Goal: Task Accomplishment & Management: Manage account settings

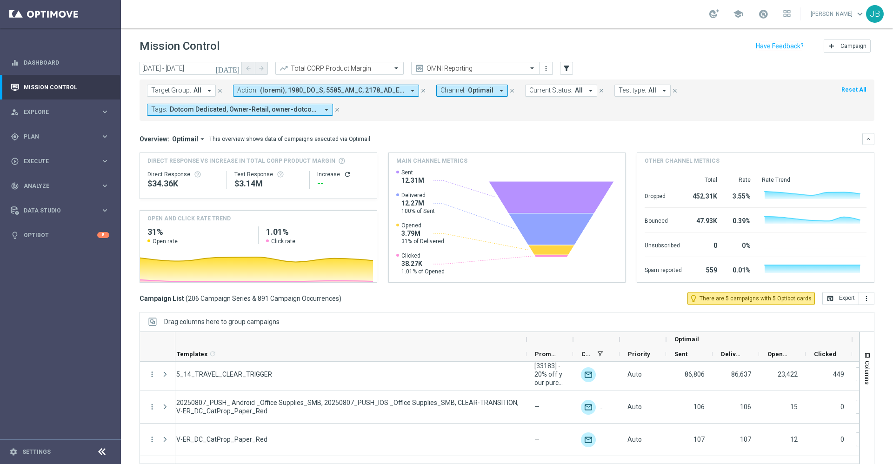
scroll to position [0, 350]
click at [71, 138] on span "Plan" at bounding box center [62, 137] width 77 height 6
click at [50, 156] on link "Target Groups" at bounding box center [60, 155] width 73 height 7
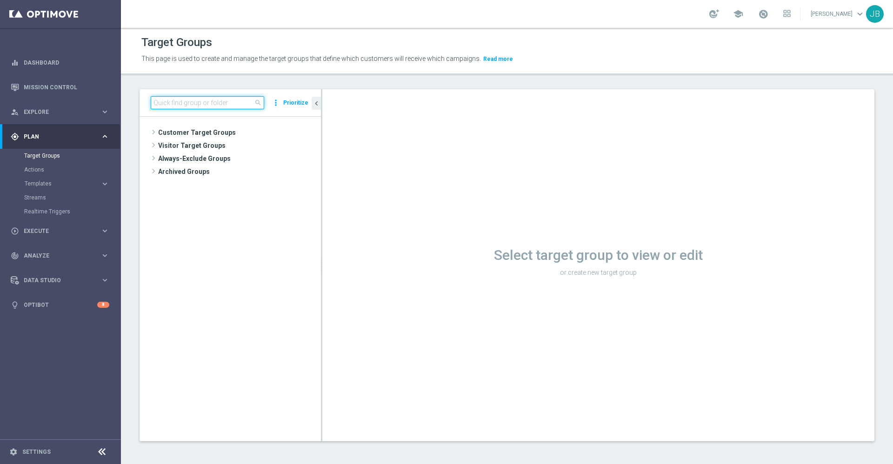
click at [187, 104] on input at bounding box center [207, 102] width 113 height 13
paste input "j"
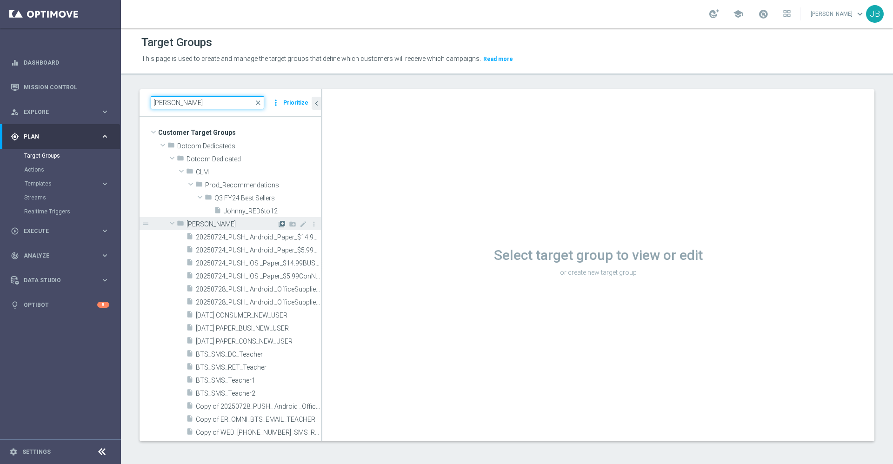
type input "johnn"
click at [278, 227] on icon "library_add" at bounding box center [281, 223] width 7 height 7
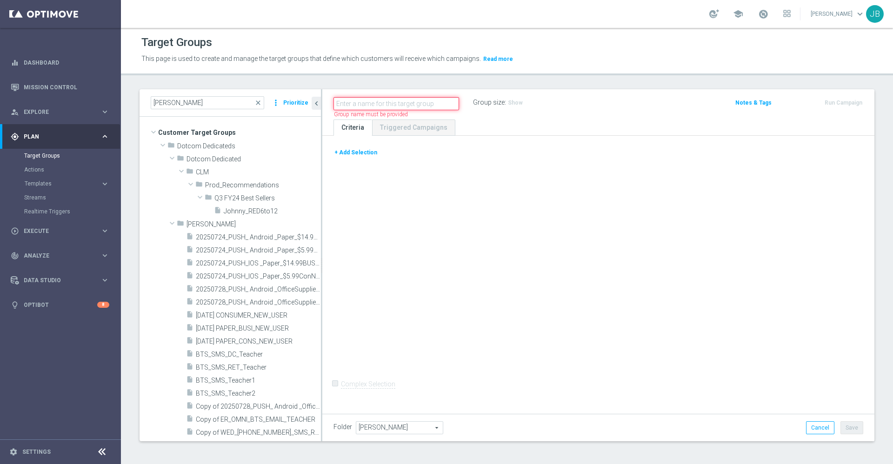
click at [380, 97] on input "text" at bounding box center [396, 103] width 126 height 13
paste input "ED_DC_20251001_10/1 Easy Deal Days Dedicated Email Teaser_Non Members Only"
drag, startPoint x: 378, startPoint y: 103, endPoint x: 280, endPoint y: 91, distance: 98.9
click at [280, 91] on as-split "johnn close more_vert Prioritize Customer Target Groups library_add create_new_…" at bounding box center [507, 265] width 735 height 352
click at [355, 105] on input "ED_DC_20251001_10/1 Easy Deal Days Dedicated Email Teaser_Non Members Only" at bounding box center [396, 103] width 126 height 13
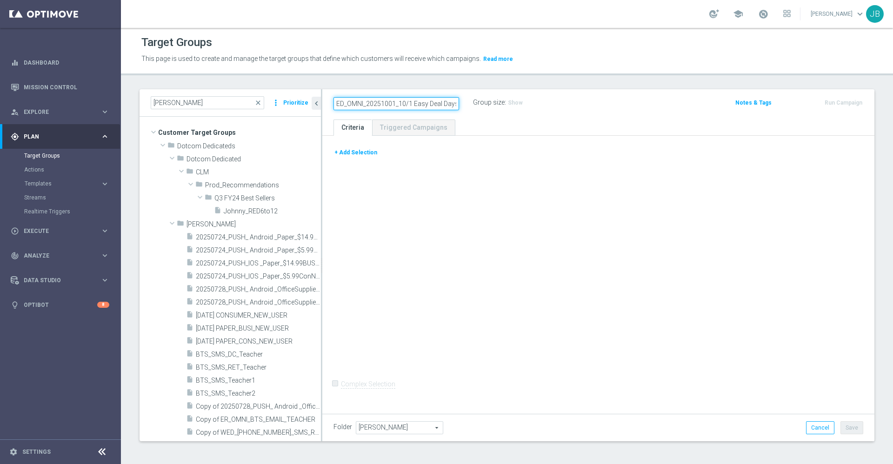
drag, startPoint x: 400, startPoint y: 105, endPoint x: 418, endPoint y: 105, distance: 18.1
click at [418, 105] on input "ED_OMNI_20251001_10/1 Easy Deal Days Dedicated Email Teaser_Non Members Only" at bounding box center [396, 103] width 126 height 13
drag, startPoint x: 410, startPoint y: 105, endPoint x: 399, endPoint y: 105, distance: 11.2
click at [399, 105] on input "ED_OMNI_20251001_10/1 Easy Deal Days Dedicated Email Teaser_Non Members Only" at bounding box center [396, 103] width 126 height 13
click at [415, 106] on input "ED_OMNI_20251001_ Easy Deal Days Dedicated Email Teaser_Non Members Only" at bounding box center [396, 103] width 126 height 13
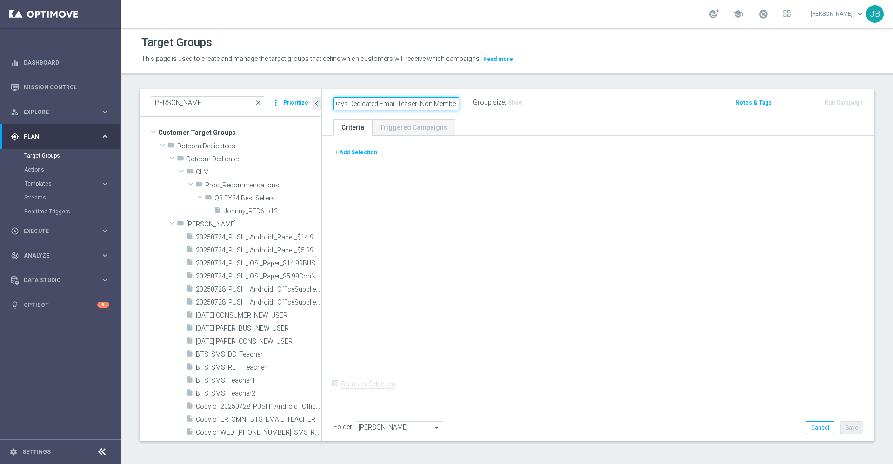
scroll to position [0, 115]
drag, startPoint x: 447, startPoint y: 106, endPoint x: 467, endPoint y: 105, distance: 20.0
click at [467, 105] on div "ED_OMNI_20251001_ Easy_Deal_Days Dedicated Email Teaser_Non Members Only" at bounding box center [403, 102] width 140 height 13
click at [401, 101] on input "ED_OMNI_20251001_ Easy_Deal_Days Dedicated Email Teaser_Non Members Only" at bounding box center [396, 103] width 126 height 13
drag, startPoint x: 401, startPoint y: 101, endPoint x: 353, endPoint y: 102, distance: 48.9
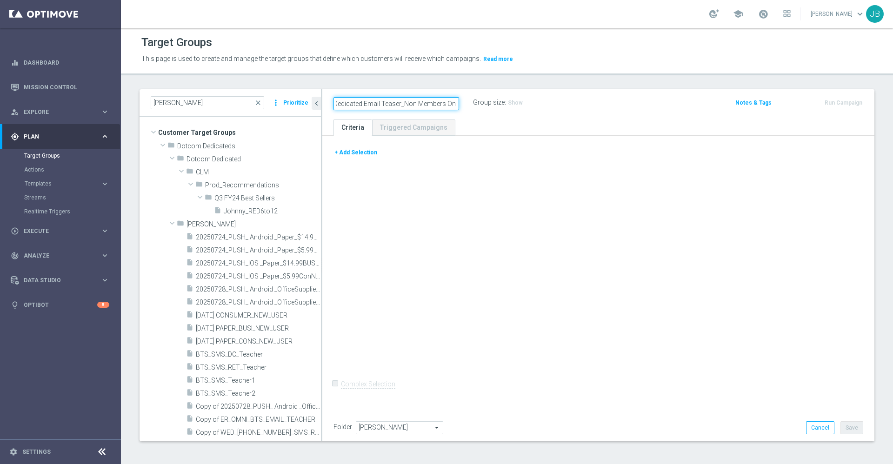
click at [353, 102] on input "ED_OMNI_20251001_ Easy_Deal_Days Dedicated Email Teaser_Non Members Only" at bounding box center [396, 103] width 126 height 13
type input "ED_OMNI_20251001_ Easy_Deal_Days Dedicated Email Teaser_Non Members Only"
click at [456, 102] on icon "mode_edit" at bounding box center [455, 102] width 8 height 11
click at [402, 104] on input "ED_OMNI_20251001_ Easy_Deal_Days Dedicated Email Teaser_Non Members Only" at bounding box center [396, 103] width 126 height 13
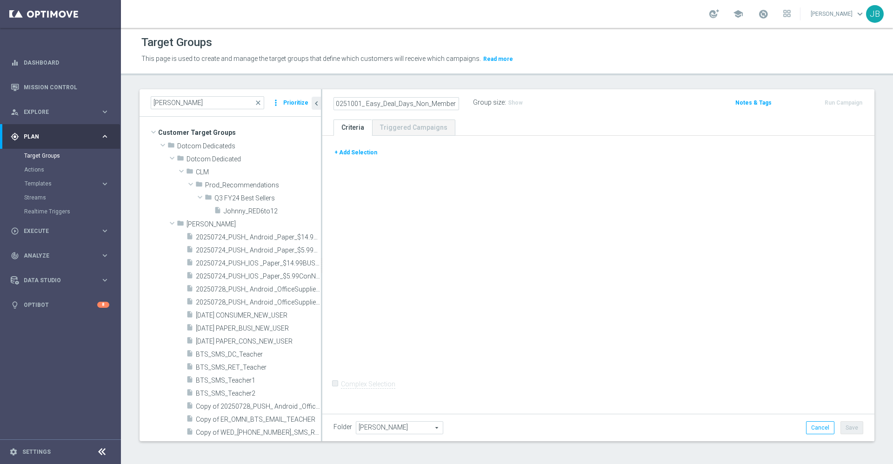
type input "ED_OMNI_20251001_ Easy_Deal_Days_Non_Members"
click at [448, 204] on div "+ Add Selection Complex Selection Invalid Expression" at bounding box center [598, 273] width 552 height 275
click at [450, 215] on div "+ Add Selection Complex Selection Invalid Expression" at bounding box center [598, 273] width 552 height 275
click at [359, 156] on button "+ Add Selection" at bounding box center [355, 152] width 45 height 10
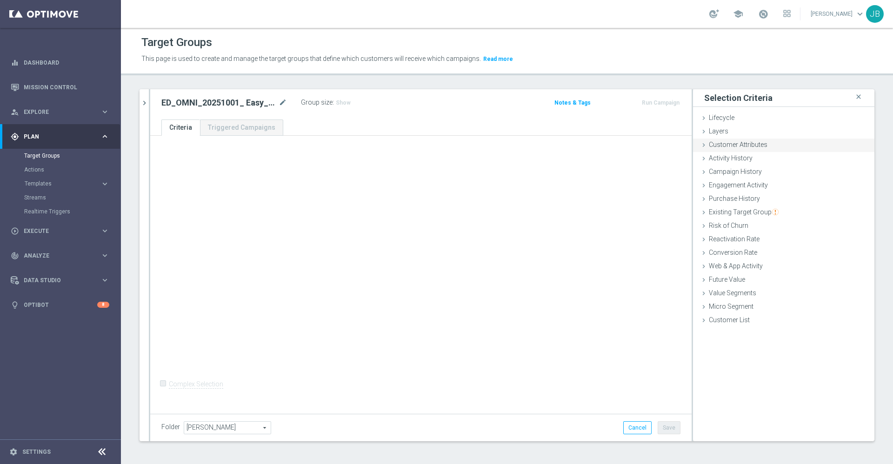
click at [755, 142] on span "Customer Attributes" at bounding box center [738, 144] width 59 height 7
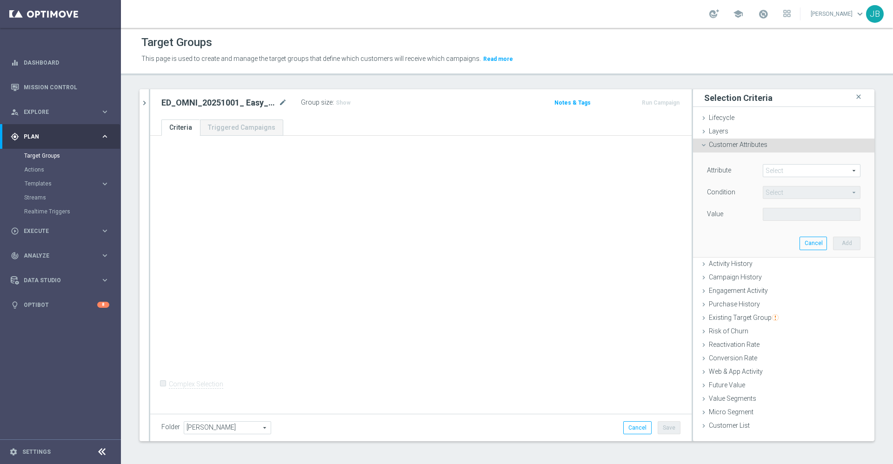
click at [769, 168] on span at bounding box center [811, 171] width 97 height 12
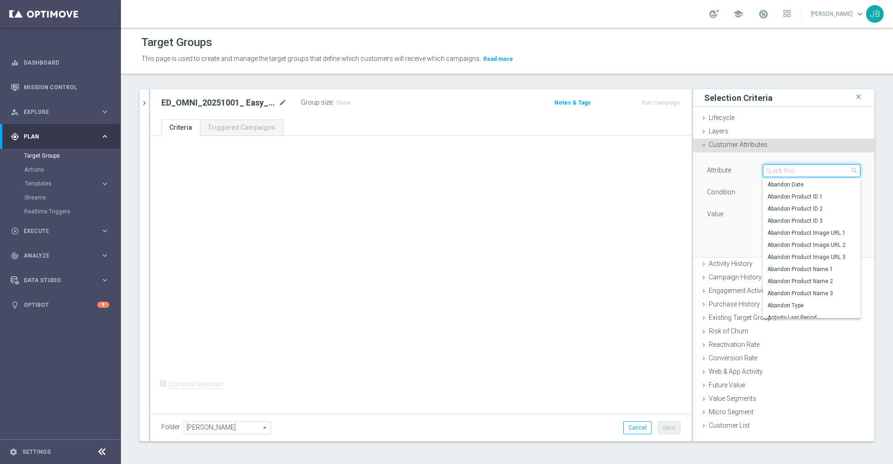
click at [769, 168] on input "search" at bounding box center [812, 170] width 98 height 13
type input "del"
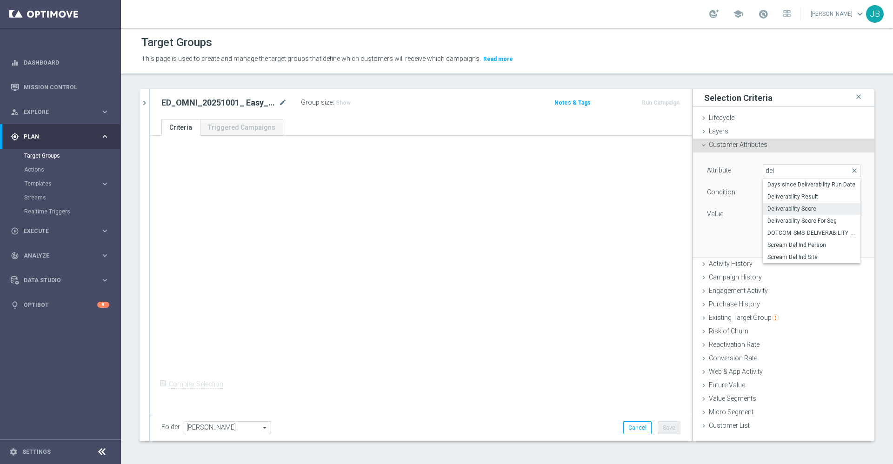
click at [790, 209] on span "Deliverability Score" at bounding box center [811, 208] width 88 height 7
type input "Deliverability Score"
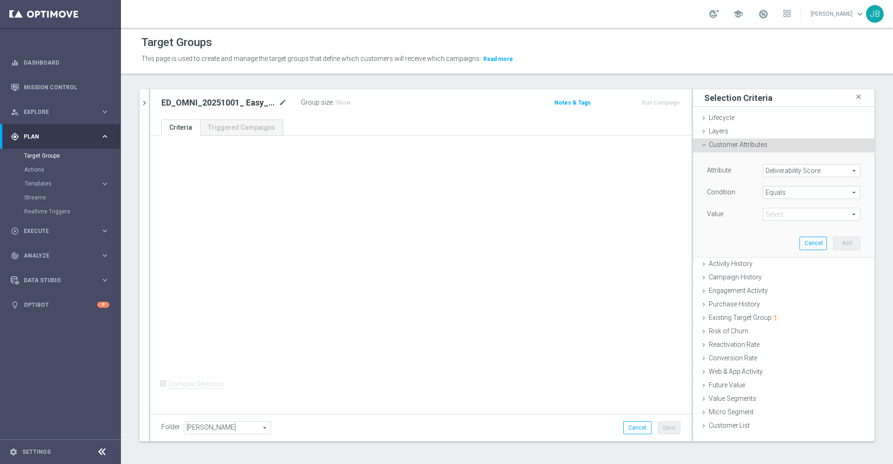
click at [784, 213] on span at bounding box center [811, 214] width 97 height 12
click at [787, 196] on span "Equals" at bounding box center [811, 193] width 97 height 12
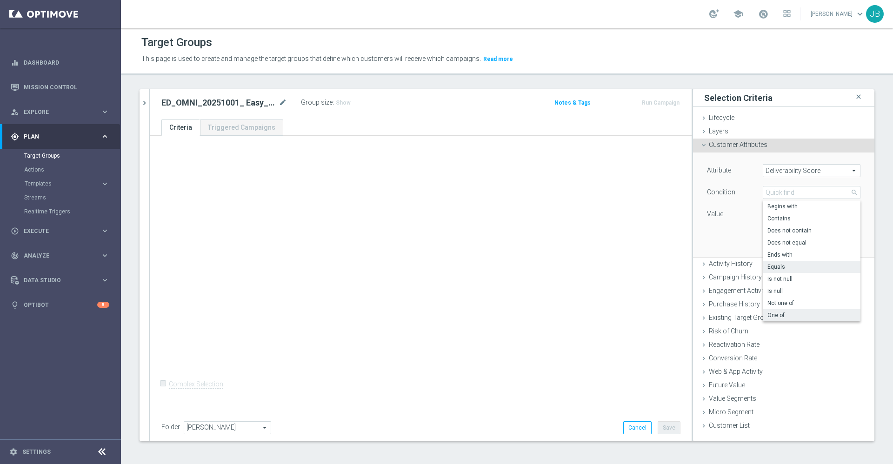
click at [772, 318] on span "One of" at bounding box center [811, 315] width 88 height 7
type input "One of"
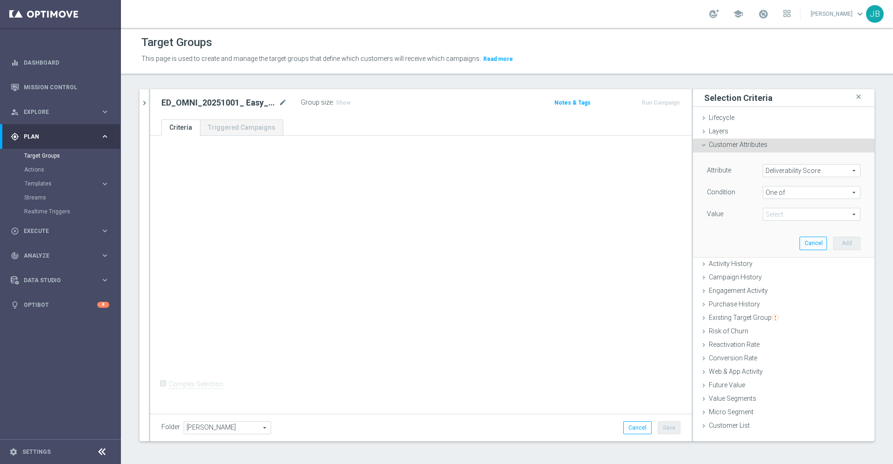
click at [772, 211] on span at bounding box center [811, 214] width 97 height 12
click at [776, 277] on label "GREEN" at bounding box center [818, 277] width 85 height 12
click at [770, 277] on input "GREEN" at bounding box center [773, 277] width 6 height 6
checkbox input "true"
type input "GREEN"
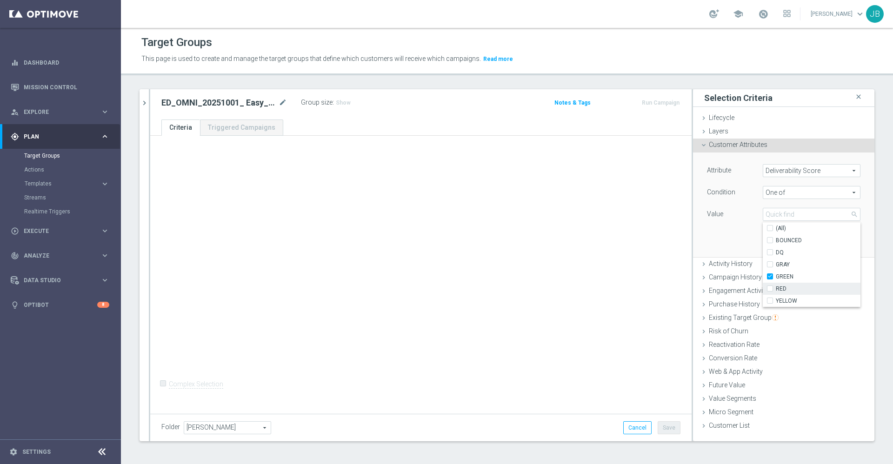
click at [776, 288] on label "RED" at bounding box center [818, 289] width 85 height 12
click at [770, 288] on input "RED" at bounding box center [773, 289] width 6 height 6
checkbox input "true"
type input "Selected 2 of 6"
click at [770, 302] on input "YELLOW" at bounding box center [773, 301] width 6 height 6
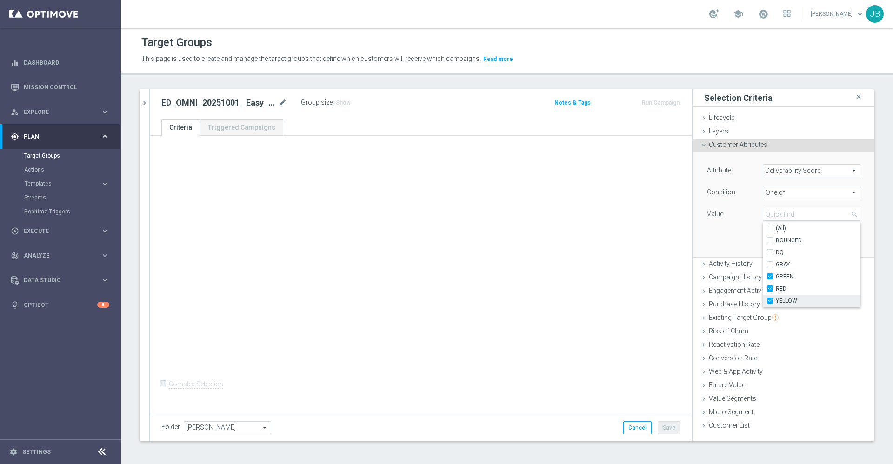
checkbox input "true"
type input "Selected 3 of 6"
click at [713, 238] on div "Attribute Deliverability Score Deliverability Score arrow_drop_down search Cond…" at bounding box center [783, 205] width 167 height 104
click at [835, 243] on button "Add" at bounding box center [846, 243] width 27 height 13
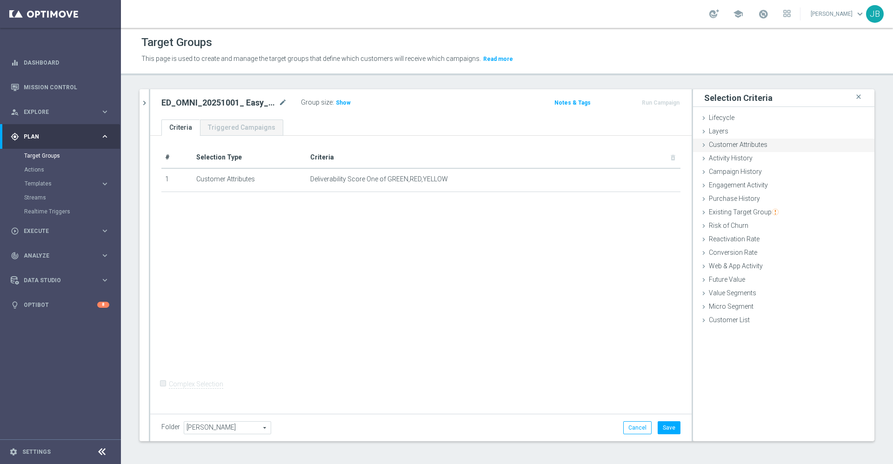
click at [751, 144] on span "Customer Attributes" at bounding box center [738, 144] width 59 height 7
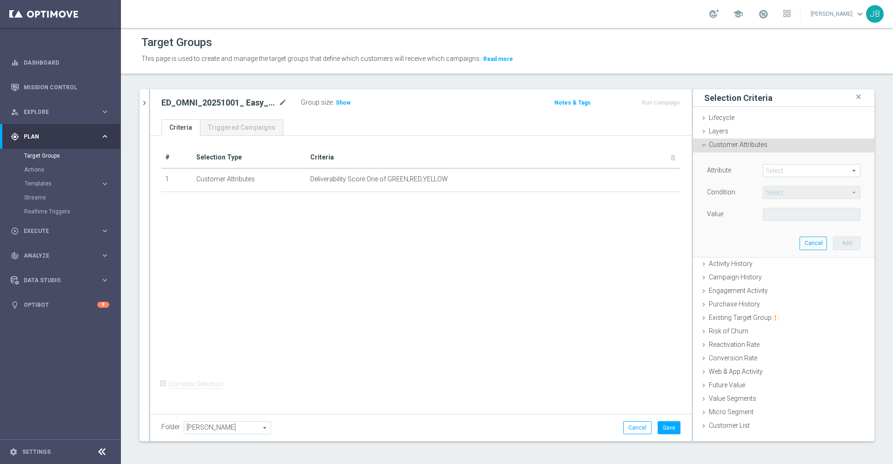
click at [782, 171] on span at bounding box center [811, 171] width 97 height 12
click at [782, 172] on span at bounding box center [811, 171] width 97 height 12
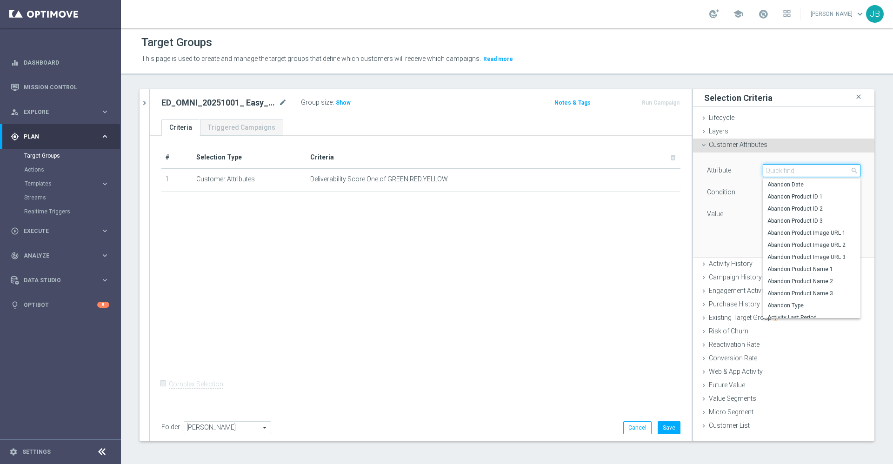
click at [782, 171] on input "search" at bounding box center [812, 170] width 98 height 13
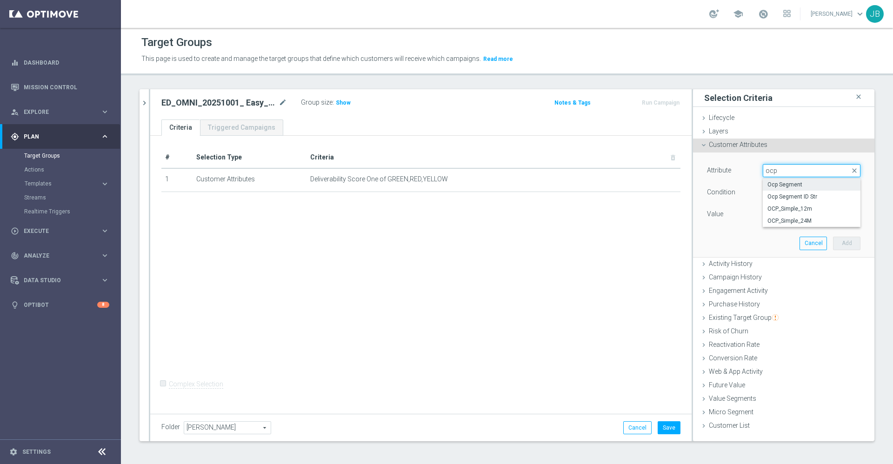
type input "ocp"
click at [786, 183] on span "Ocp Segment" at bounding box center [811, 184] width 88 height 7
type input "Ocp Segment"
click at [786, 217] on span at bounding box center [811, 214] width 97 height 12
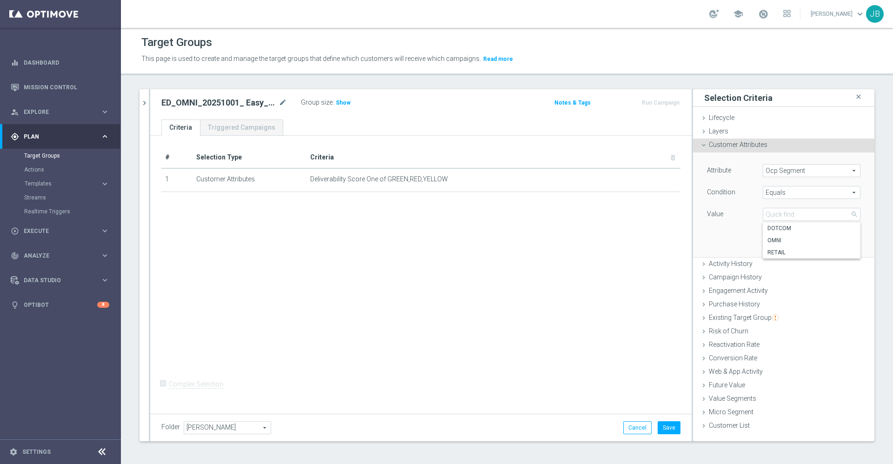
click at [782, 189] on span "Equals" at bounding box center [811, 193] width 97 height 12
click at [779, 314] on span "One of" at bounding box center [811, 315] width 88 height 7
type input "One of"
click at [798, 216] on span at bounding box center [811, 214] width 97 height 12
click at [770, 240] on input "DOTCOM" at bounding box center [773, 241] width 6 height 6
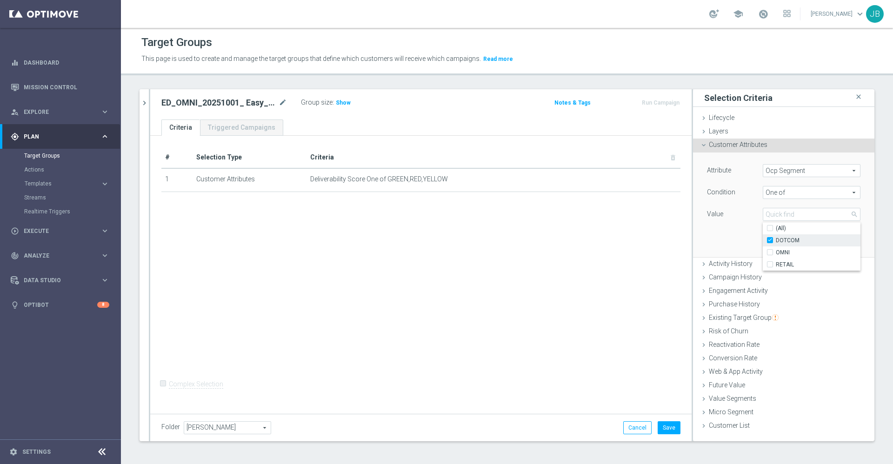
checkbox input "true"
type input "DOTCOM"
click at [763, 257] on div "OMNI" at bounding box center [812, 253] width 98 height 12
click at [770, 253] on input "OMNI" at bounding box center [773, 253] width 6 height 6
checkbox input "true"
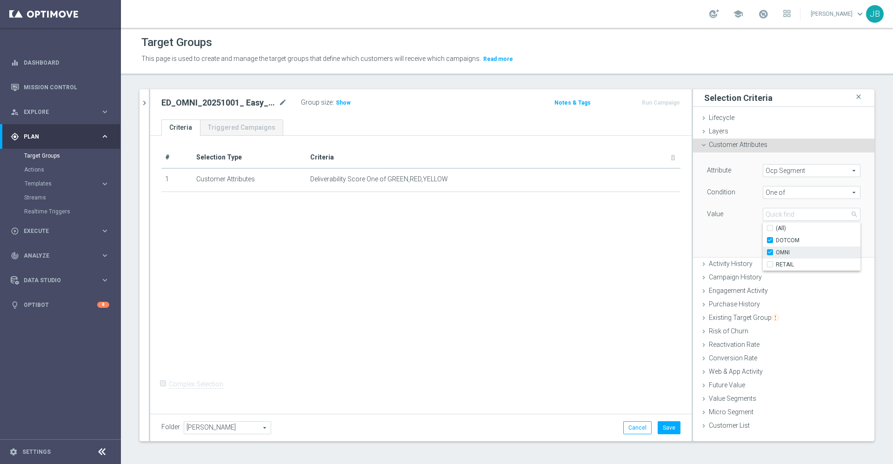
type input "Selected 2 of 3"
click at [770, 266] on input "RETAIL" at bounding box center [773, 265] width 6 height 6
checkbox input "true"
type input "Selected 3 of 3"
checkbox input "true"
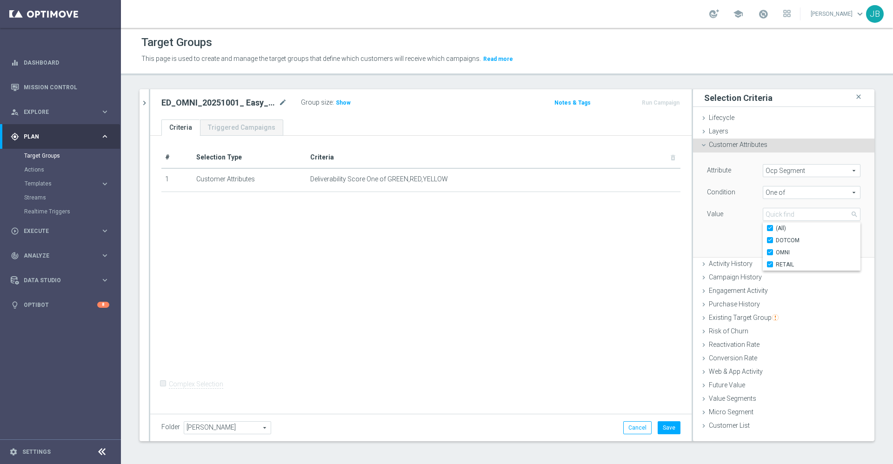
click at [723, 240] on div "Attribute Ocp Segment Ocp Segment arrow_drop_down search Condition One of One o…" at bounding box center [783, 205] width 167 height 104
click at [833, 243] on button "Add" at bounding box center [846, 243] width 27 height 13
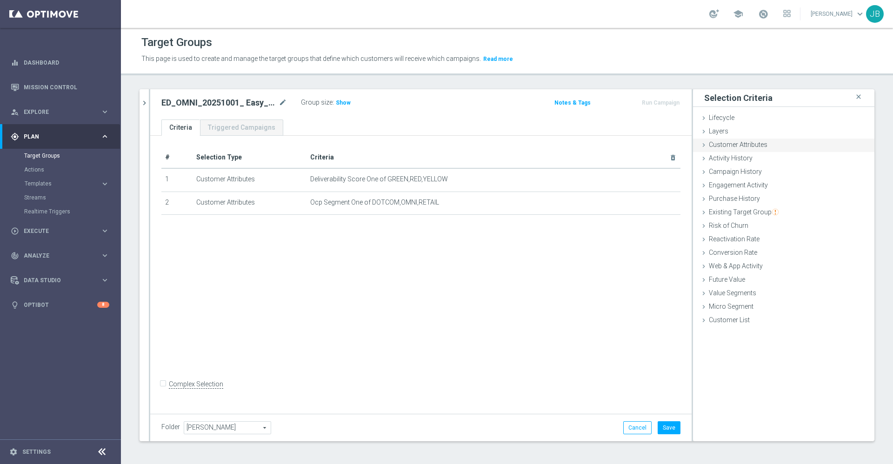
click at [754, 148] on span "Customer Attributes" at bounding box center [738, 144] width 59 height 7
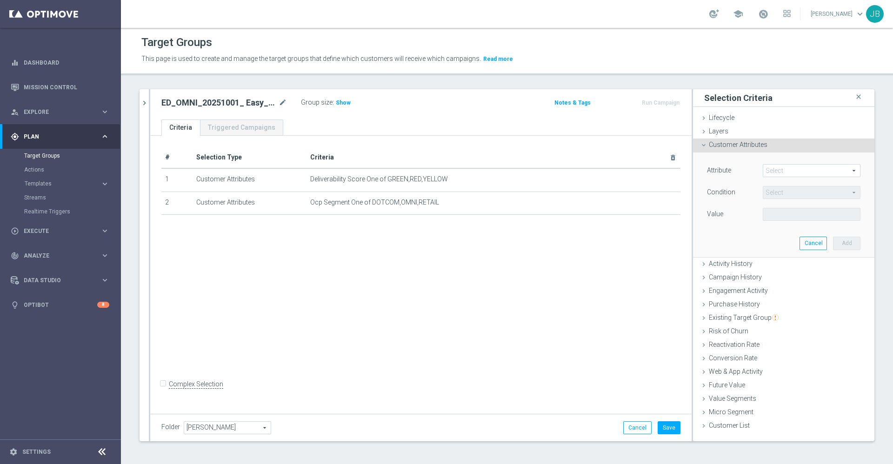
click at [779, 170] on span at bounding box center [811, 171] width 97 height 12
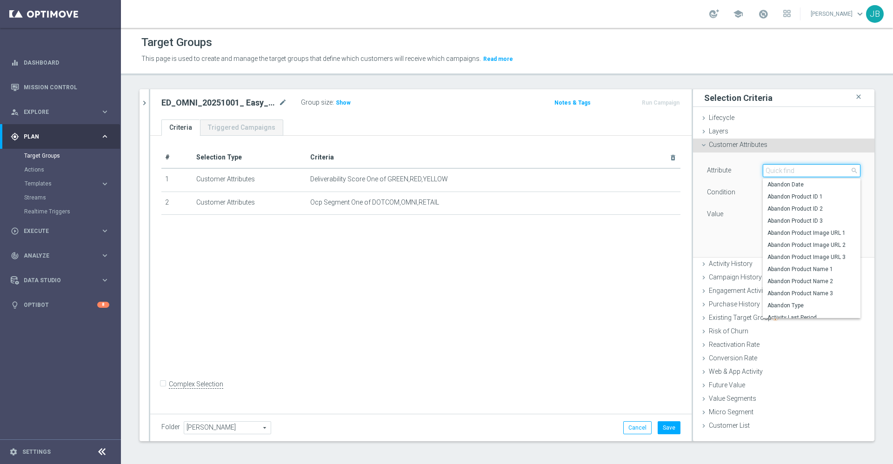
click at [778, 170] on input "search" at bounding box center [812, 170] width 98 height 13
type input "s"
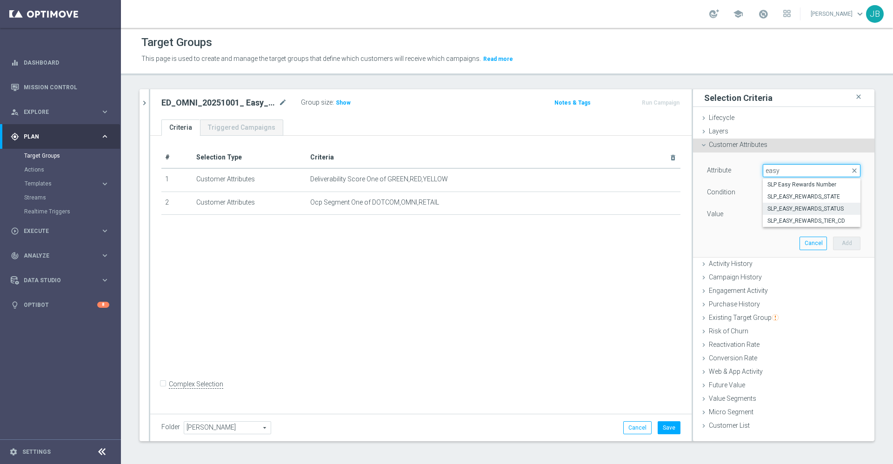
type input "easy"
click at [799, 208] on span "SLP_EASY_REWARDS_STATUS" at bounding box center [811, 208] width 88 height 7
type input "SLP_EASY_REWARDS_STATUS"
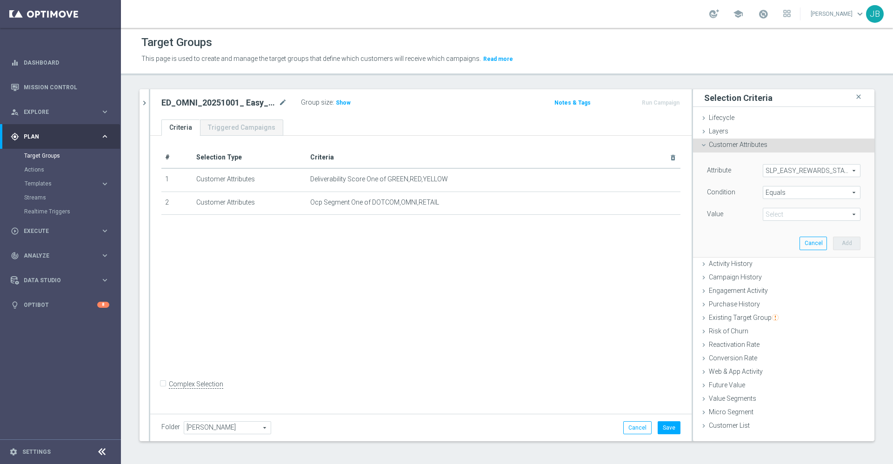
click at [788, 193] on span "Equals" at bounding box center [811, 193] width 97 height 12
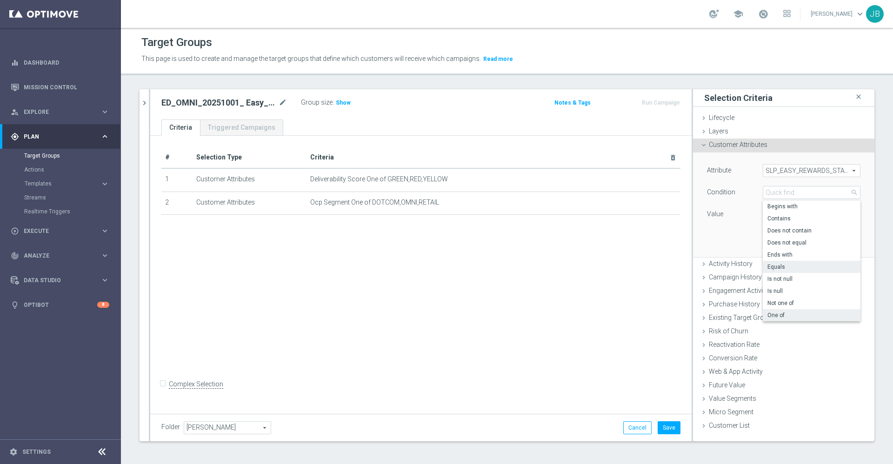
click at [776, 316] on span "One of" at bounding box center [811, 315] width 88 height 7
type input "One of"
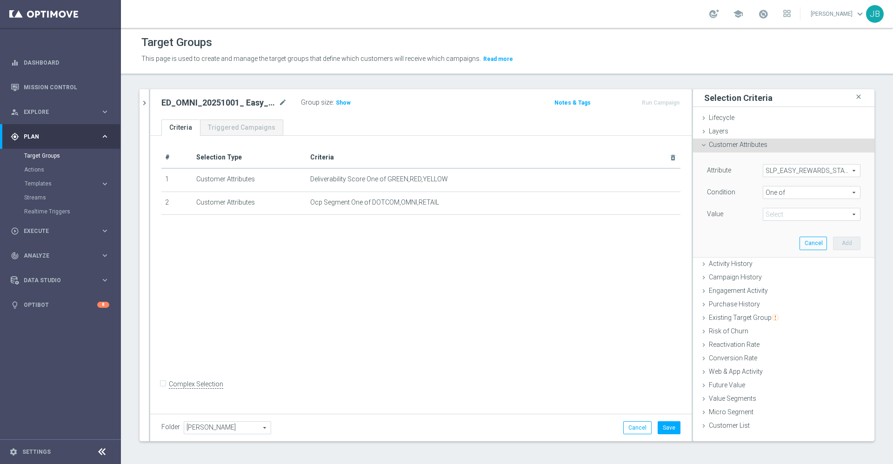
click at [783, 212] on span at bounding box center [811, 214] width 97 height 12
click at [792, 169] on span "SLP_EASY_REWARDS_STATUS" at bounding box center [811, 171] width 97 height 12
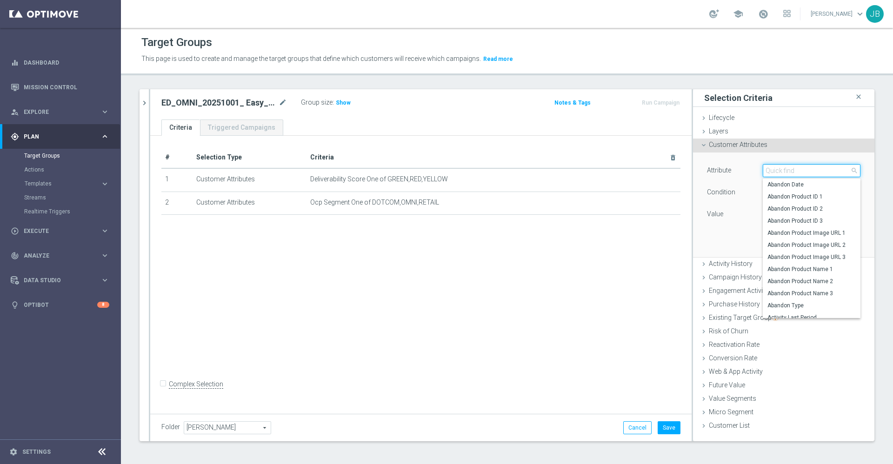
click at [786, 166] on input "search" at bounding box center [812, 170] width 98 height 13
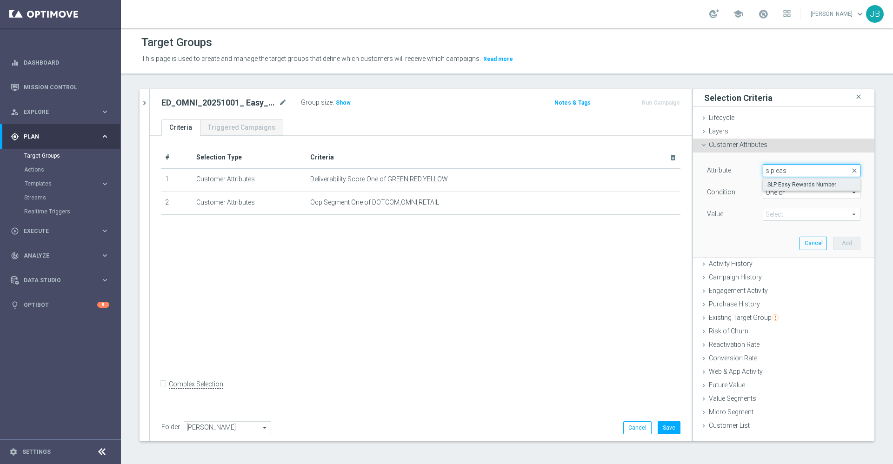
type input "slp eas"
click at [795, 186] on span "SLP Easy Rewards Number" at bounding box center [811, 184] width 88 height 7
type input "SLP Easy Rewards Number"
click at [778, 196] on span "Equals" at bounding box center [811, 193] width 97 height 12
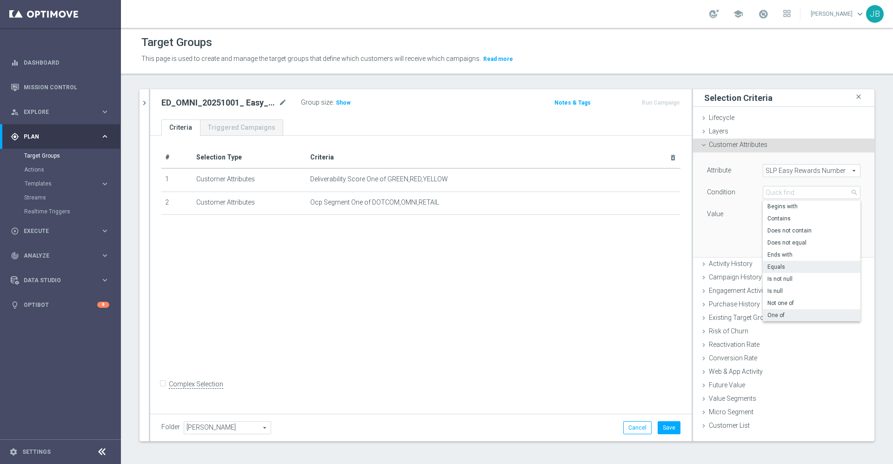
click at [772, 314] on span "One of" at bounding box center [811, 315] width 88 height 7
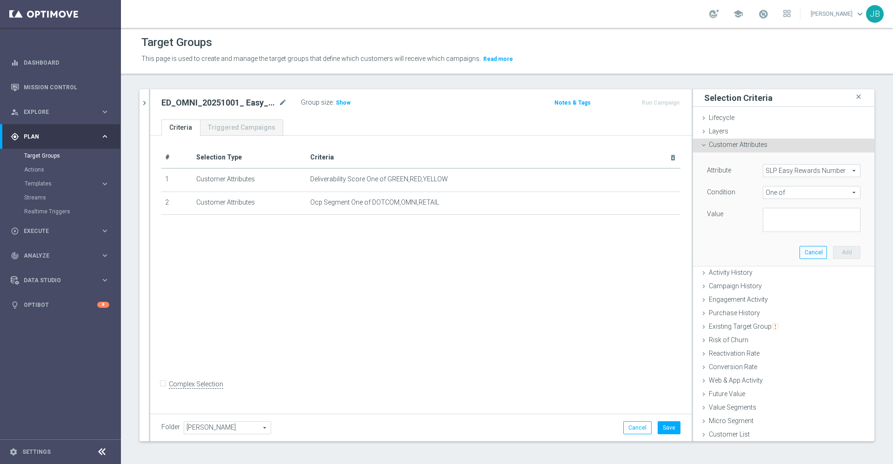
click at [781, 197] on span "One of" at bounding box center [811, 193] width 97 height 12
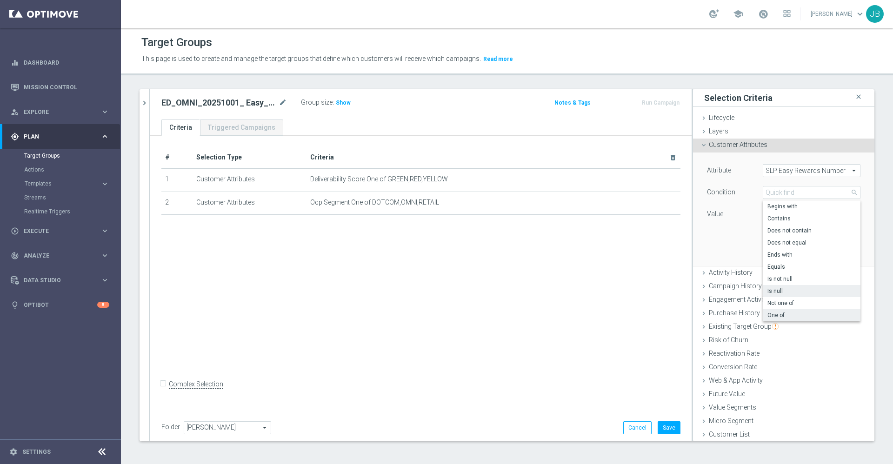
click at [774, 291] on span "Is null" at bounding box center [811, 290] width 88 height 7
type input "Is null"
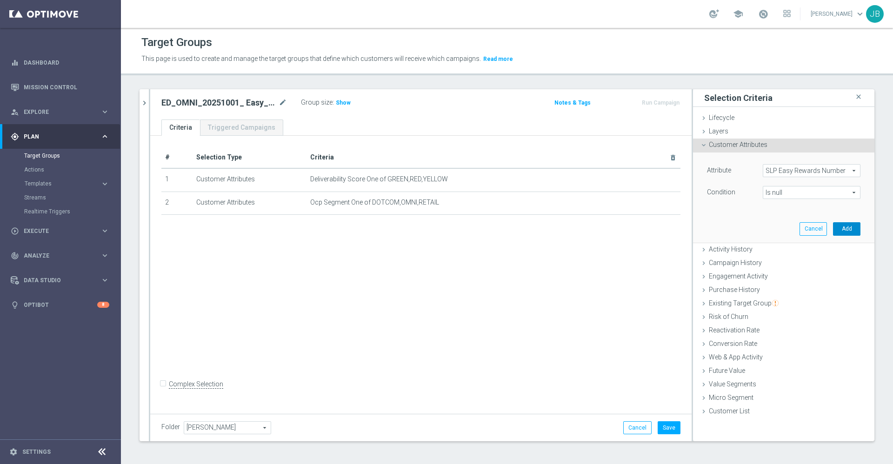
click at [841, 228] on button "Add" at bounding box center [846, 228] width 27 height 13
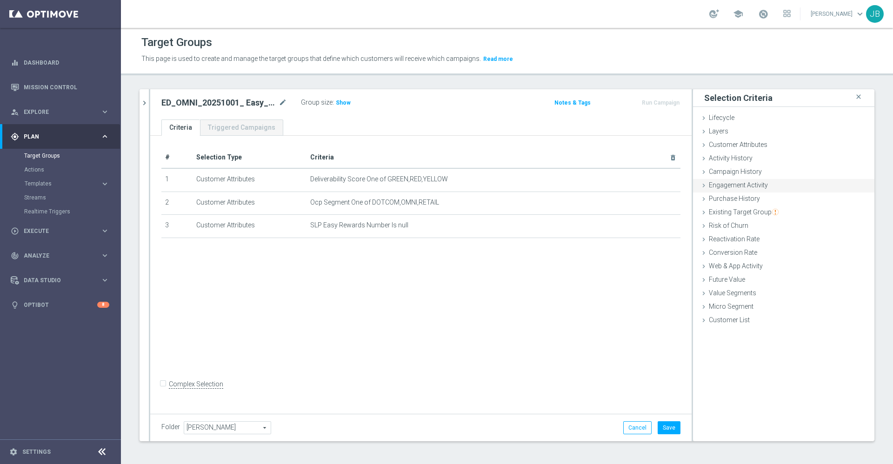
click at [737, 184] on span "Engagement Activity" at bounding box center [738, 184] width 59 height 7
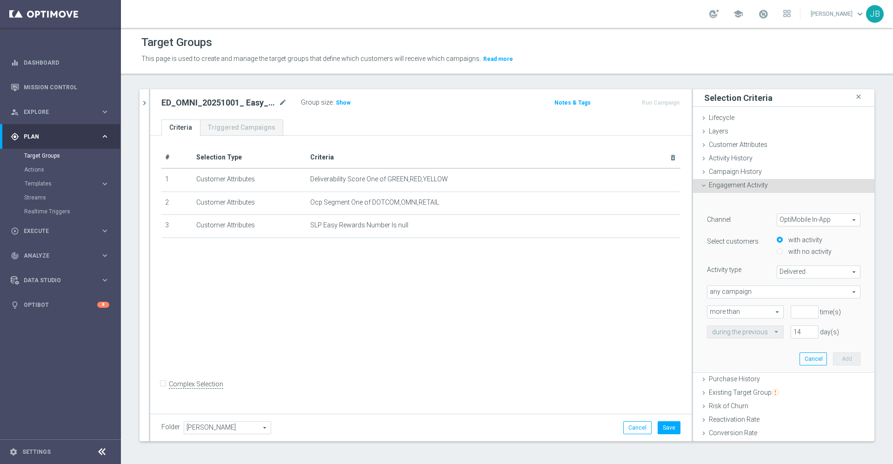
click at [788, 221] on span "OptiMobile In-App" at bounding box center [818, 220] width 83 height 12
click at [787, 246] on span "Optimail" at bounding box center [818, 245] width 73 height 7
type input "Optimail"
click at [777, 268] on span "Bounced" at bounding box center [818, 272] width 83 height 12
click at [783, 299] on span "Clicked" at bounding box center [818, 297] width 73 height 7
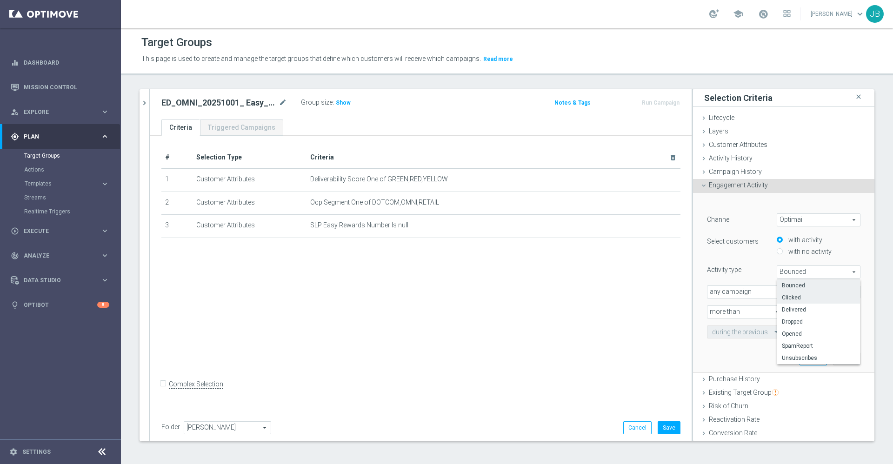
type input "Clicked"
click at [766, 293] on span "any campaign" at bounding box center [783, 292] width 153 height 12
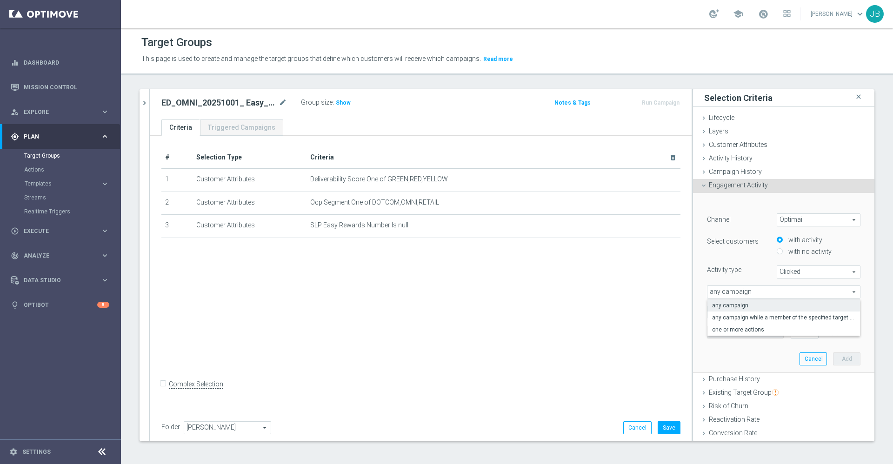
click at [746, 275] on div "Activity type Clicked Clicked arrow_drop_down search" at bounding box center [783, 272] width 167 height 13
click at [754, 298] on div "any campaign any campaign arrow_drop_down search" at bounding box center [783, 292] width 153 height 13
click at [747, 306] on span "any campaign" at bounding box center [783, 305] width 143 height 7
click at [791, 312] on input "number" at bounding box center [805, 312] width 28 height 13
type input "0"
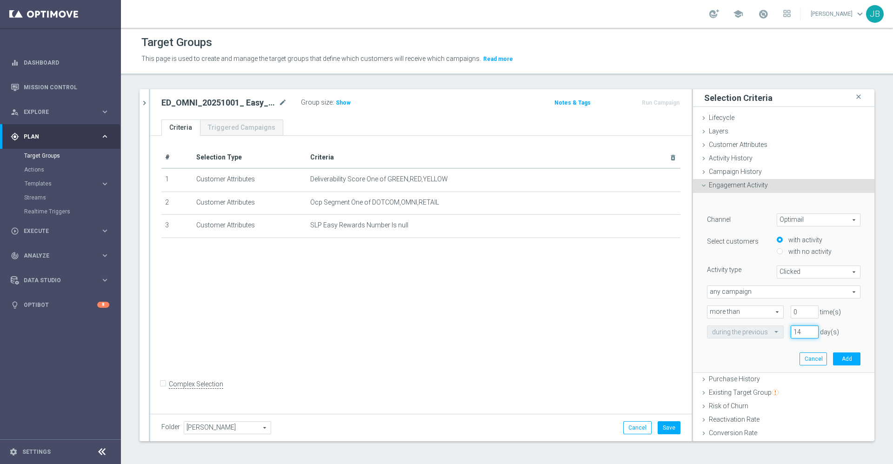
click at [791, 333] on input "14" at bounding box center [805, 332] width 28 height 13
type input "1"
type input "365"
click at [833, 357] on button "Add" at bounding box center [846, 359] width 27 height 13
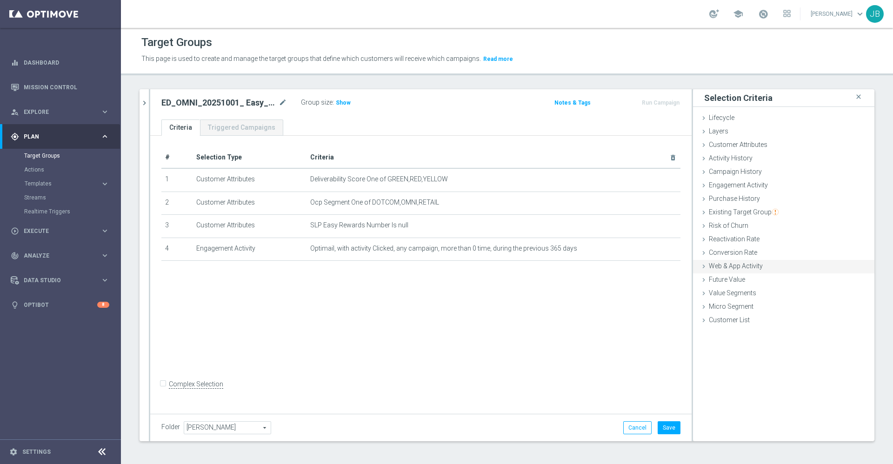
click at [732, 264] on span "Web & App Activity" at bounding box center [736, 265] width 54 height 7
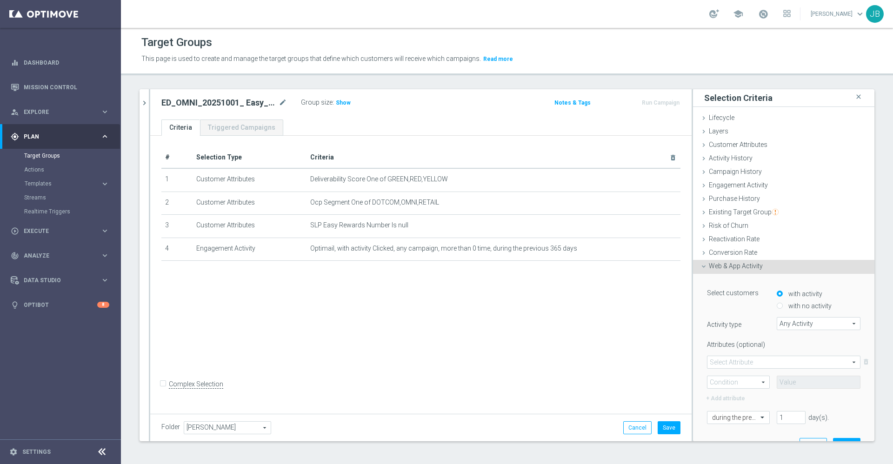
click at [787, 322] on span "Any Activity" at bounding box center [818, 324] width 83 height 12
click at [781, 339] on span "Any Activity" at bounding box center [818, 337] width 74 height 7
click at [781, 327] on span "Any Activity" at bounding box center [818, 324] width 83 height 12
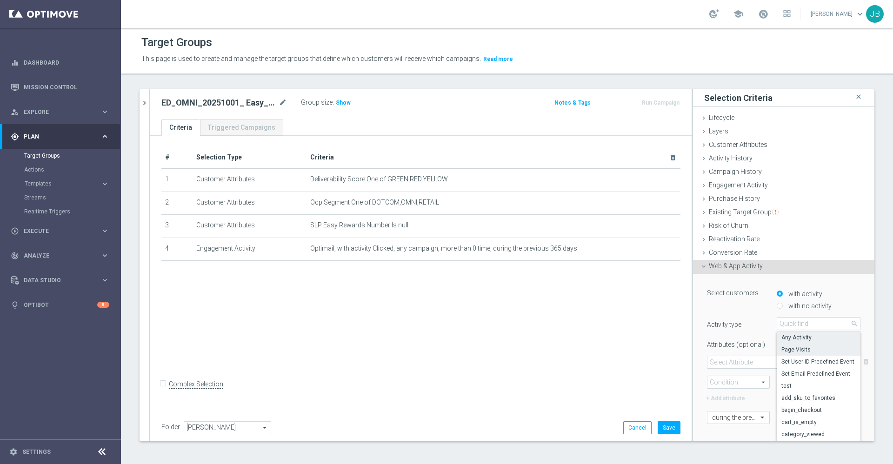
click at [787, 349] on span "Page Visits" at bounding box center [818, 349] width 74 height 7
type input "Page Visits"
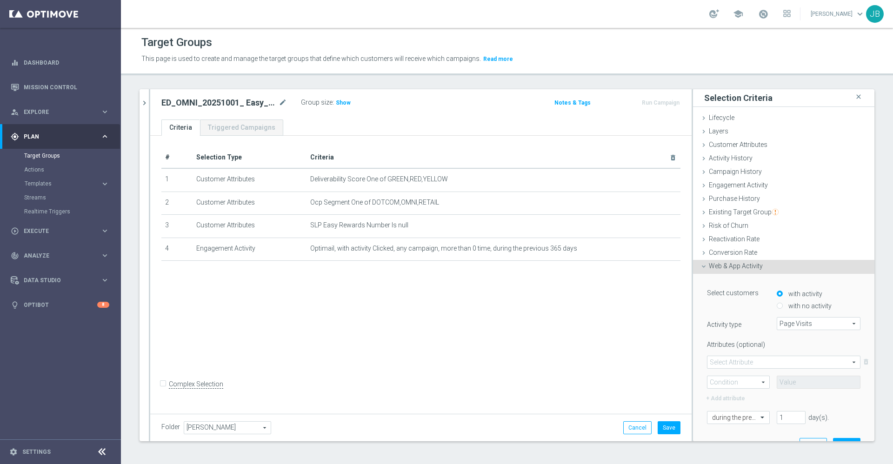
click at [769, 360] on span at bounding box center [783, 362] width 153 height 12
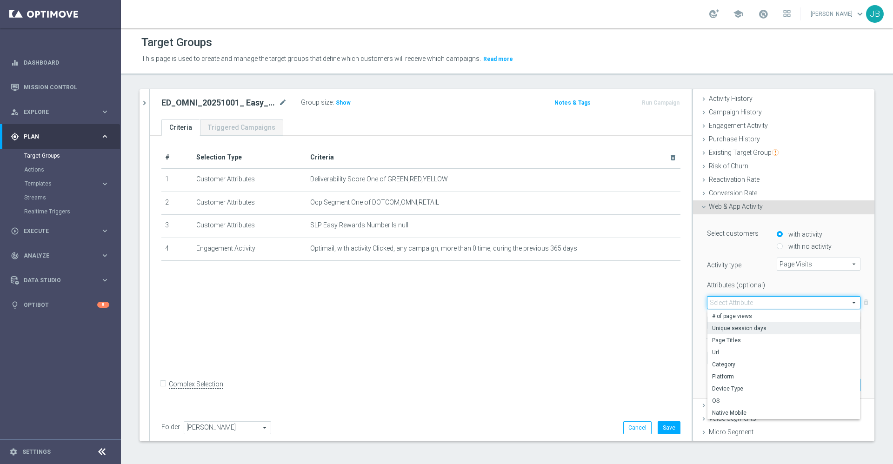
scroll to position [60, 0]
click at [712, 352] on span "Url" at bounding box center [783, 351] width 143 height 7
type input "Url"
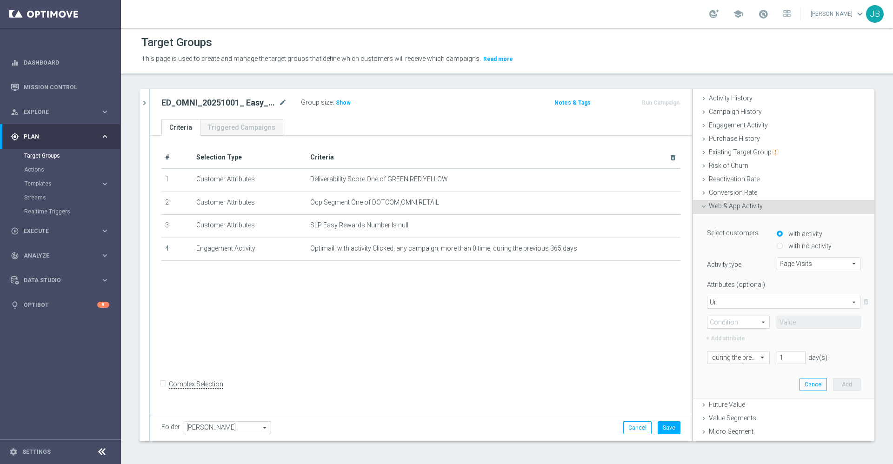
click at [742, 320] on span at bounding box center [738, 322] width 62 height 12
click at [719, 386] on span "Contains" at bounding box center [738, 383] width 53 height 7
type input "Contains"
click at [778, 321] on input "text" at bounding box center [819, 322] width 84 height 13
paste input "https://www.staples.com/"
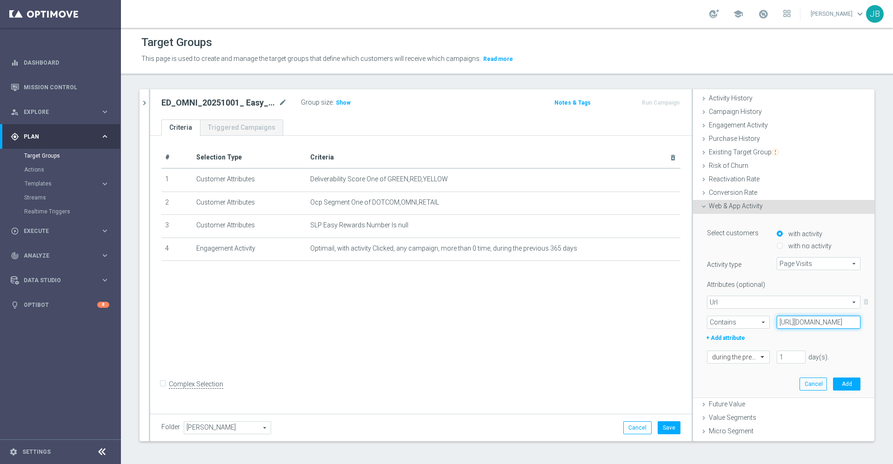
scroll to position [0, 0]
drag, startPoint x: 780, startPoint y: 322, endPoint x: 751, endPoint y: 323, distance: 29.8
click at [751, 323] on div "Contains Contains arrow_drop_down search https://www.staples.com/" at bounding box center [783, 322] width 167 height 13
drag, startPoint x: 800, startPoint y: 322, endPoint x: 741, endPoint y: 319, distance: 59.6
click at [741, 319] on div "Contains Contains arrow_drop_down search https://www.staples.com/" at bounding box center [783, 322] width 167 height 13
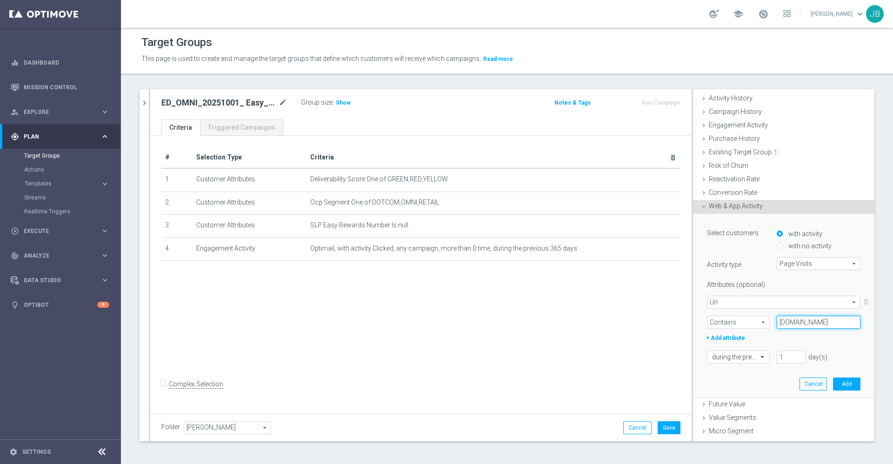
type input "staples.com"
click at [777, 357] on input "1" at bounding box center [791, 357] width 29 height 13
type input "14"
click at [833, 384] on button "Add" at bounding box center [846, 384] width 27 height 13
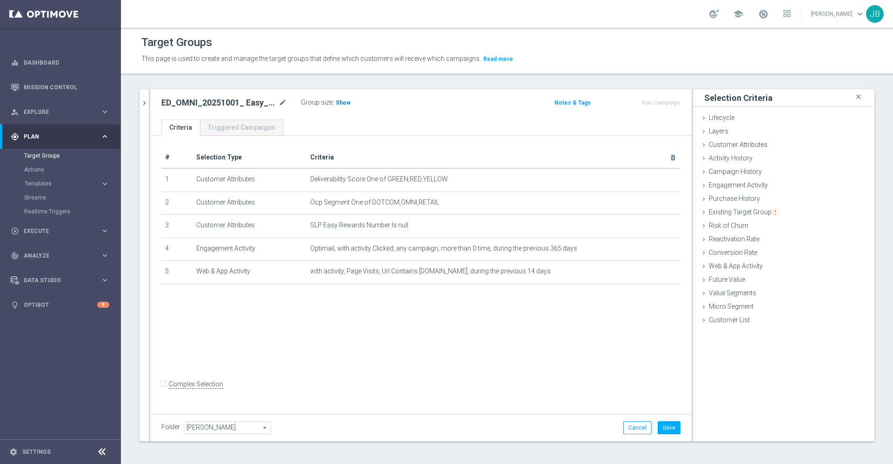
click at [346, 104] on span "Show" at bounding box center [343, 103] width 15 height 7
click at [739, 202] on span "Purchase History" at bounding box center [734, 198] width 51 height 7
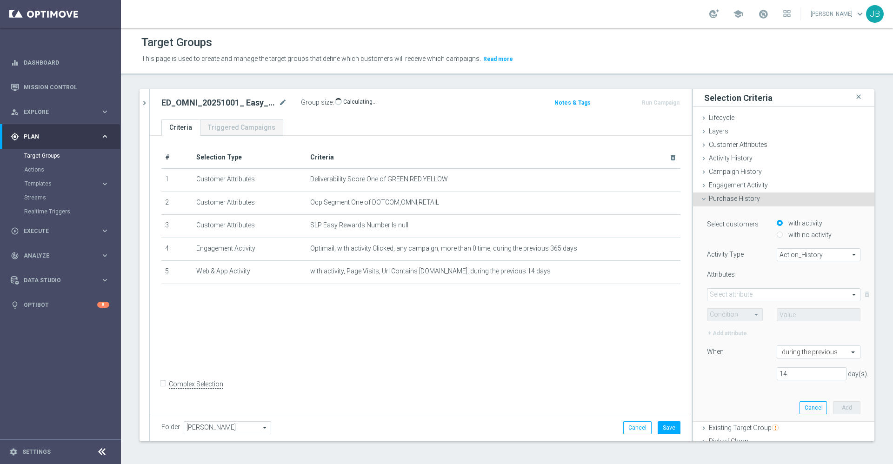
click at [777, 254] on span "Action_History" at bounding box center [818, 255] width 83 height 12
click at [782, 281] on span "Omni" at bounding box center [818, 280] width 73 height 7
type input "Omni"
click at [738, 297] on span at bounding box center [783, 295] width 153 height 12
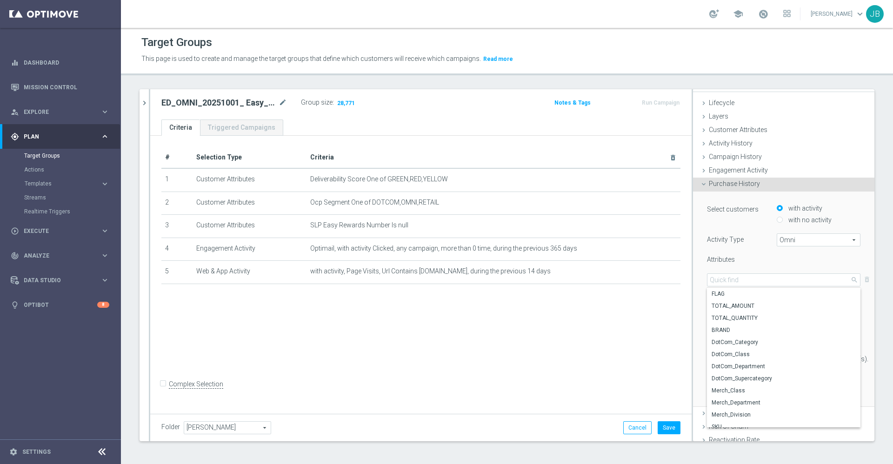
scroll to position [15, 0]
click at [723, 293] on span "FLAG" at bounding box center [784, 293] width 144 height 7
type input "FLAG"
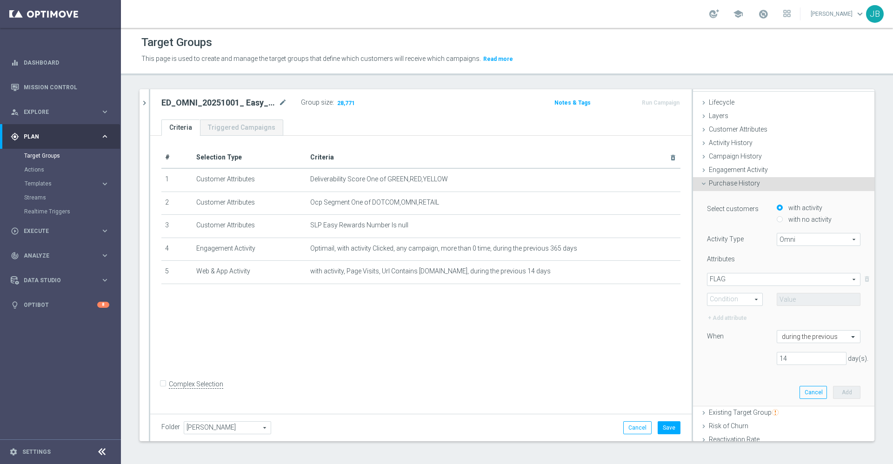
click at [725, 298] on span at bounding box center [734, 299] width 55 height 12
click at [717, 387] on span "One of" at bounding box center [735, 385] width 46 height 7
type input "One of"
click at [795, 300] on span at bounding box center [818, 299] width 83 height 12
click at [790, 327] on label "DOTCOM" at bounding box center [825, 326] width 71 height 12
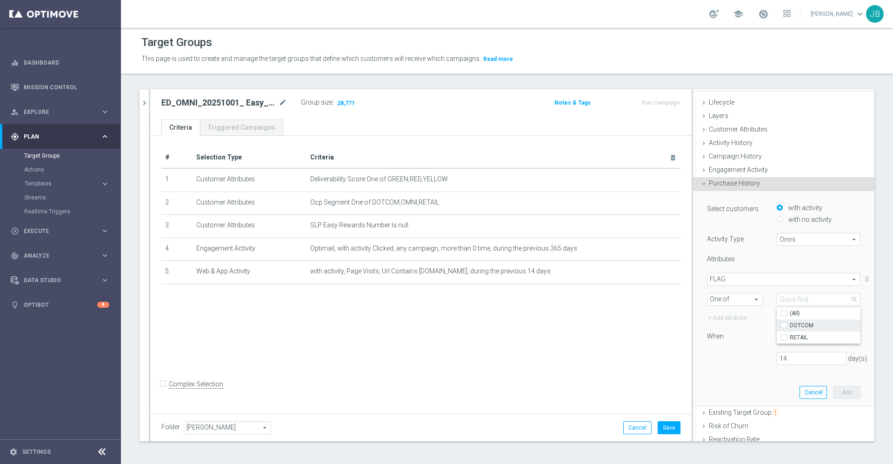
click at [784, 327] on input "DOTCOM" at bounding box center [787, 325] width 6 height 6
checkbox input "true"
type input "DOTCOM"
click at [790, 339] on label "RETAIL" at bounding box center [825, 338] width 71 height 12
click at [784, 339] on input "RETAIL" at bounding box center [787, 337] width 6 height 6
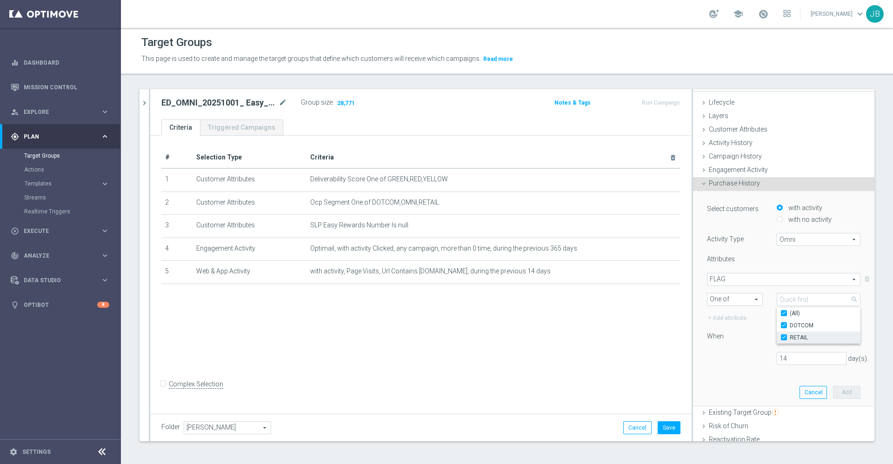
checkbox input "true"
type input "Selected 2 of 2"
checkbox input "true"
click at [779, 362] on input "14" at bounding box center [812, 358] width 70 height 13
type input "180"
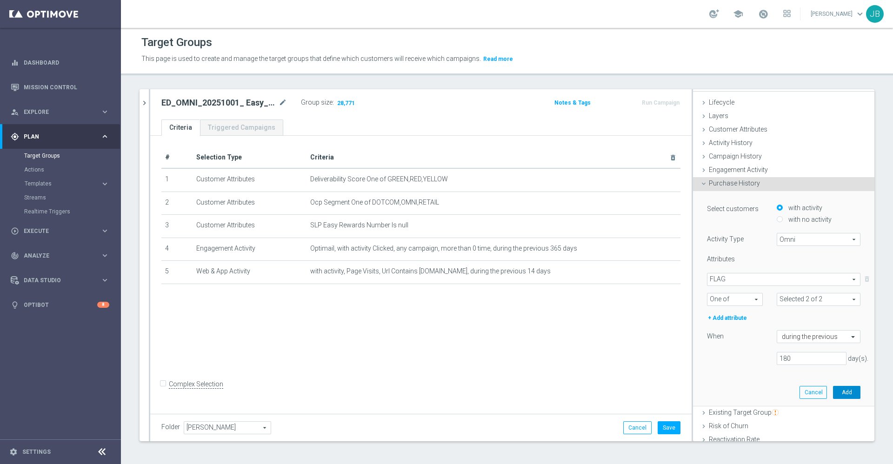
click at [833, 390] on button "Add" at bounding box center [846, 392] width 27 height 13
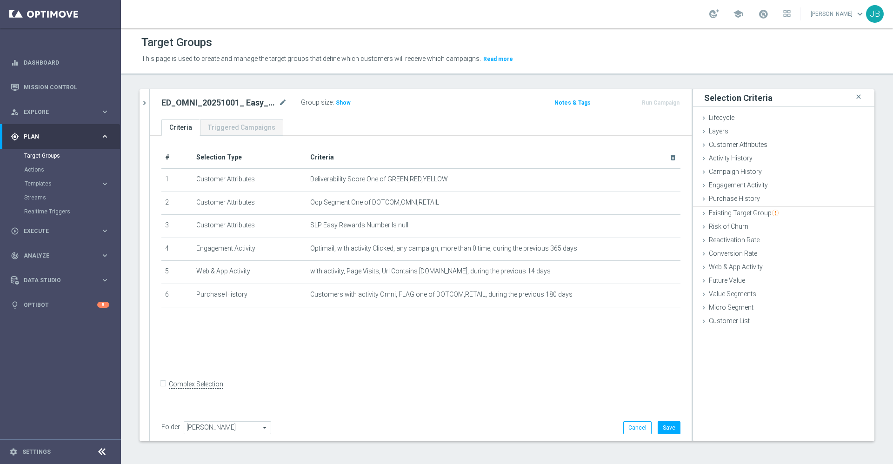
scroll to position [0, 0]
click at [165, 392] on input "Complex Selection" at bounding box center [164, 385] width 6 height 13
checkbox input "true"
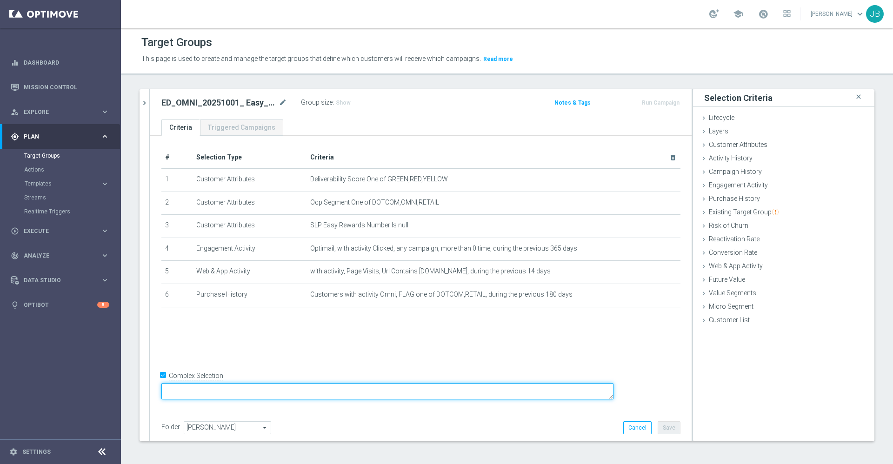
click at [251, 396] on textarea at bounding box center [387, 391] width 452 height 16
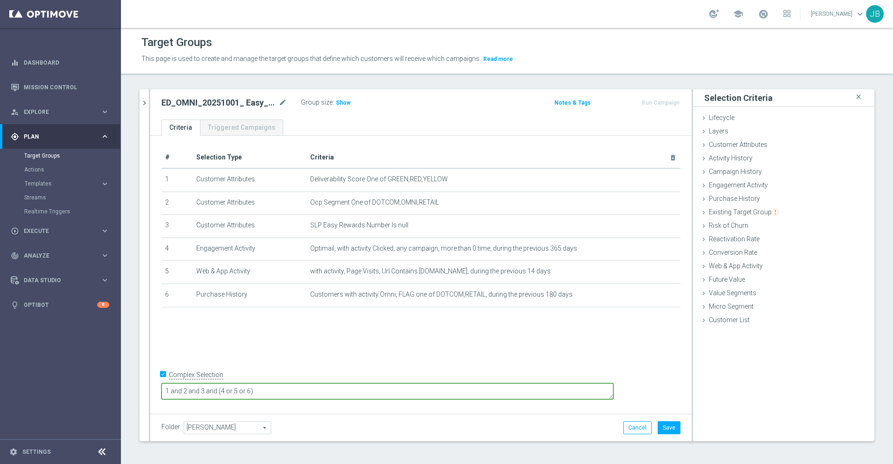
type textarea "1 and 2 and 3 and (4 or 5 or 6)"
click at [349, 337] on div "# Selection Type Criteria delete_forever 1 Customer Attributes Deliverability S…" at bounding box center [420, 273] width 541 height 275
click at [664, 425] on button "Save" at bounding box center [669, 427] width 23 height 13
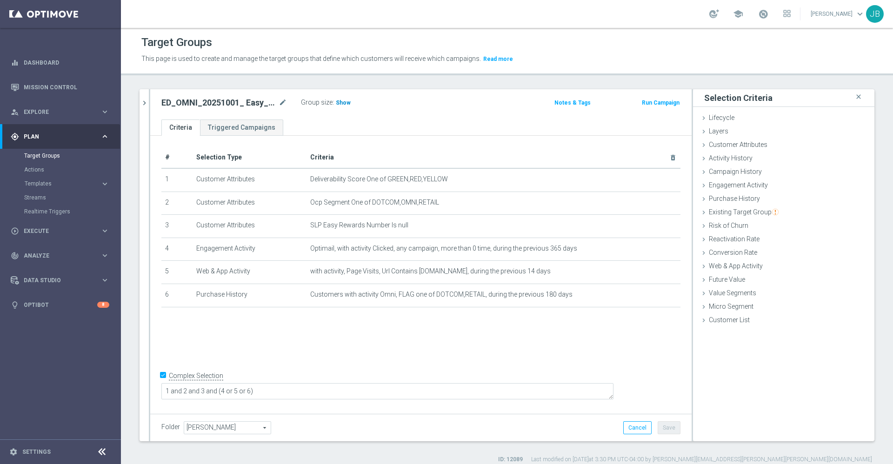
click at [338, 107] on h3 "Show" at bounding box center [343, 103] width 17 height 10
click at [285, 102] on icon "mode_edit" at bounding box center [283, 102] width 8 height 11
click at [647, 274] on icon "mode_edit" at bounding box center [650, 271] width 7 height 7
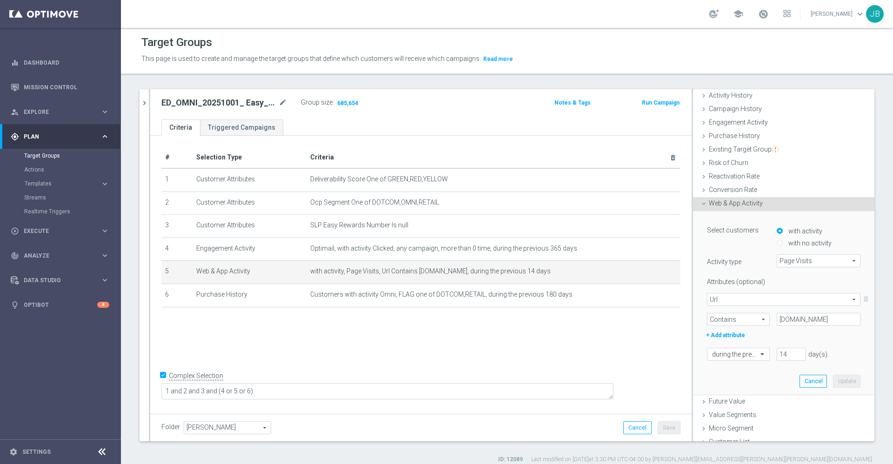
scroll to position [64, 0]
click at [53, 91] on link "Mission Control" at bounding box center [67, 87] width 86 height 25
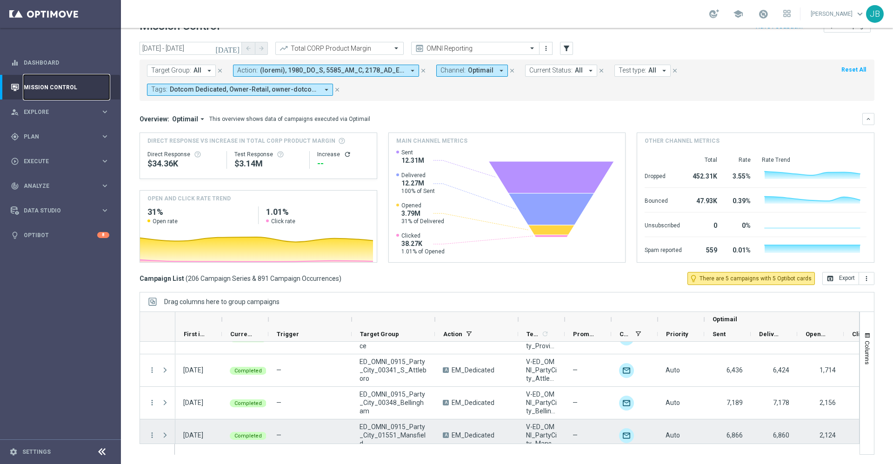
scroll to position [6605, 0]
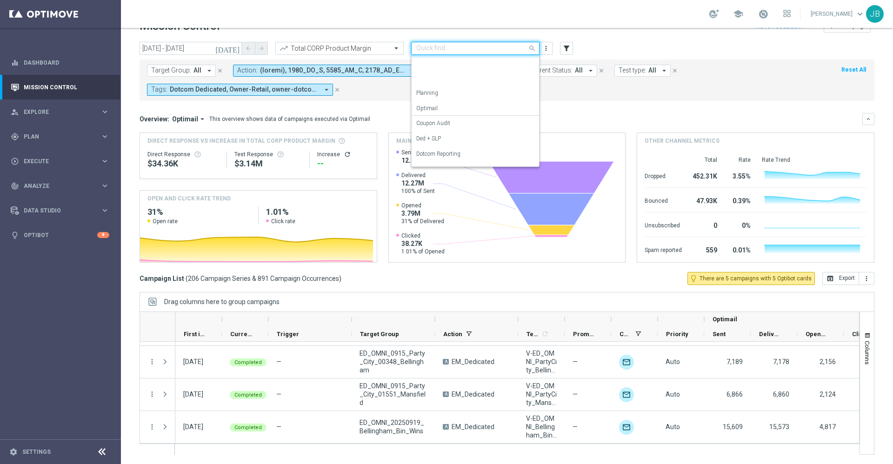
click at [477, 53] on div "Quick find OMNI Reporting" at bounding box center [475, 48] width 128 height 13
click at [454, 128] on label "Site Campaigns" at bounding box center [435, 127] width 39 height 8
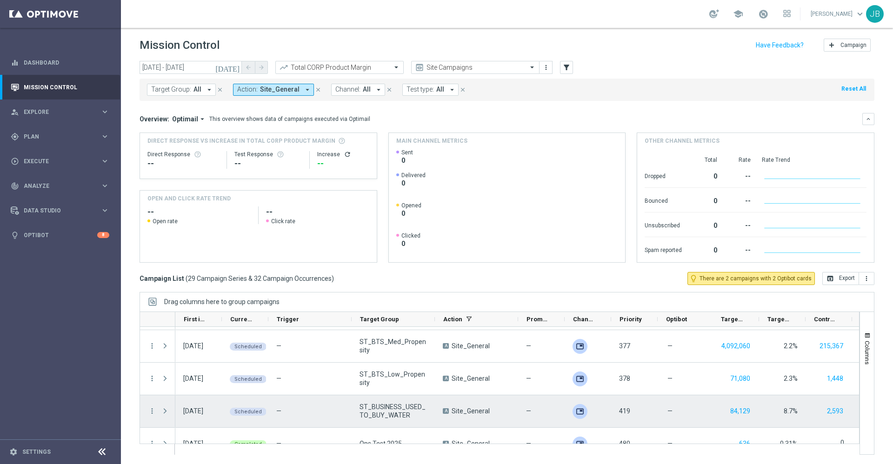
scroll to position [754, 0]
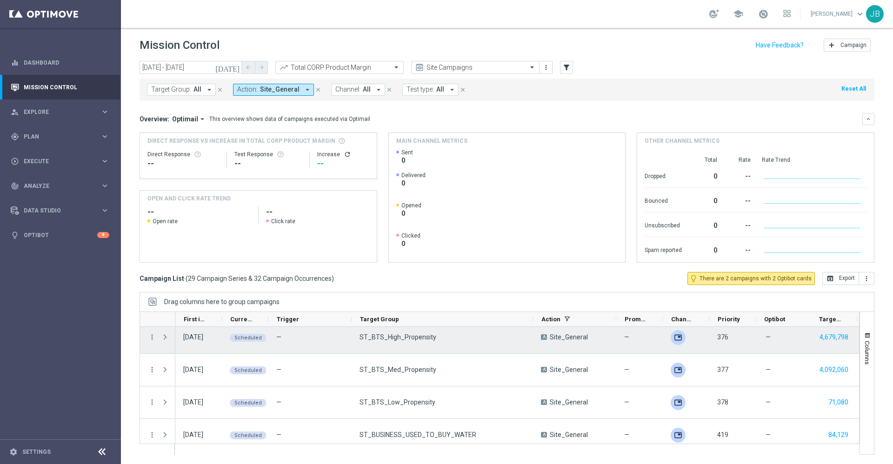
drag, startPoint x: 434, startPoint y: 319, endPoint x: 533, endPoint y: 329, distance: 99.1
click at [533, 329] on div at bounding box center [500, 383] width 720 height 143
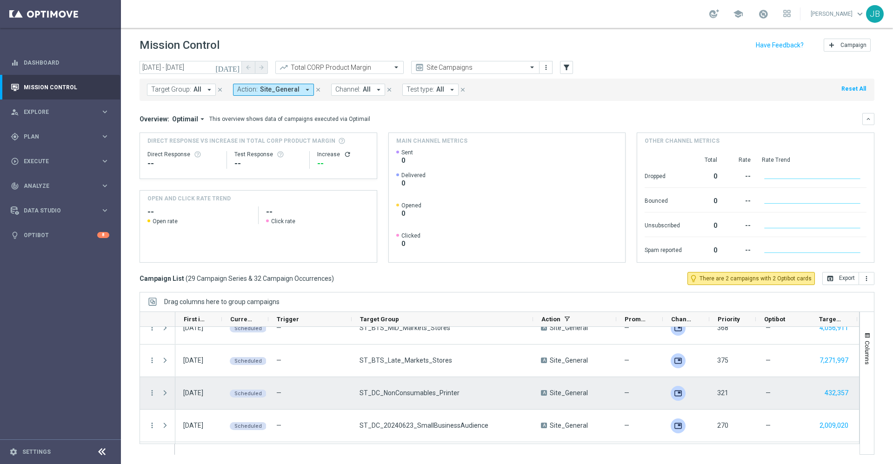
scroll to position [633, 0]
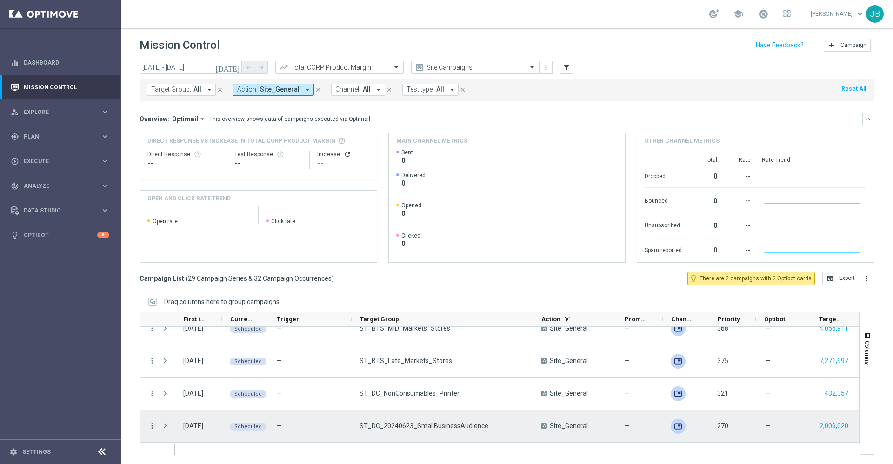
click at [152, 427] on icon "more_vert" at bounding box center [152, 426] width 8 height 8
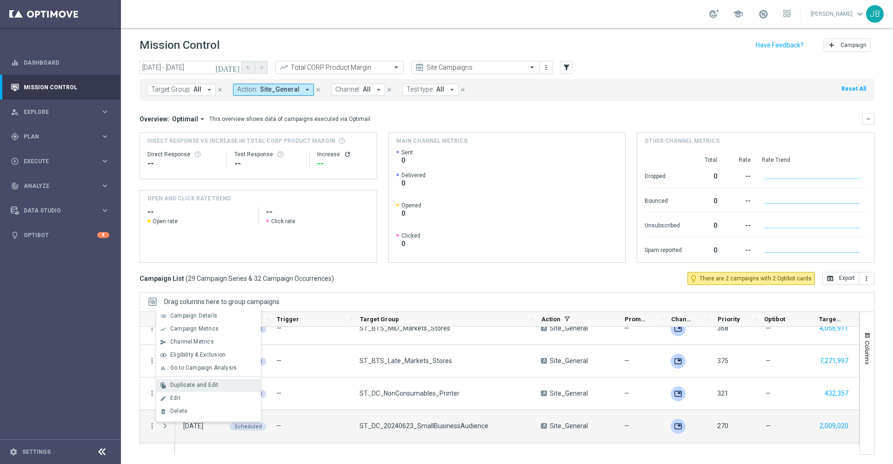
click at [200, 382] on span "Duplicate and Edit" at bounding box center [194, 385] width 48 height 7
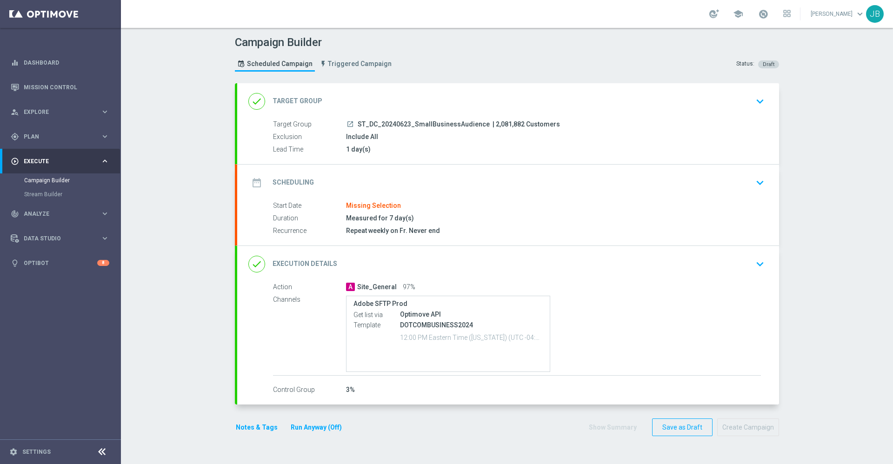
click at [298, 98] on h2 "Target Group" at bounding box center [298, 101] width 50 height 9
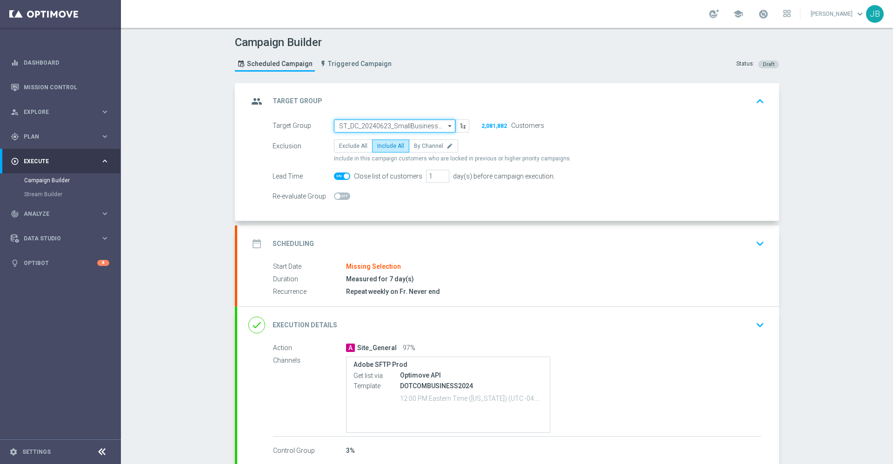
click at [375, 125] on input "ST_DC_20240623_SmallBusinessAudience" at bounding box center [394, 126] width 121 height 13
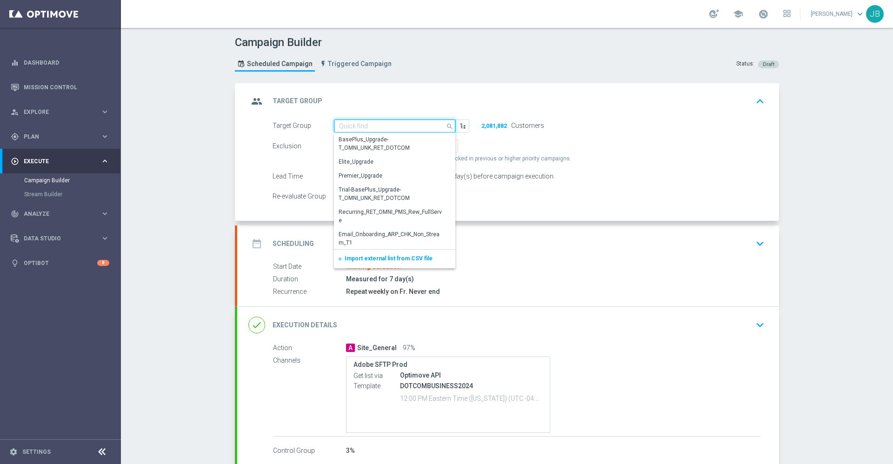
paste input "31617_46558_redeemers"
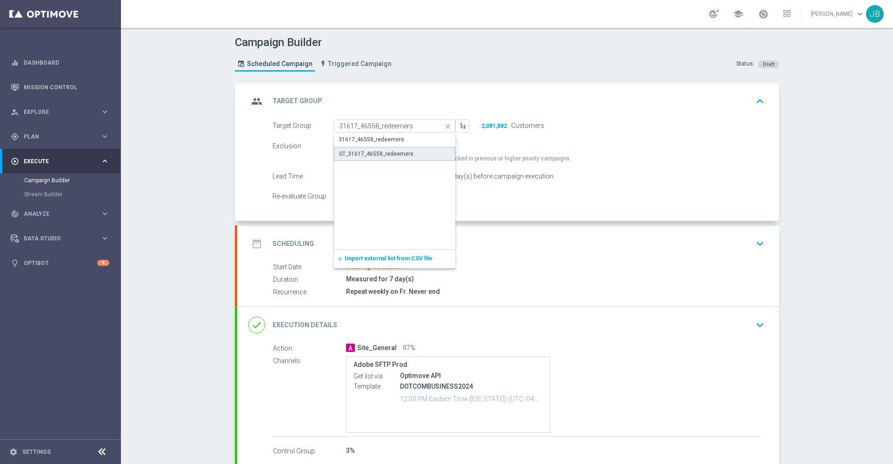
click at [377, 150] on div "ST_31617_46558_redeemers" at bounding box center [376, 154] width 74 height 8
type input "ST_31617_46558_redeemers"
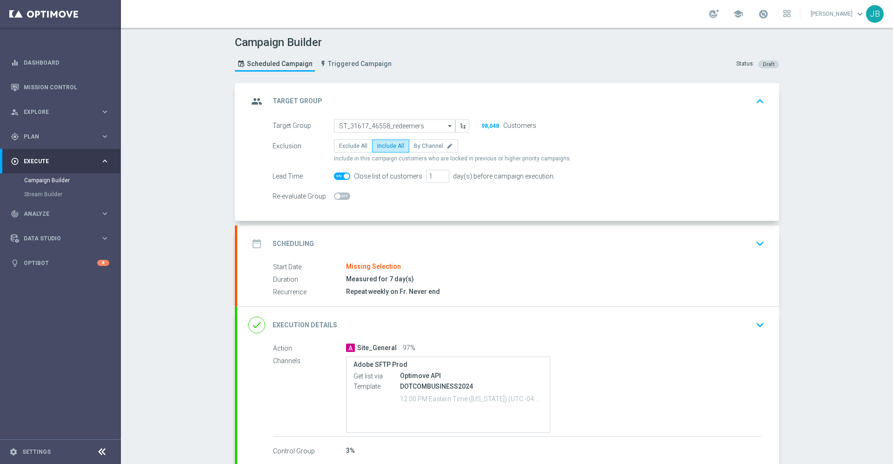
click at [306, 243] on h2 "Scheduling" at bounding box center [293, 244] width 41 height 9
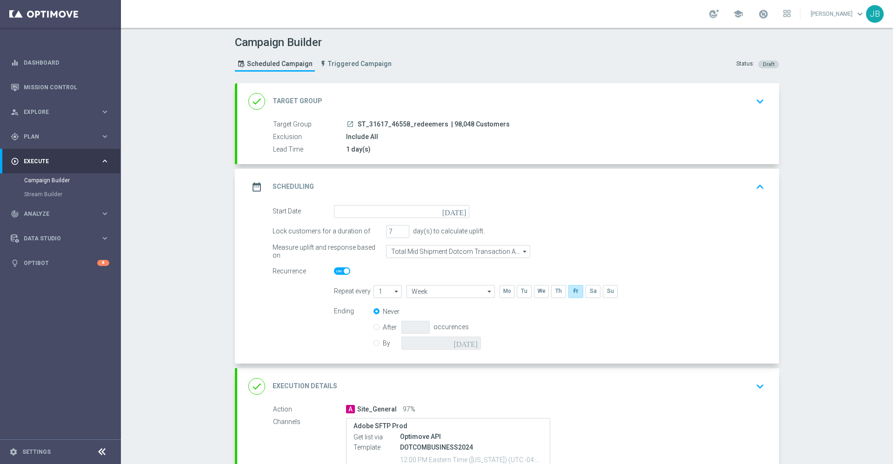
click at [457, 213] on icon "[DATE]" at bounding box center [455, 210] width 27 height 10
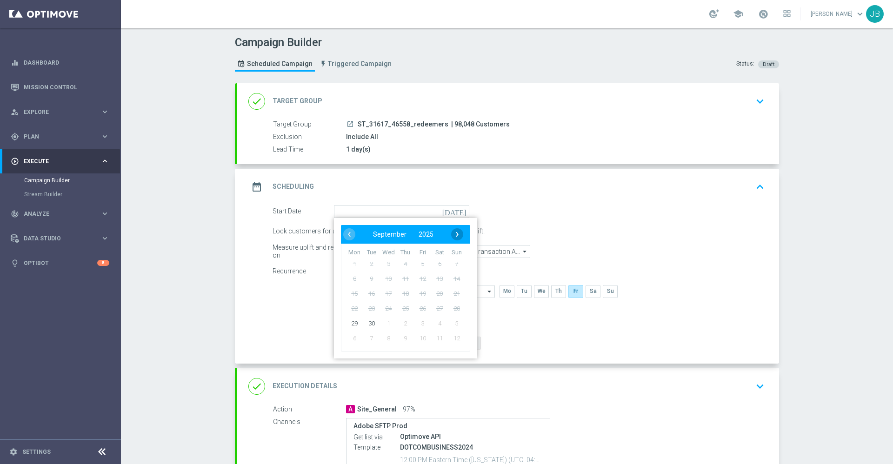
click at [452, 238] on span "›" at bounding box center [457, 234] width 12 height 12
click at [509, 193] on div "date_range Scheduling keyboard_arrow_up" at bounding box center [508, 187] width 520 height 18
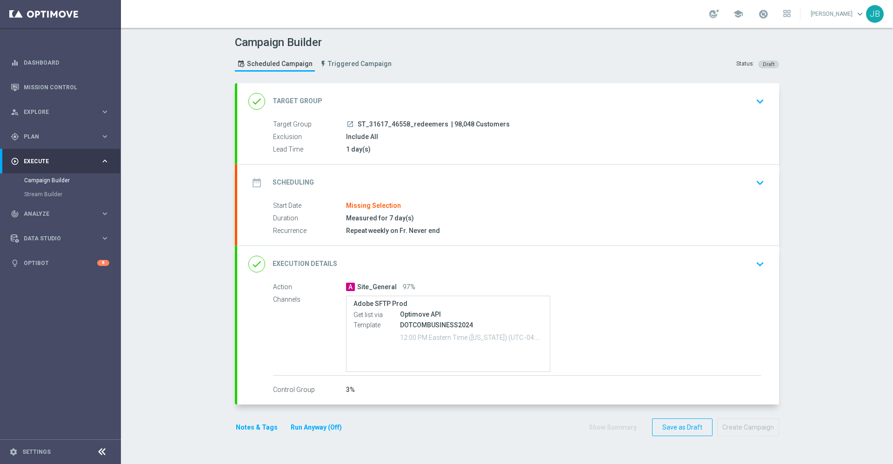
click at [285, 184] on h2 "Scheduling" at bounding box center [293, 182] width 41 height 9
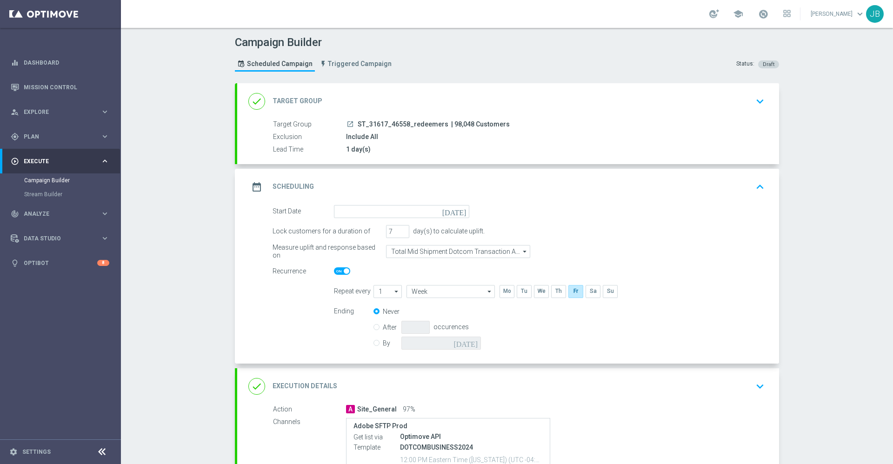
click at [456, 213] on icon "[DATE]" at bounding box center [455, 210] width 27 height 10
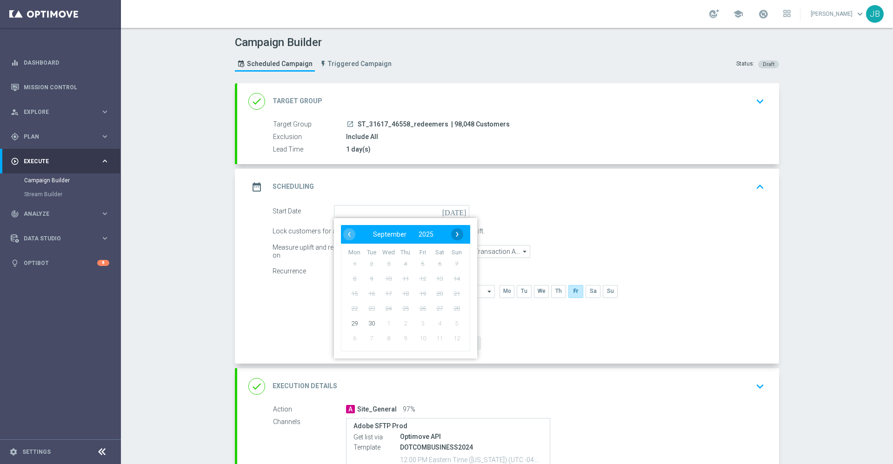
click at [451, 236] on span "›" at bounding box center [457, 234] width 12 height 12
click at [387, 265] on span "1" at bounding box center [388, 263] width 15 height 15
type input "01 Oct 2025"
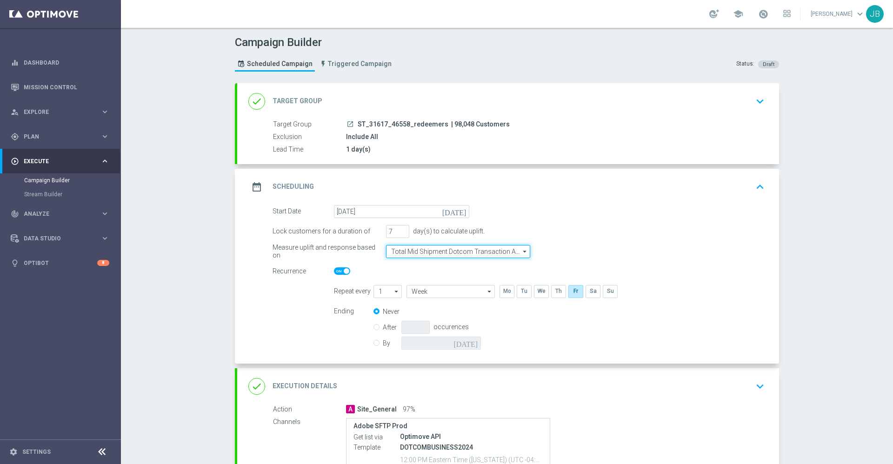
click at [415, 251] on input "Total Mid Shipment Dotcom Transaction Amount" at bounding box center [458, 251] width 144 height 13
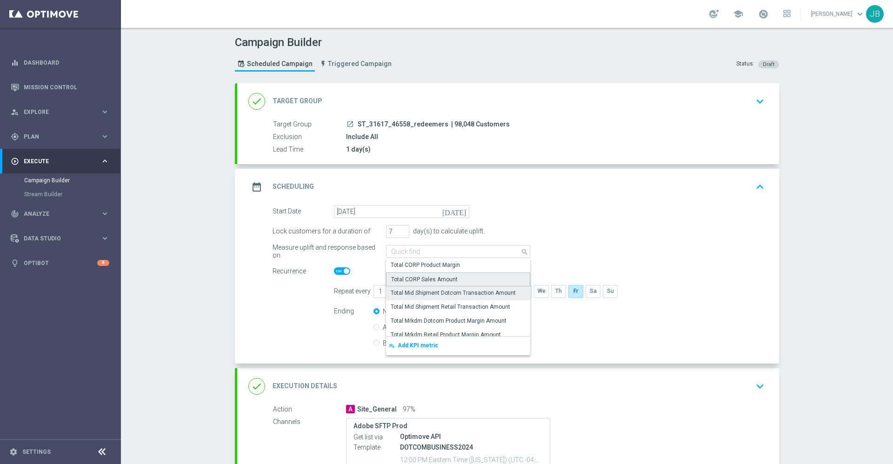
click at [418, 279] on div "Total CORP Sales Amount" at bounding box center [424, 279] width 67 height 8
type input "Total CORP Sales Amount"
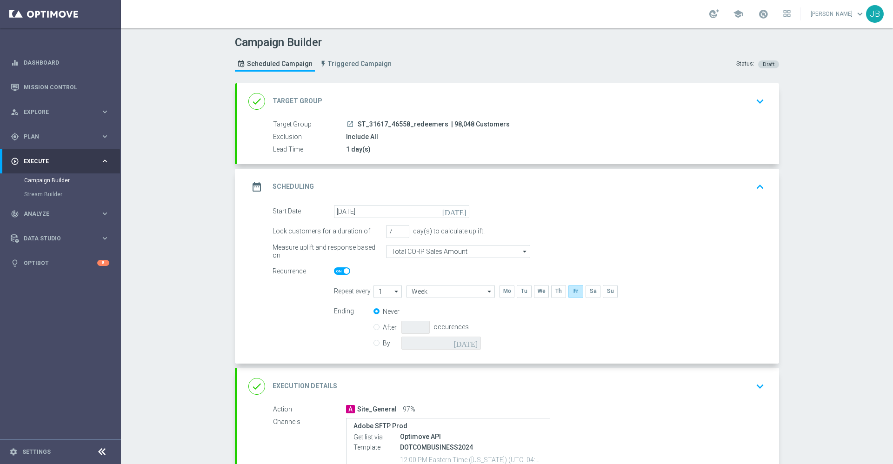
click at [344, 273] on span at bounding box center [347, 271] width 6 height 6
click at [340, 273] on input "checkbox" at bounding box center [342, 270] width 16 height 7
checkbox input "false"
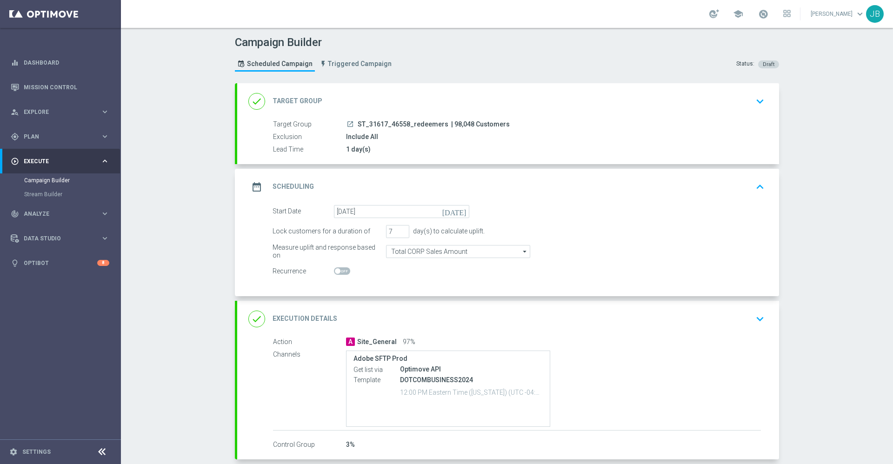
scroll to position [46, 0]
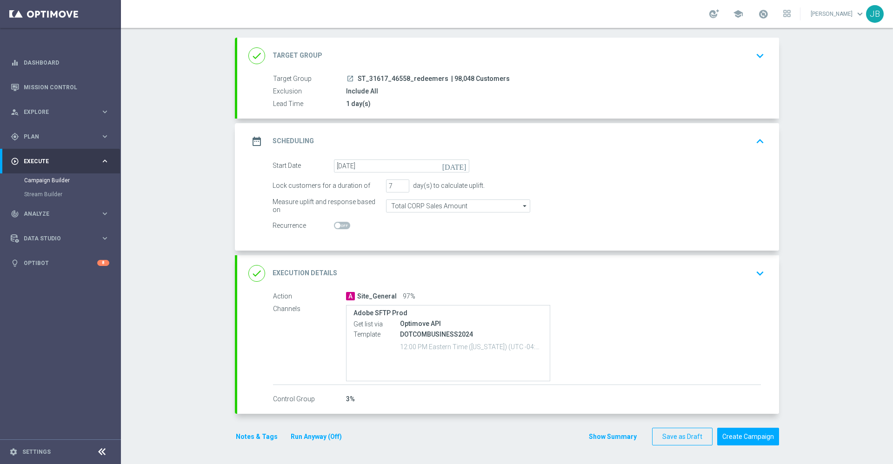
click at [309, 272] on h2 "Execution Details" at bounding box center [305, 273] width 65 height 9
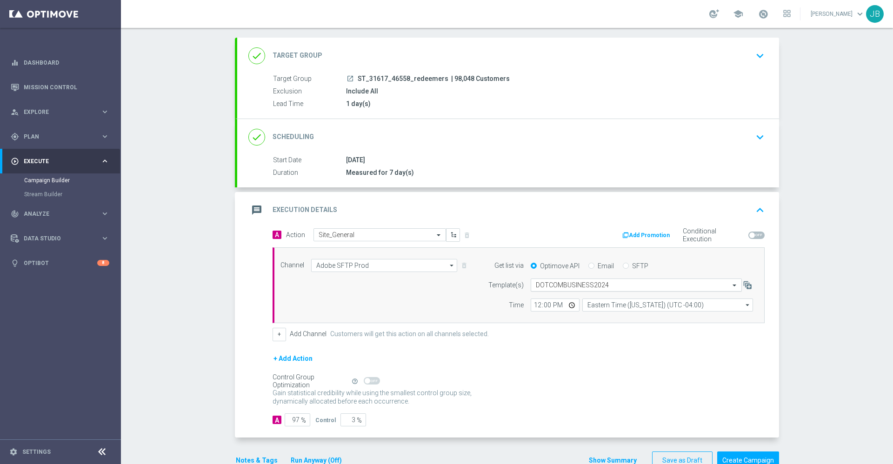
click at [598, 282] on input "text" at bounding box center [627, 285] width 182 height 8
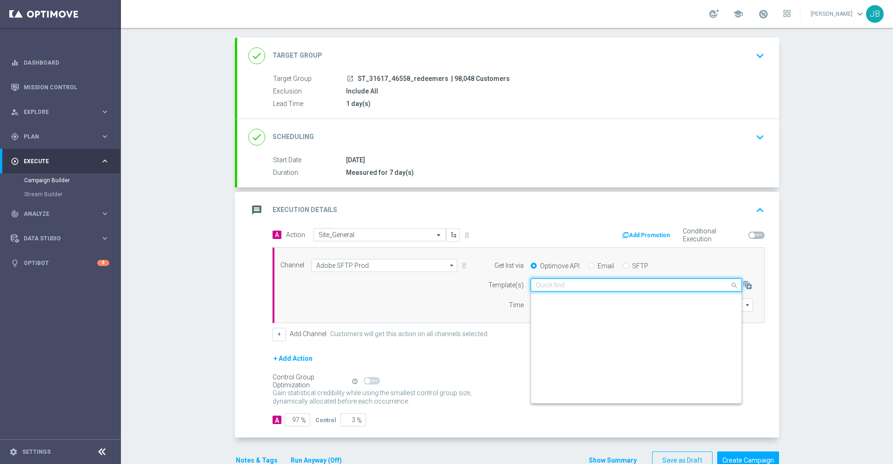
scroll to position [998, 0]
click at [562, 285] on input "text" at bounding box center [627, 285] width 182 height 8
paste input "|TeacherPP|"
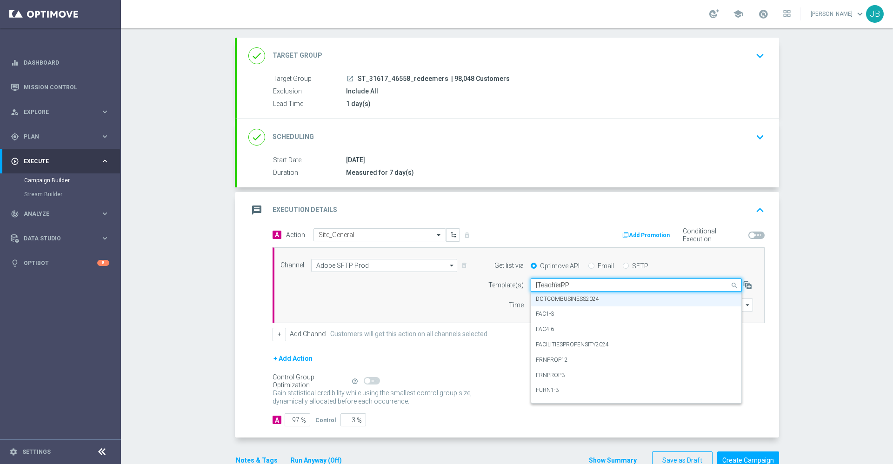
scroll to position [0, 0]
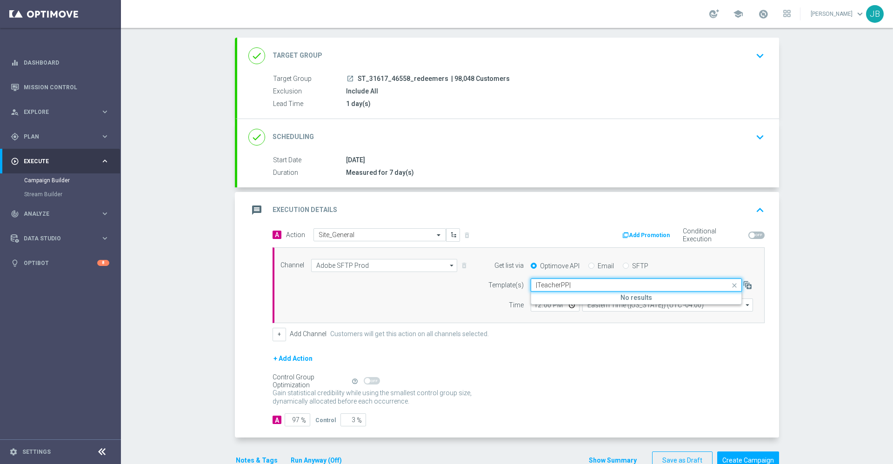
click at [569, 288] on input "|TeacherPP|" at bounding box center [627, 285] width 182 height 8
click at [531, 284] on div "|TeacherPP|" at bounding box center [636, 285] width 210 height 8
click at [536, 287] on input "|TeacherPP|" at bounding box center [627, 285] width 182 height 8
click at [574, 283] on input "TeacherPP|" at bounding box center [627, 285] width 182 height 8
click at [560, 298] on div "TeacherPP" at bounding box center [636, 299] width 201 height 15
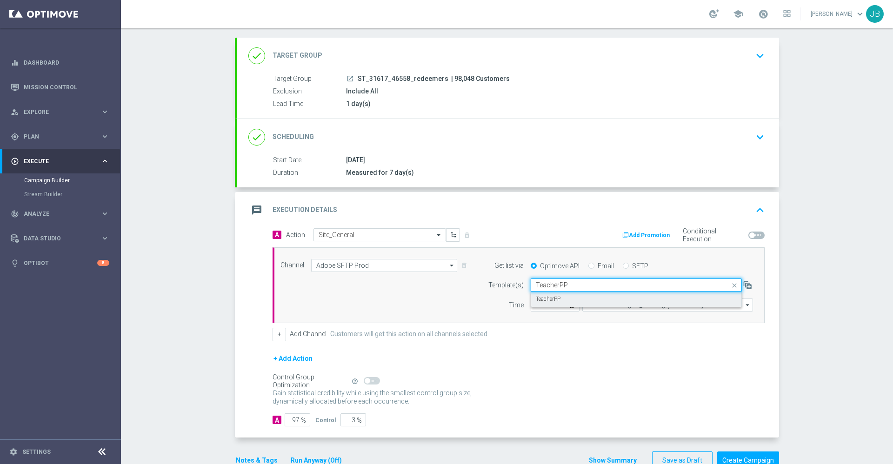
type input "TeacherPP"
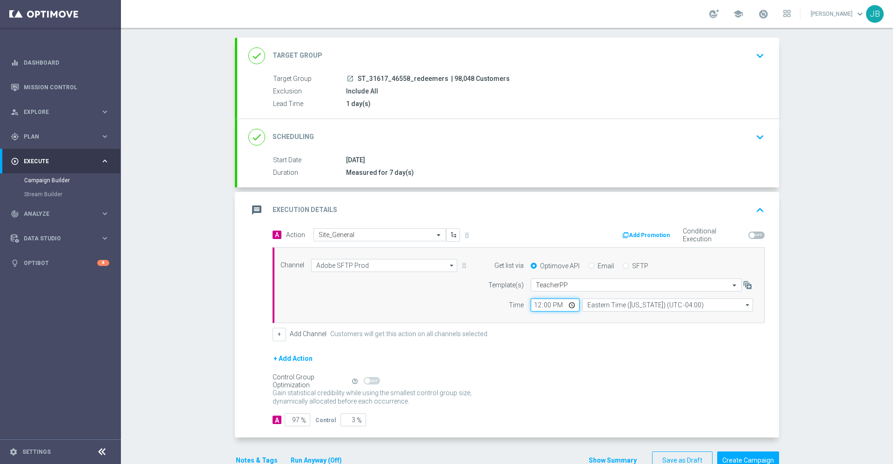
click at [567, 306] on input "12:00" at bounding box center [555, 305] width 49 height 13
click at [479, 371] on div "+ Add Action" at bounding box center [519, 364] width 492 height 23
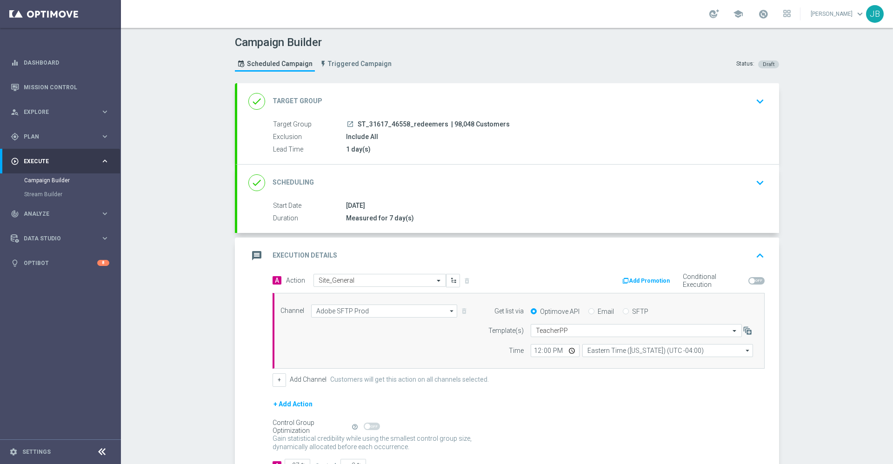
click at [294, 100] on h2 "Target Group" at bounding box center [298, 101] width 50 height 9
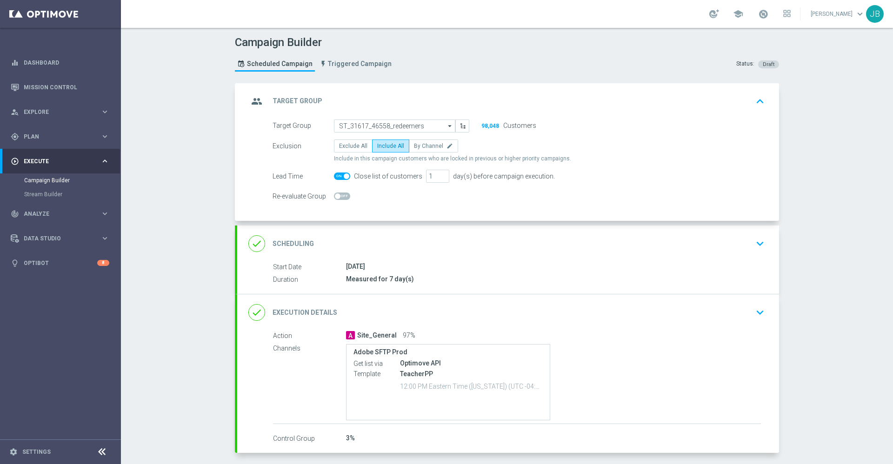
click at [290, 240] on h2 "Scheduling" at bounding box center [293, 244] width 41 height 9
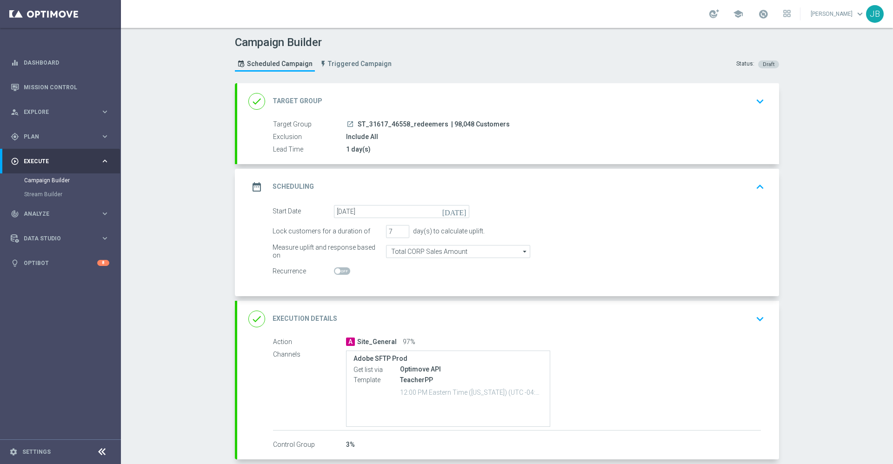
click at [455, 213] on icon "[DATE]" at bounding box center [455, 210] width 27 height 10
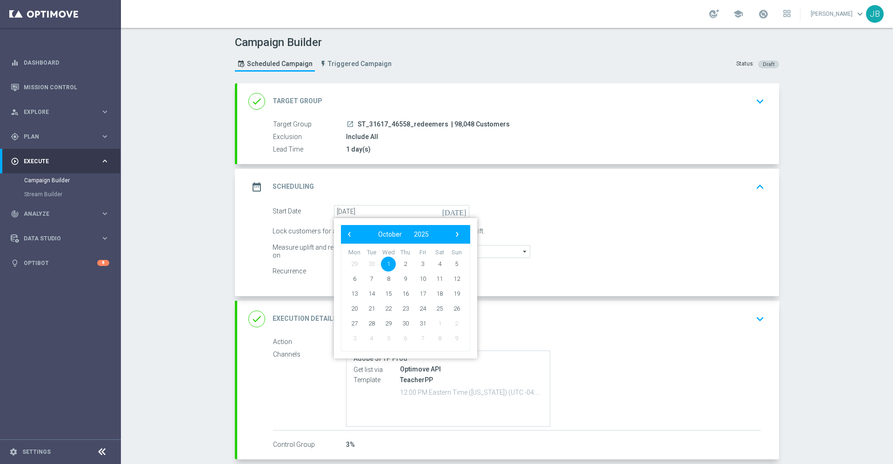
click at [559, 213] on div "Start Date 01 Oct 2025 today ‹ ​ October ​ 2025 ​ › Mon Tue Wed Thu Fri Sat Sun…" at bounding box center [519, 211] width 506 height 13
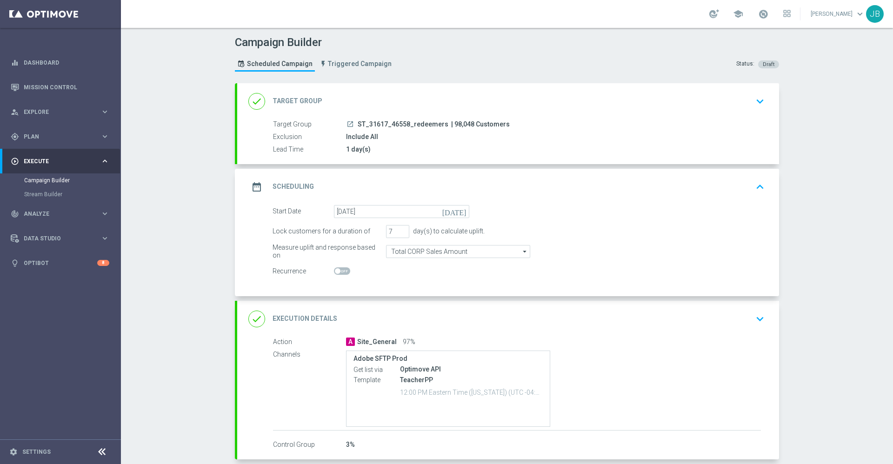
scroll to position [46, 0]
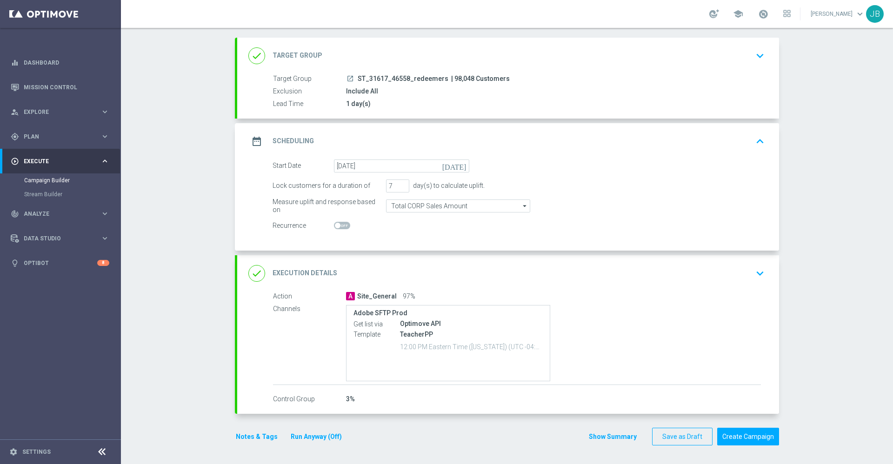
click at [293, 272] on h2 "Execution Details" at bounding box center [305, 273] width 65 height 9
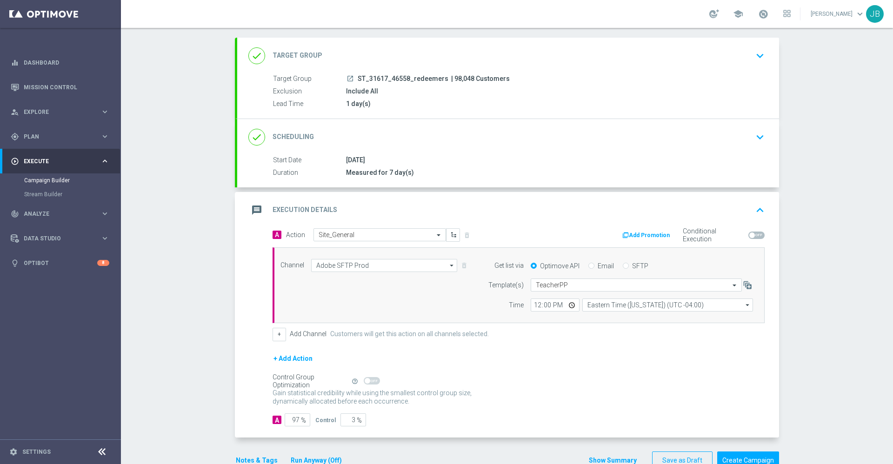
scroll to position [70, 0]
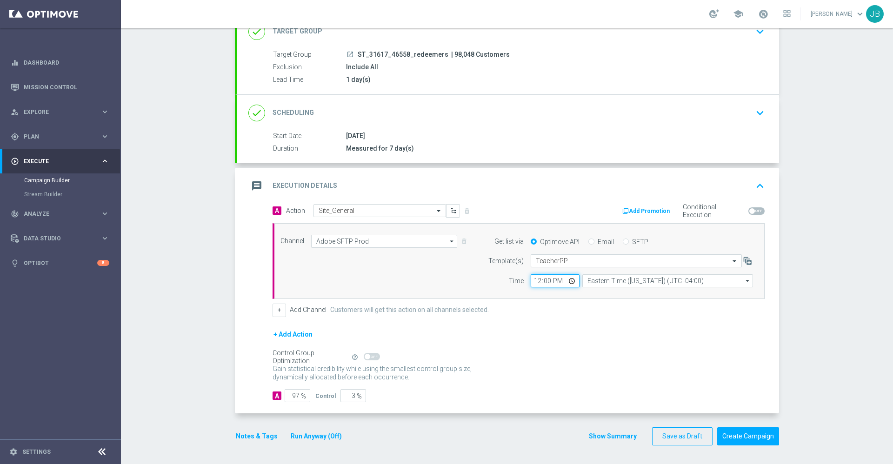
click at [531, 283] on input "12:00" at bounding box center [555, 280] width 49 height 13
type input "13:00"
click at [596, 359] on div "Control Group Optimization Self Optimizing Campaign help_outline" at bounding box center [519, 357] width 492 height 10
click at [740, 431] on button "Create Campaign" at bounding box center [748, 436] width 62 height 18
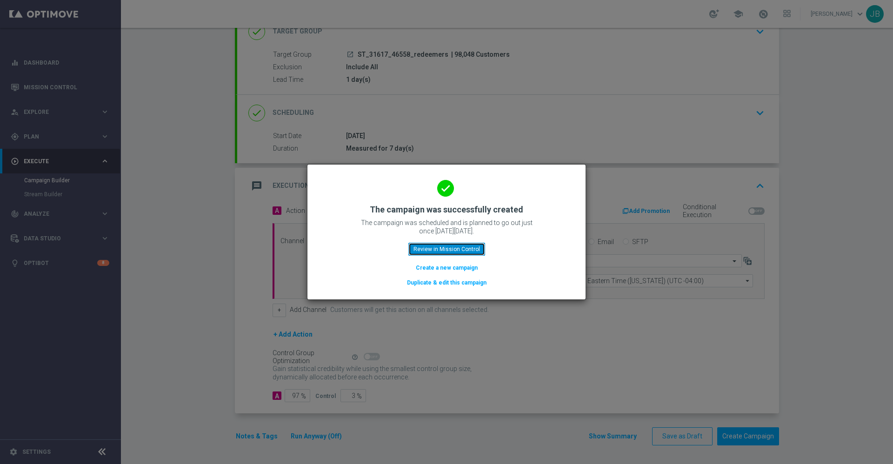
click at [473, 251] on button "Review in Mission Control" at bounding box center [446, 249] width 77 height 13
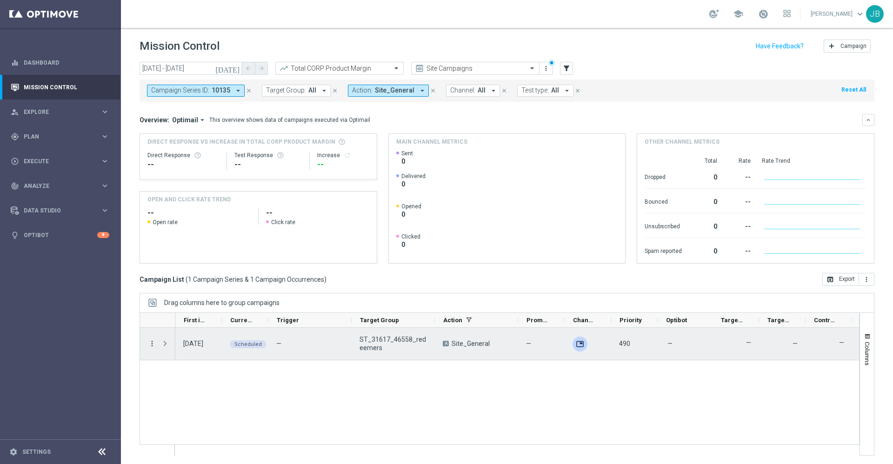
click at [152, 346] on icon "more_vert" at bounding box center [152, 344] width 8 height 8
click at [203, 348] on span "Campaign Details" at bounding box center [193, 349] width 47 height 7
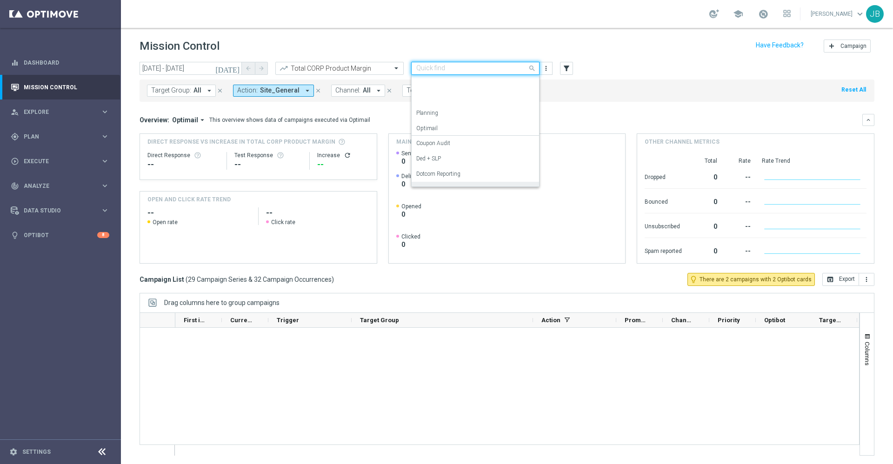
scroll to position [633, 0]
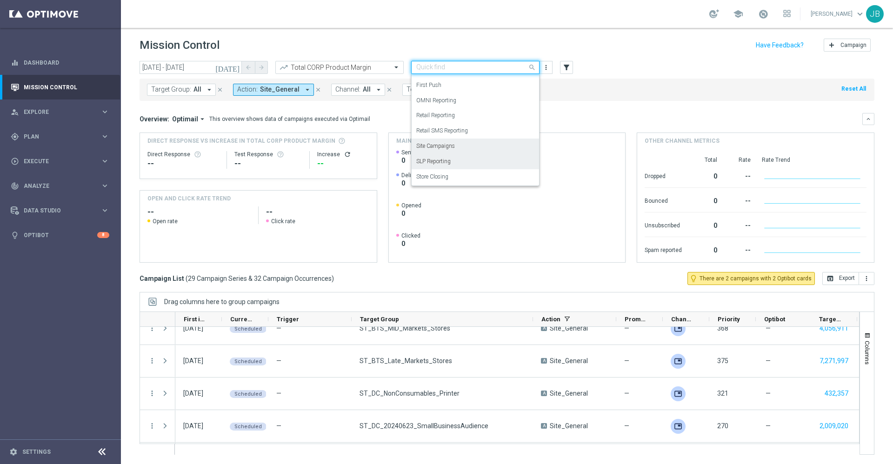
click at [434, 161] on label "SLP Reporting" at bounding box center [433, 162] width 34 height 8
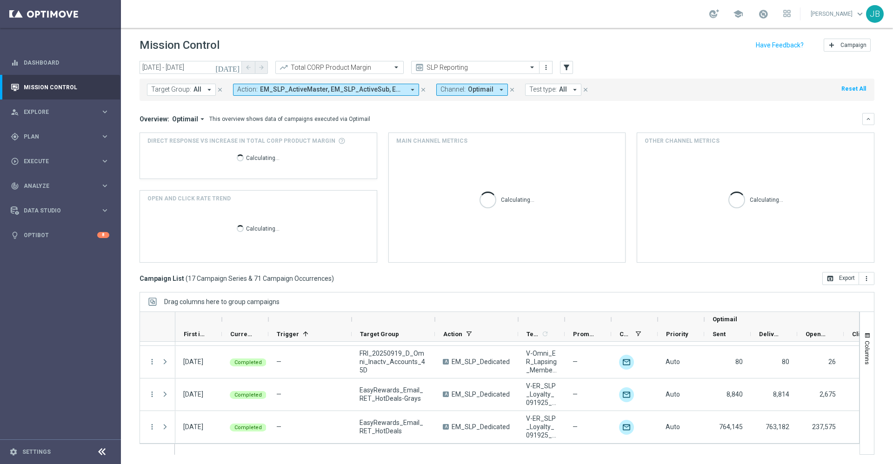
scroll to position [452, 0]
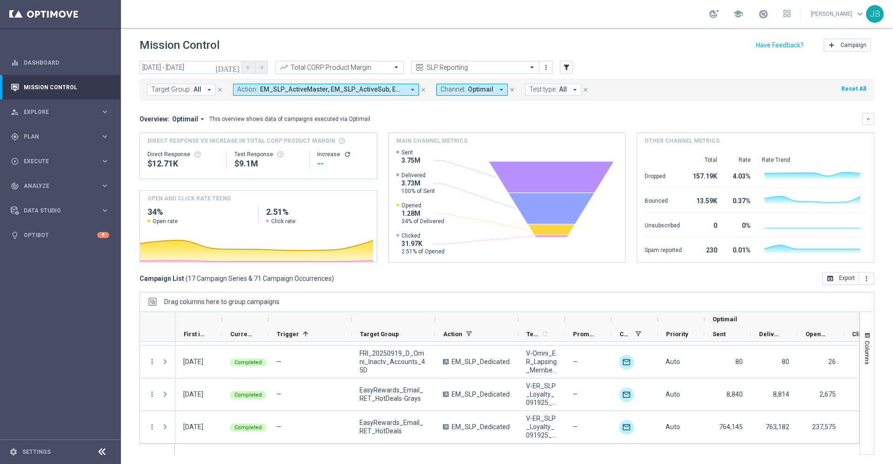
click at [321, 69] on input "text" at bounding box center [330, 68] width 100 height 8
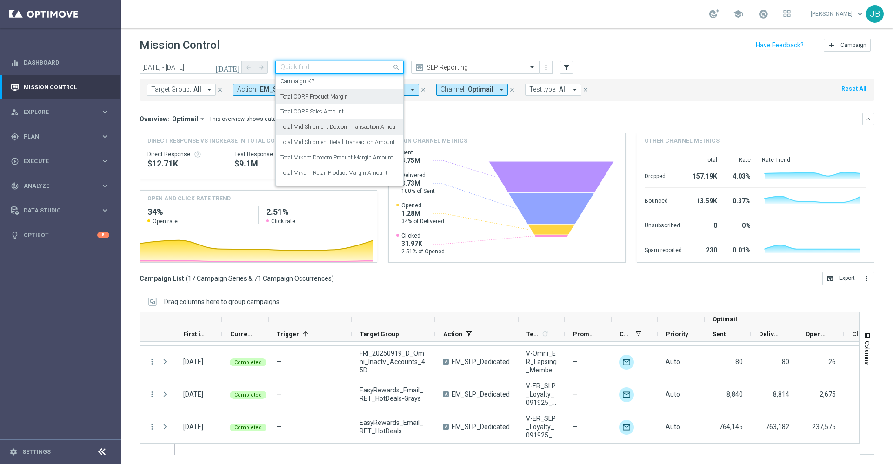
click at [328, 127] on label "Total Mid Shipment Dotcom Transaction Amount" at bounding box center [340, 127] width 120 height 8
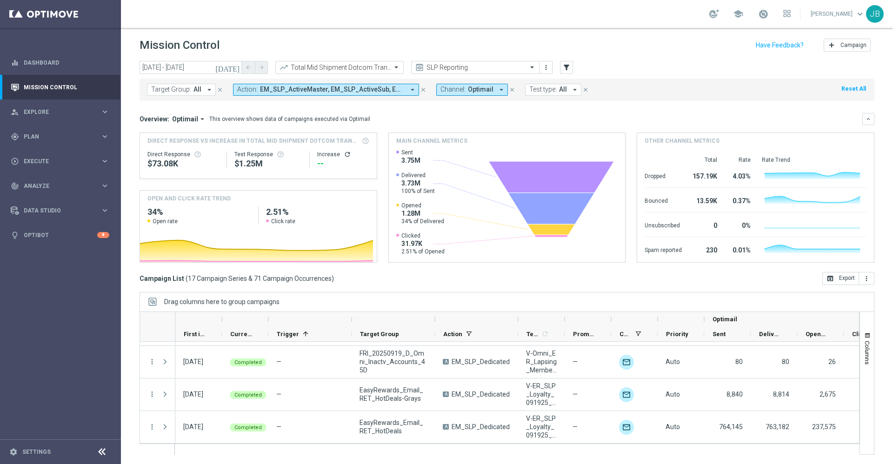
click at [235, 67] on icon "[DATE]" at bounding box center [227, 67] width 25 height 8
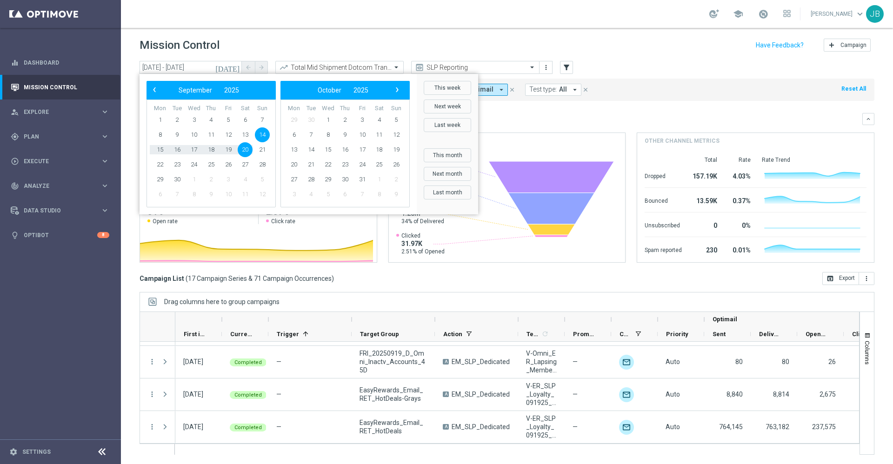
click at [520, 117] on div "Overview: Optimail arrow_drop_down This overview shows data of campaigns execut…" at bounding box center [501, 119] width 723 height 8
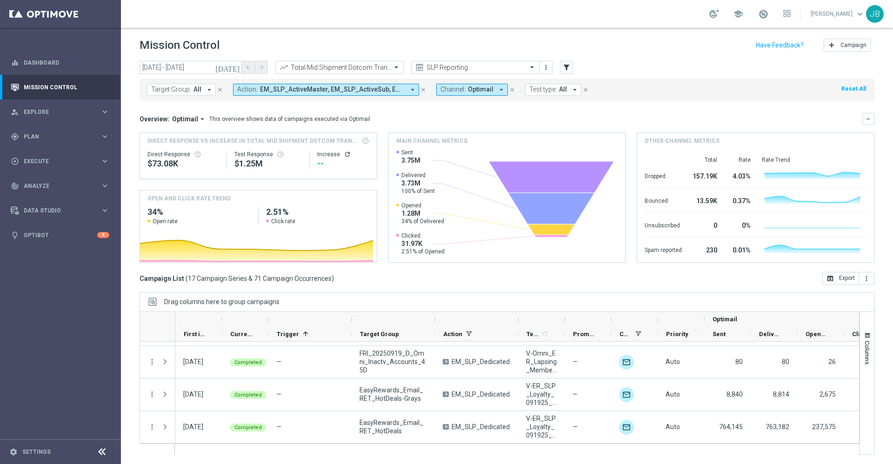
click at [344, 153] on icon "refresh" at bounding box center [347, 154] width 7 height 7
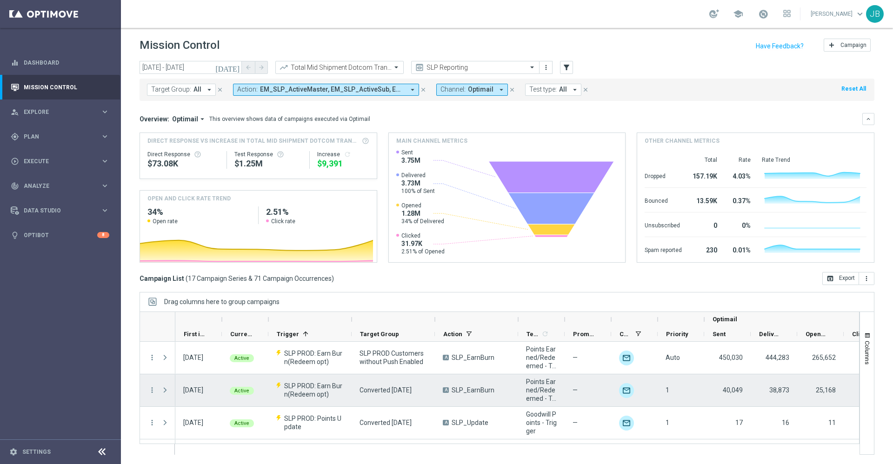
scroll to position [0, 0]
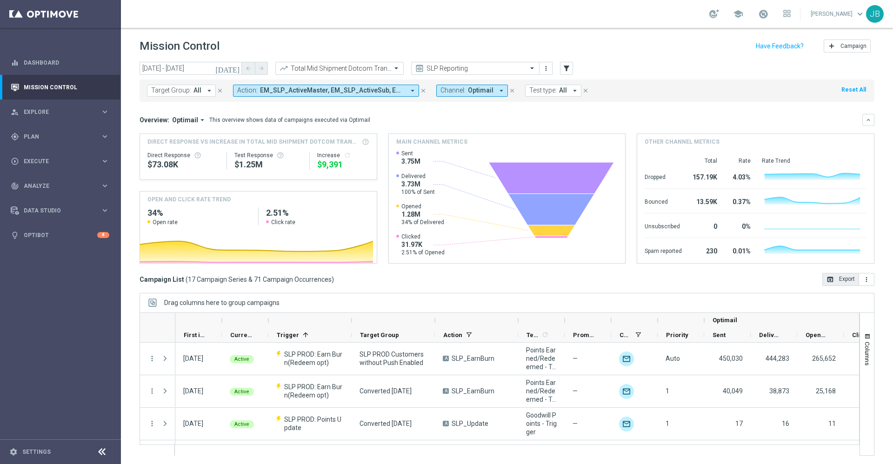
click at [827, 280] on icon "open_in_browser" at bounding box center [830, 279] width 7 height 7
click at [381, 67] on div at bounding box center [339, 69] width 127 height 8
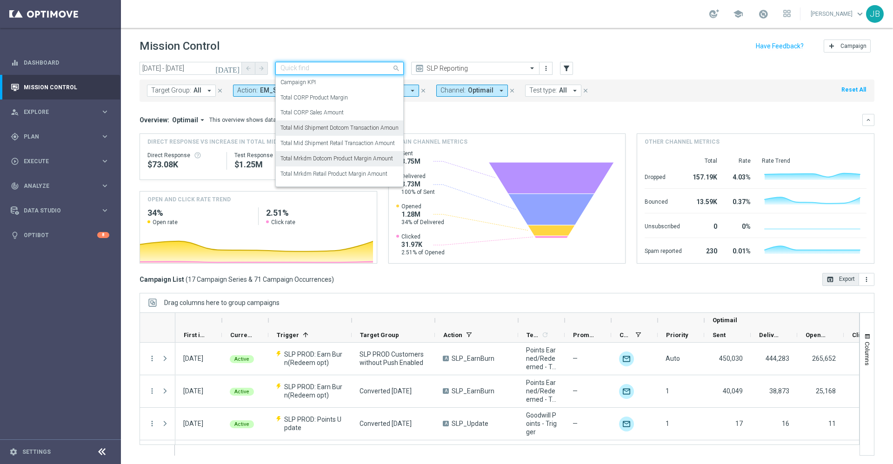
click at [359, 161] on label "Total Mrkdm Dotcom Product Margin Amount" at bounding box center [336, 159] width 113 height 8
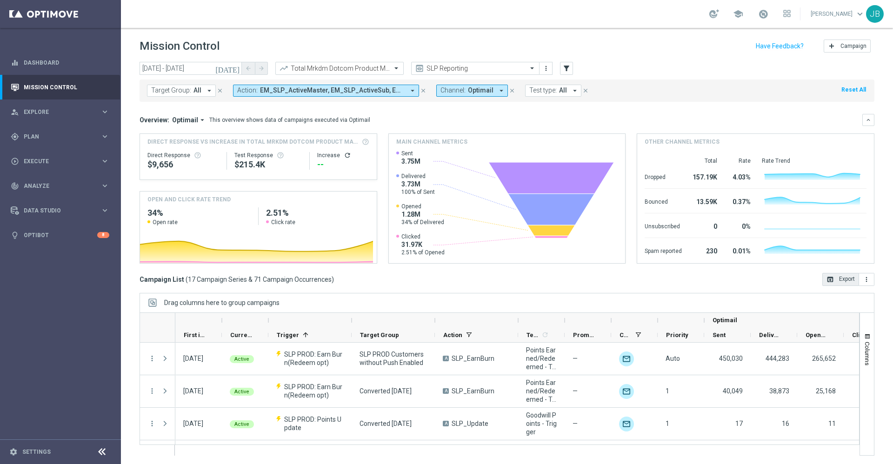
click at [344, 157] on icon "refresh" at bounding box center [347, 155] width 7 height 7
click at [822, 283] on button "open_in_browser Export" at bounding box center [840, 279] width 37 height 13
click at [374, 69] on input "text" at bounding box center [330, 69] width 100 height 8
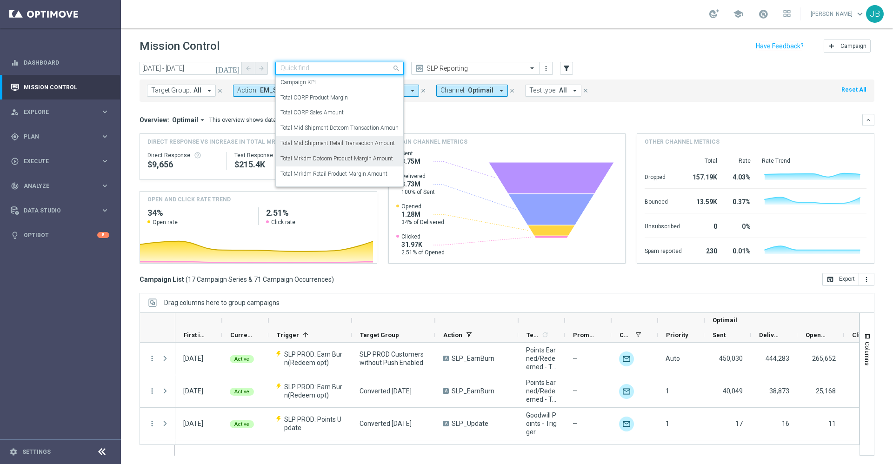
click at [355, 143] on label "Total Mid Shipment Retail Transaction Amount" at bounding box center [337, 144] width 114 height 8
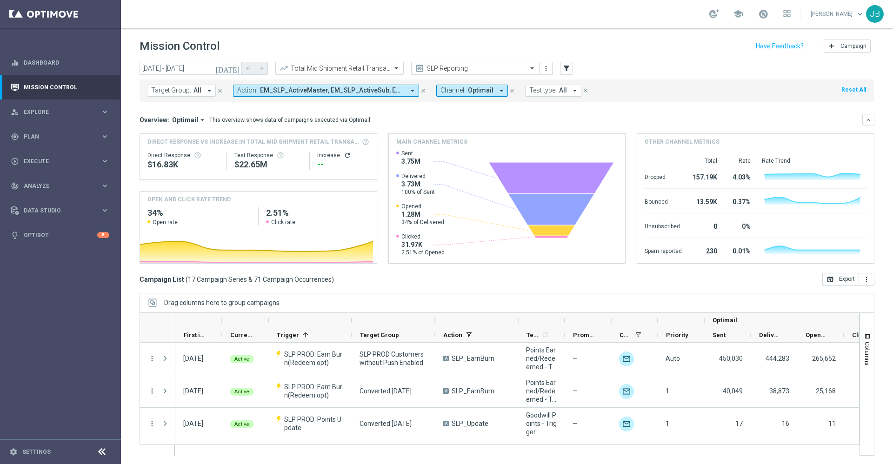
click at [344, 155] on icon "refresh" at bounding box center [347, 155] width 7 height 7
click at [837, 278] on button "open_in_browser Export" at bounding box center [840, 279] width 37 height 13
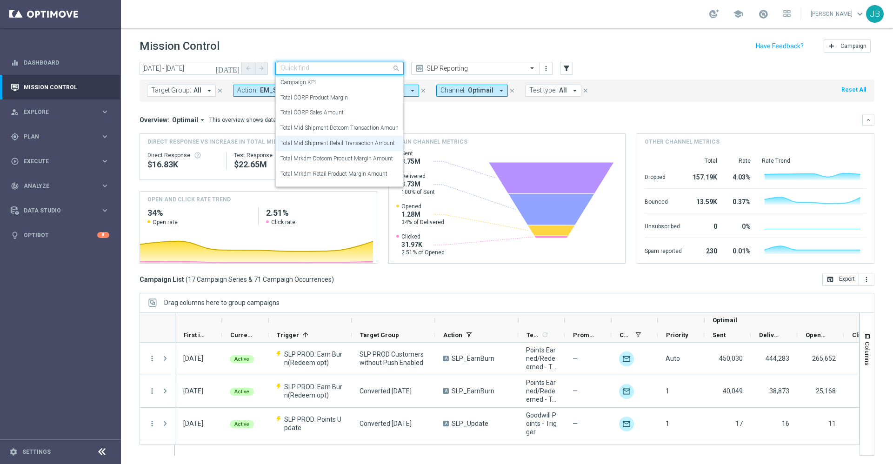
click at [369, 72] on input "text" at bounding box center [330, 69] width 100 height 8
click at [354, 174] on label "Total Mrkdm Retail Product Margin Amount" at bounding box center [333, 174] width 107 height 8
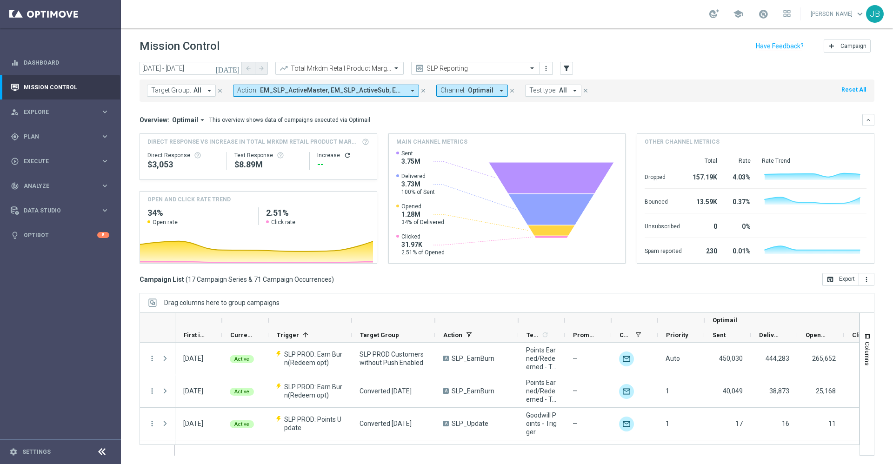
click at [344, 155] on icon "refresh" at bounding box center [347, 155] width 7 height 7
click at [830, 278] on button "open_in_browser Export" at bounding box center [840, 279] width 37 height 13
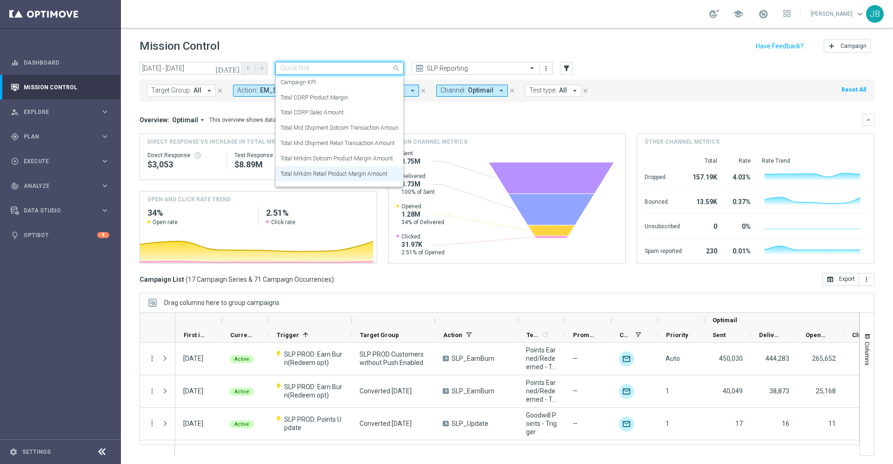
click at [347, 67] on input "text" at bounding box center [330, 69] width 100 height 8
click at [350, 113] on div "Total CORP Sales Amount" at bounding box center [339, 112] width 118 height 15
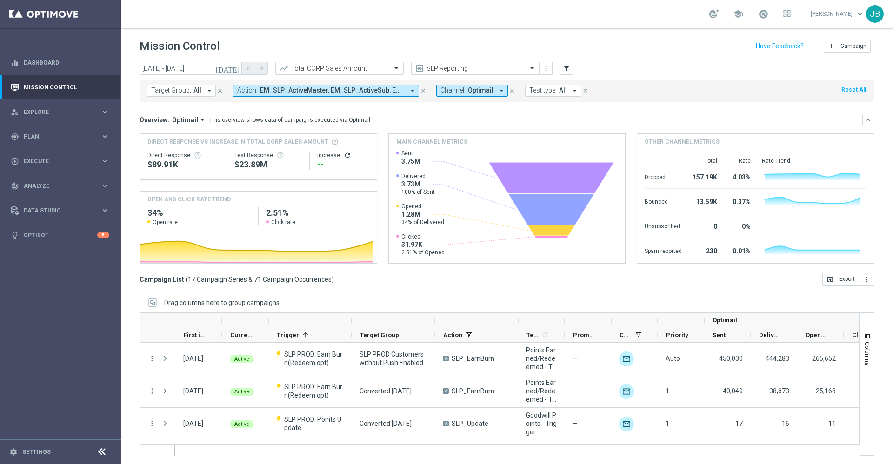
click at [344, 156] on icon "refresh" at bounding box center [347, 155] width 7 height 7
click at [824, 281] on button "open_in_browser Export" at bounding box center [840, 279] width 37 height 13
click at [377, 66] on input "text" at bounding box center [330, 69] width 100 height 8
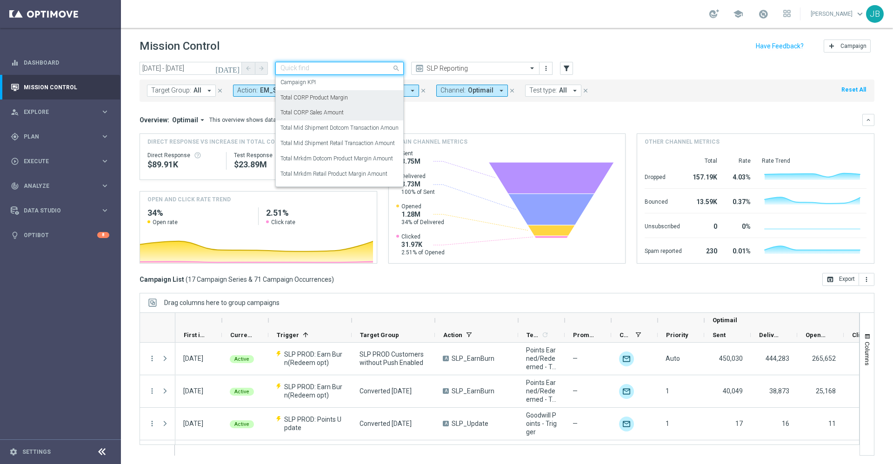
click at [353, 99] on div "Total CORP Product Margin" at bounding box center [339, 97] width 118 height 15
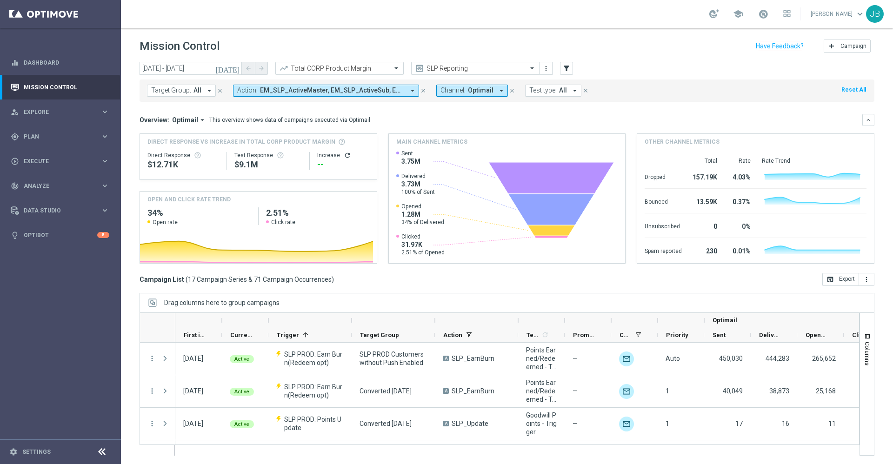
click at [344, 157] on icon "refresh" at bounding box center [347, 155] width 7 height 7
click at [829, 282] on button "open_in_browser Export" at bounding box center [840, 279] width 37 height 13
click at [73, 189] on div "track_changes Analyze" at bounding box center [56, 186] width 90 height 8
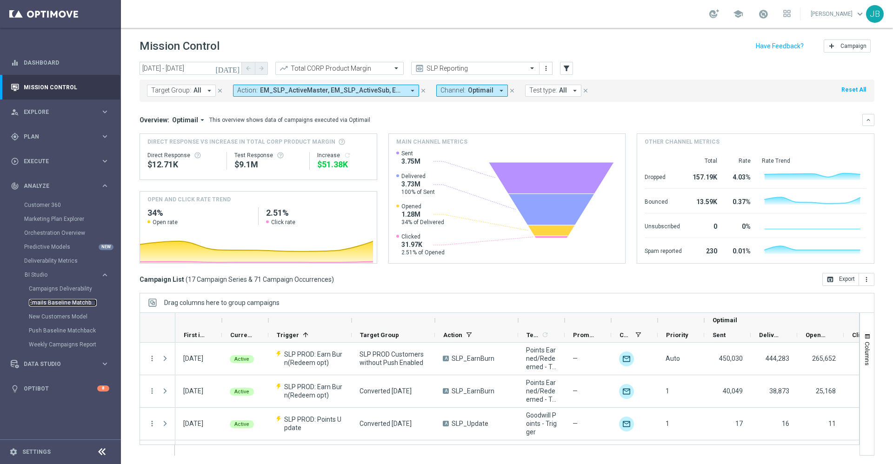
click at [67, 302] on link "Emails Baseline Matchback" at bounding box center [63, 302] width 68 height 7
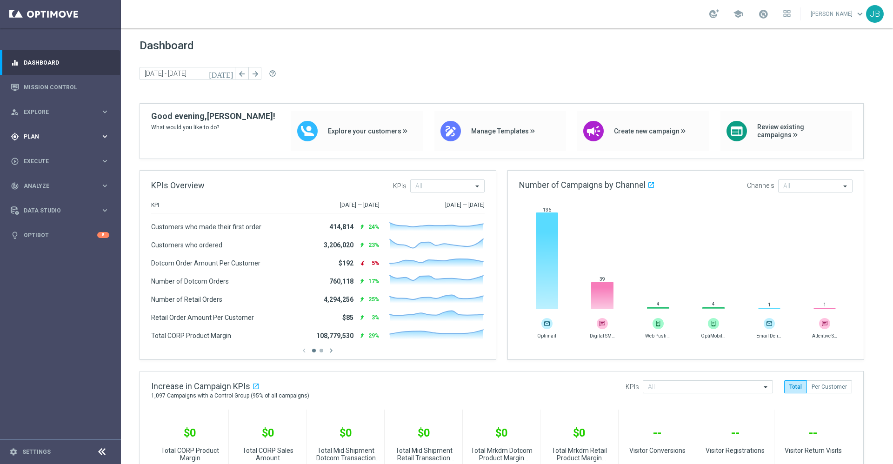
click at [56, 141] on div "gps_fixed Plan keyboard_arrow_right" at bounding box center [60, 136] width 120 height 25
click at [62, 154] on link "Target Groups" at bounding box center [60, 155] width 73 height 7
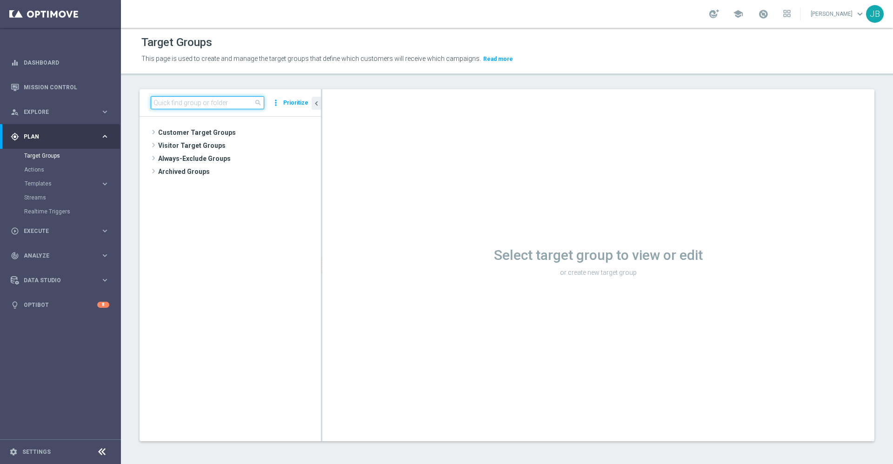
click at [178, 106] on input at bounding box center [207, 102] width 113 height 13
paste input "31617_46558_redeemers"
type input "31617_46558_redeemers"
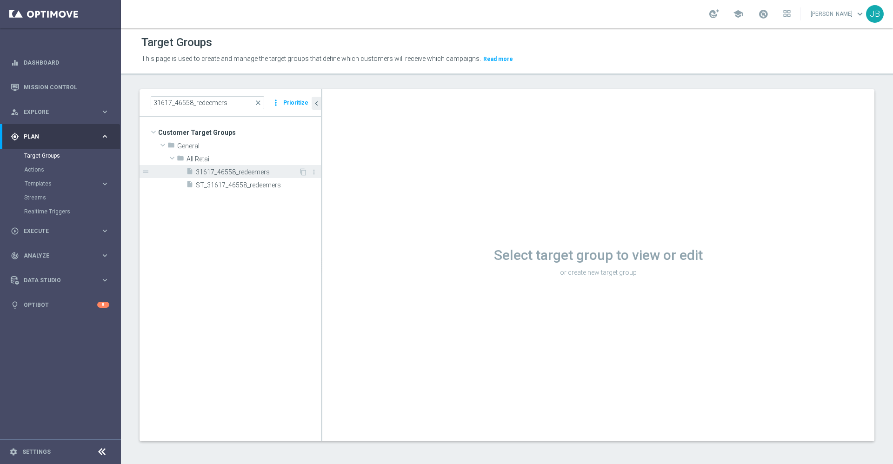
click at [225, 172] on span "31617_46558_redeemers" at bounding box center [247, 172] width 103 height 8
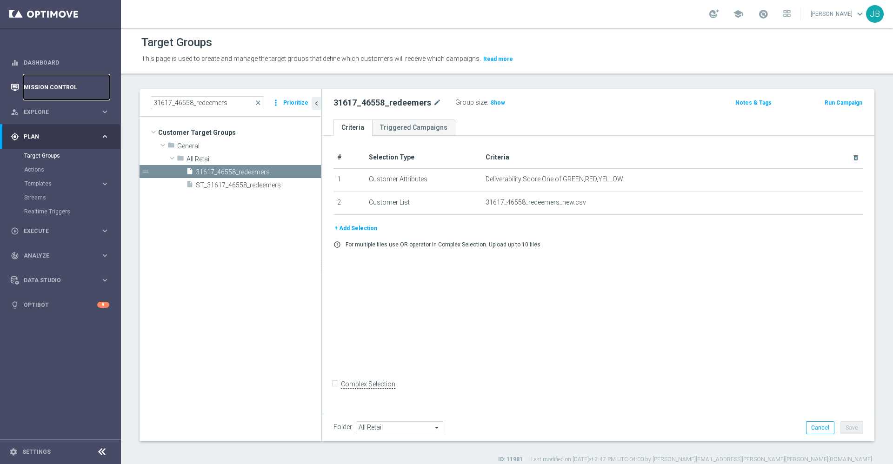
click at [68, 84] on link "Mission Control" at bounding box center [67, 87] width 86 height 25
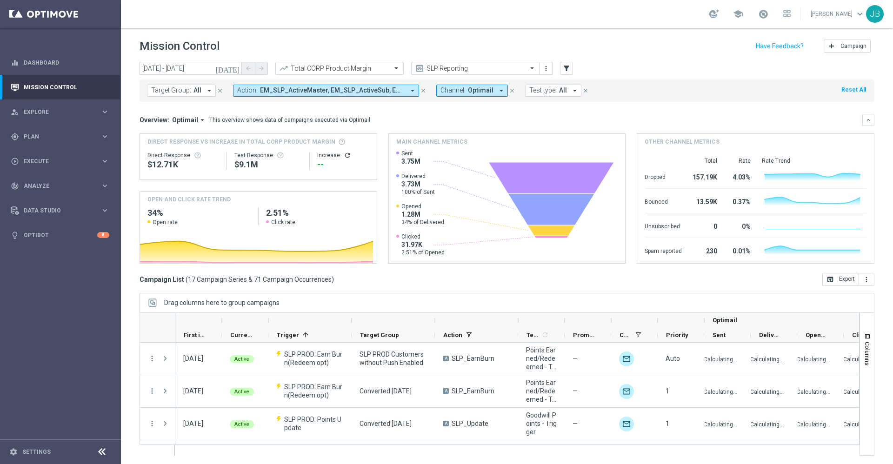
click at [500, 65] on input "text" at bounding box center [466, 69] width 100 height 8
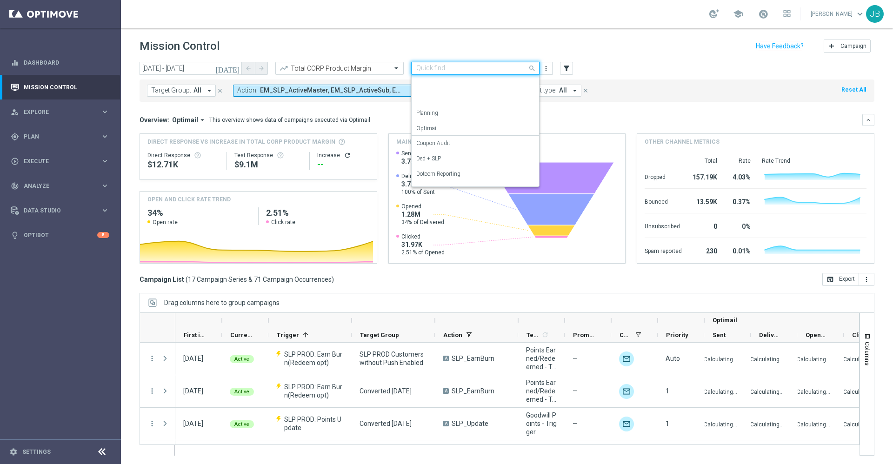
scroll to position [103, 0]
click at [469, 104] on div "OMNI Reporting" at bounding box center [475, 101] width 118 height 15
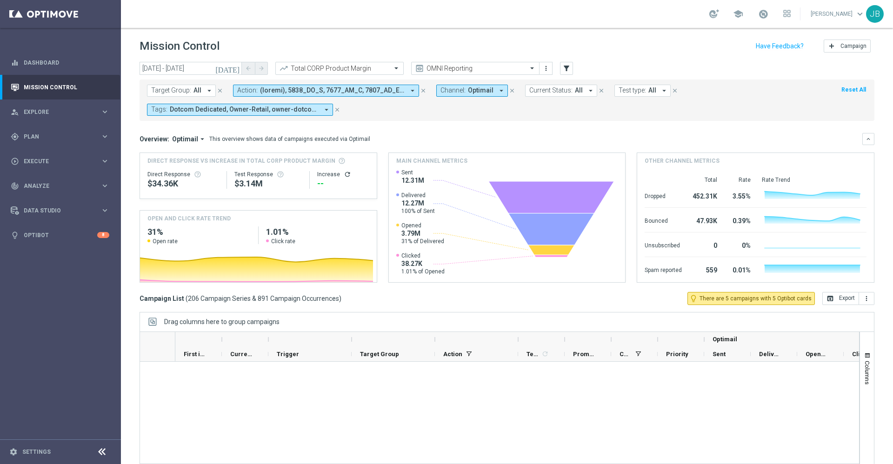
scroll to position [6605, 0]
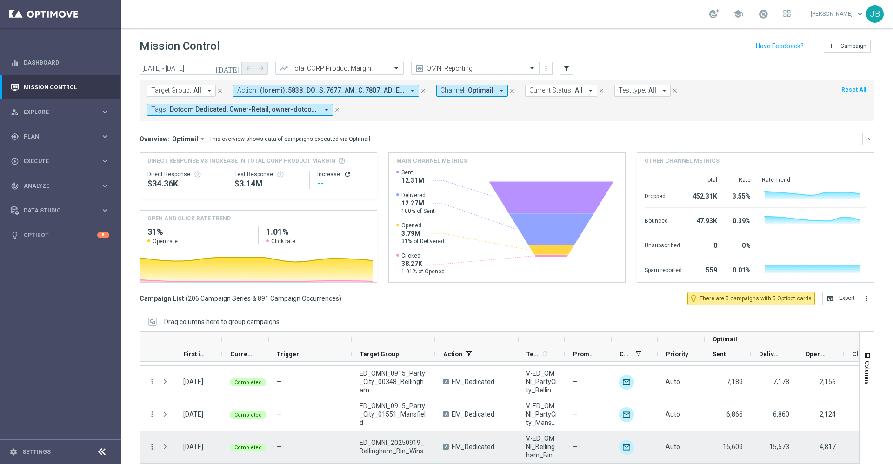
click at [150, 448] on icon "more_vert" at bounding box center [152, 447] width 8 height 8
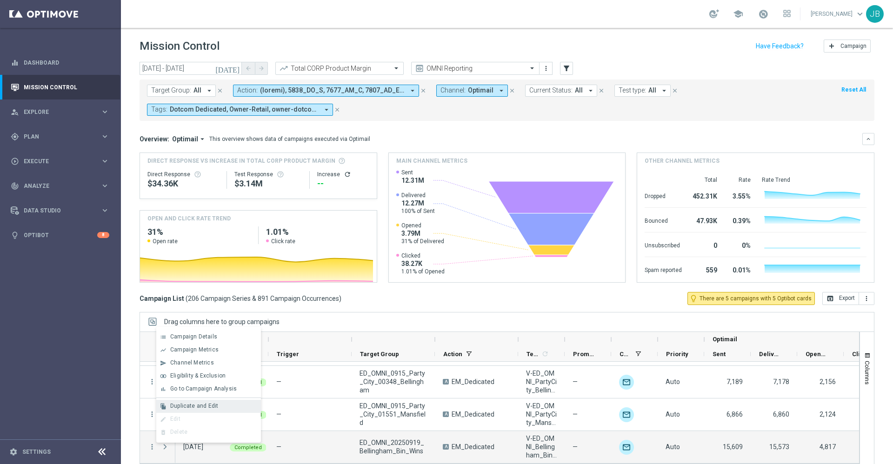
click at [201, 405] on span "Duplicate and Edit" at bounding box center [194, 406] width 48 height 7
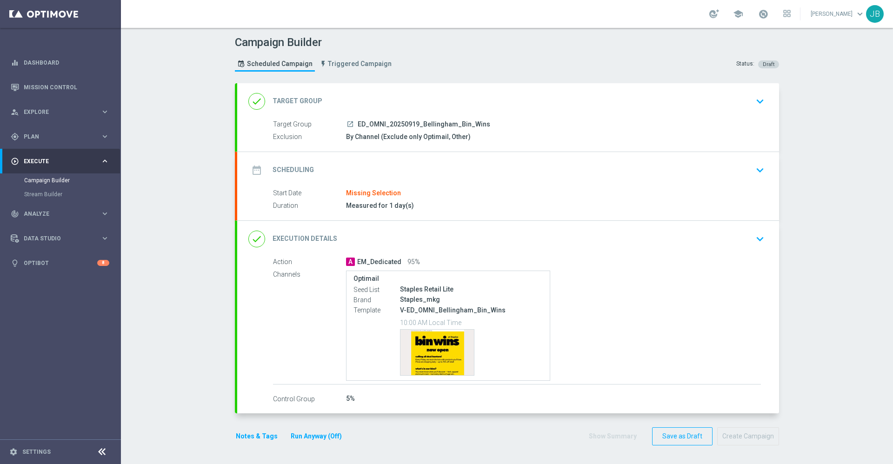
click at [306, 104] on h2 "Target Group" at bounding box center [298, 101] width 50 height 9
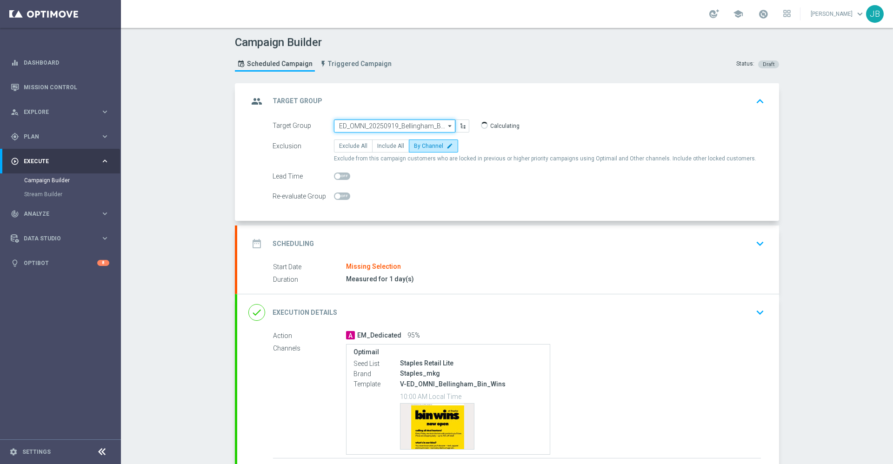
click at [380, 125] on input "ED_OMNI_20250919_Bellingham_Bin_Wins" at bounding box center [394, 126] width 121 height 13
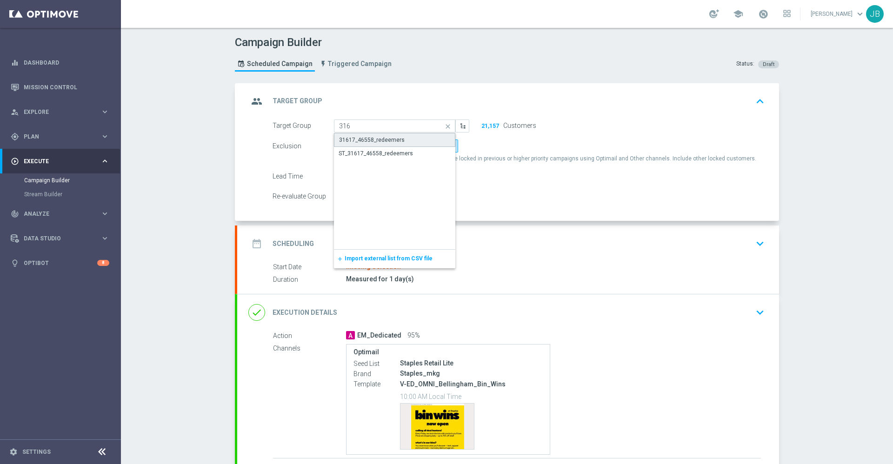
click at [409, 140] on div "31617_46558_redeemers" at bounding box center [394, 140] width 121 height 14
type input "31617_46558_redeemers"
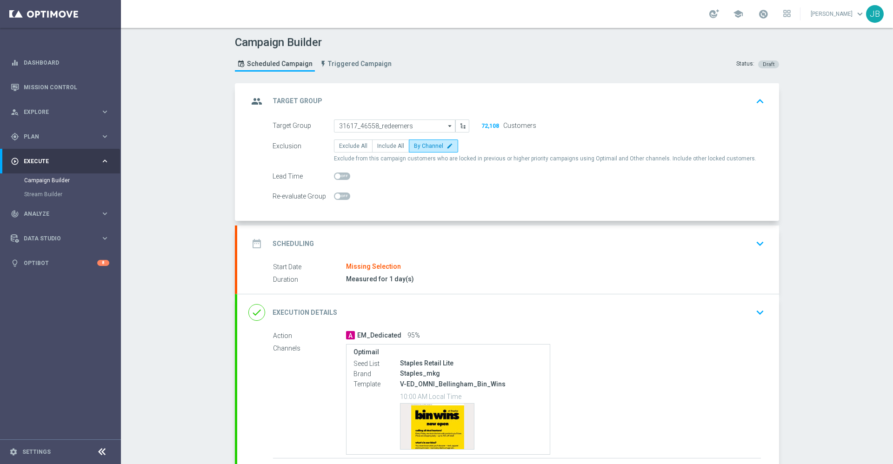
click at [300, 241] on h2 "Scheduling" at bounding box center [293, 244] width 41 height 9
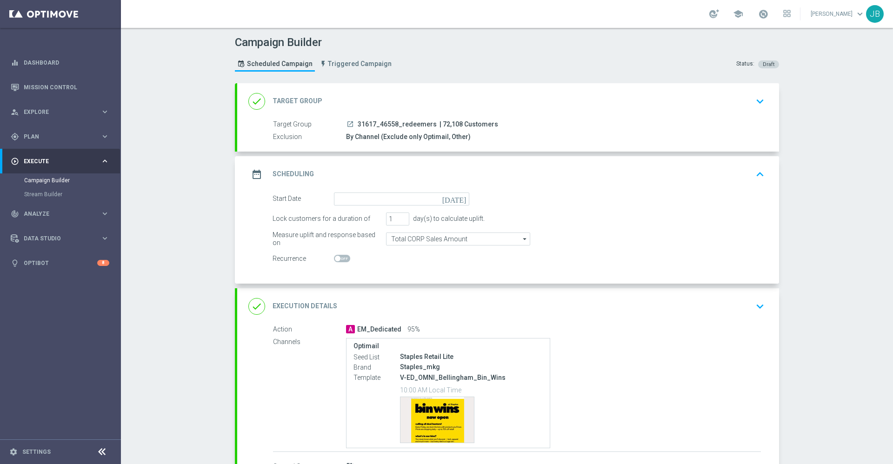
click at [456, 200] on icon "[DATE]" at bounding box center [455, 198] width 27 height 10
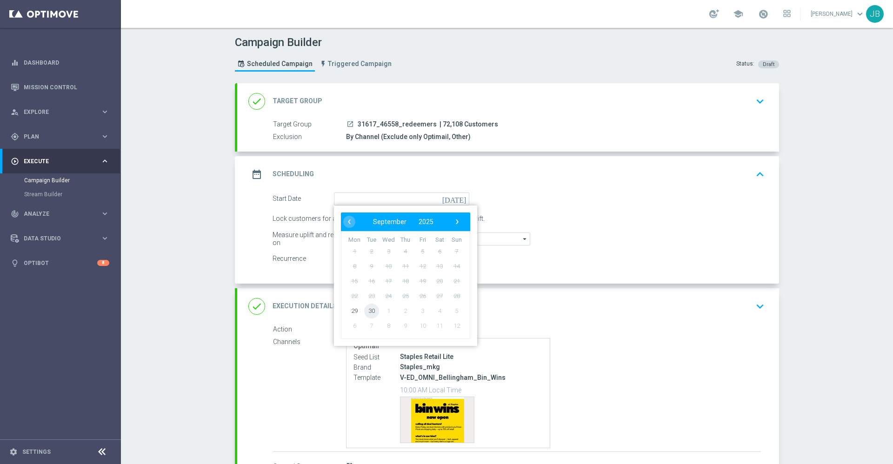
click at [368, 310] on span "30" at bounding box center [371, 310] width 15 height 15
type input "[DATE]"
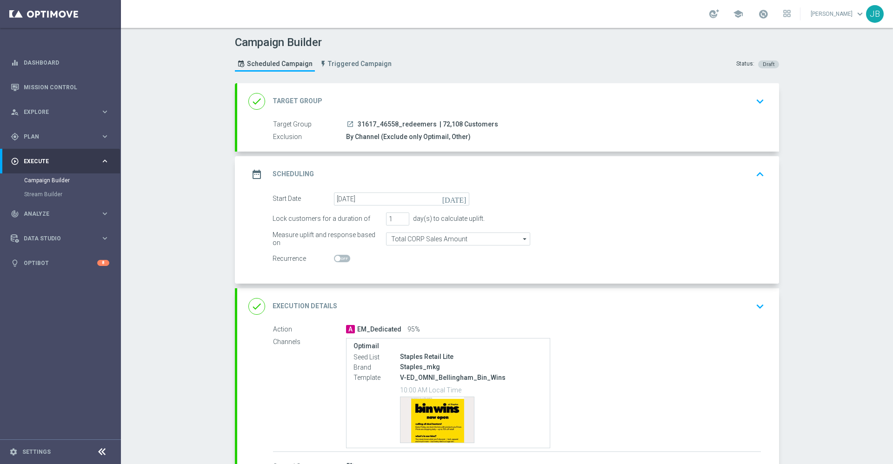
click at [320, 305] on h2 "Execution Details" at bounding box center [305, 306] width 65 height 9
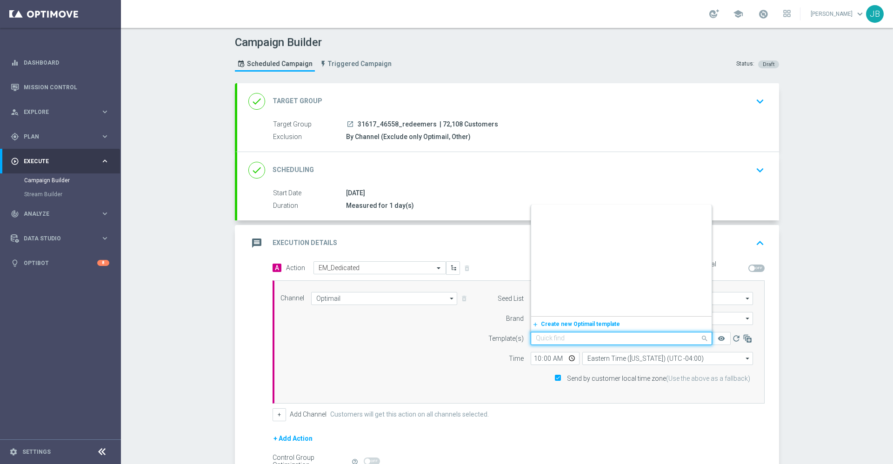
click at [551, 339] on input "text" at bounding box center [612, 339] width 153 height 8
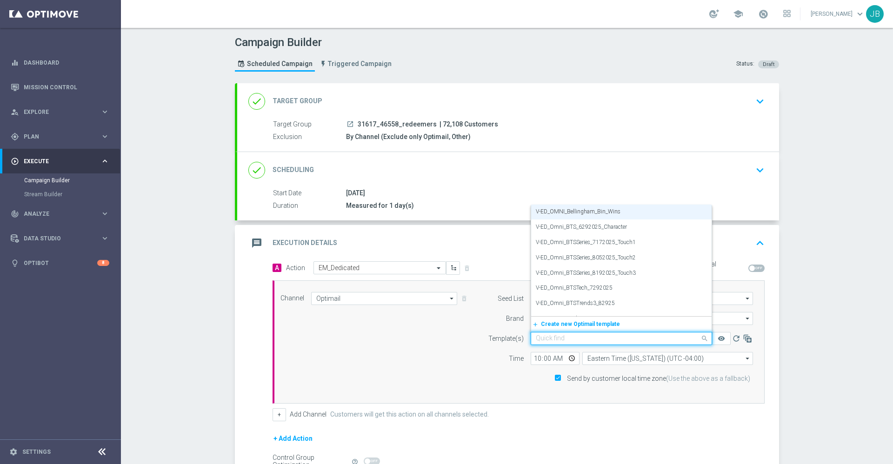
paste input "V-ER_OMNI_Teacher_PostPurchase_1"
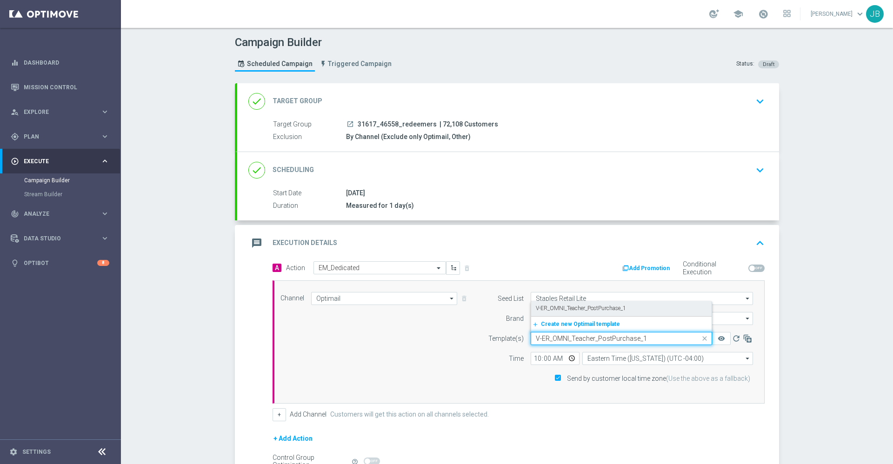
click at [591, 308] on label "V-ER_OMNI_Teacher_PostPurchase_1" at bounding box center [581, 309] width 90 height 8
type input "V-ER_OMNI_Teacher_PostPurchase_1"
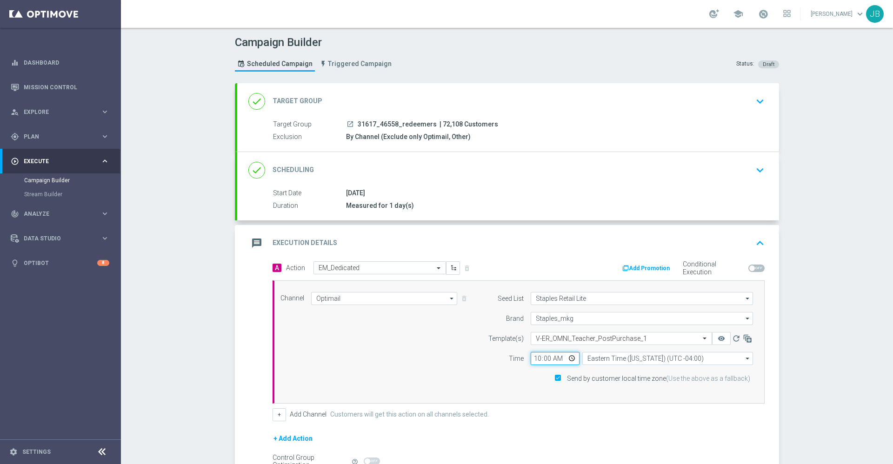
click at [534, 359] on input "10:00" at bounding box center [555, 358] width 49 height 13
type input "02:00"
type input "14:00"
click at [299, 170] on h2 "Scheduling" at bounding box center [293, 170] width 41 height 9
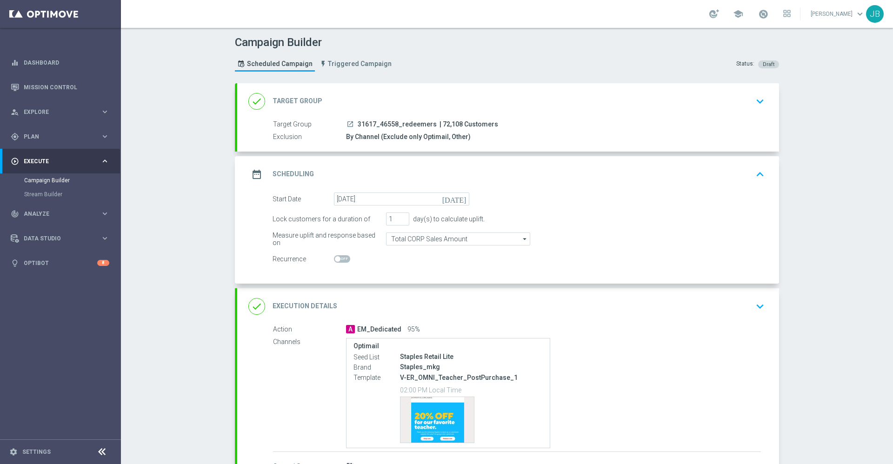
click at [296, 99] on h2 "Target Group" at bounding box center [298, 101] width 50 height 9
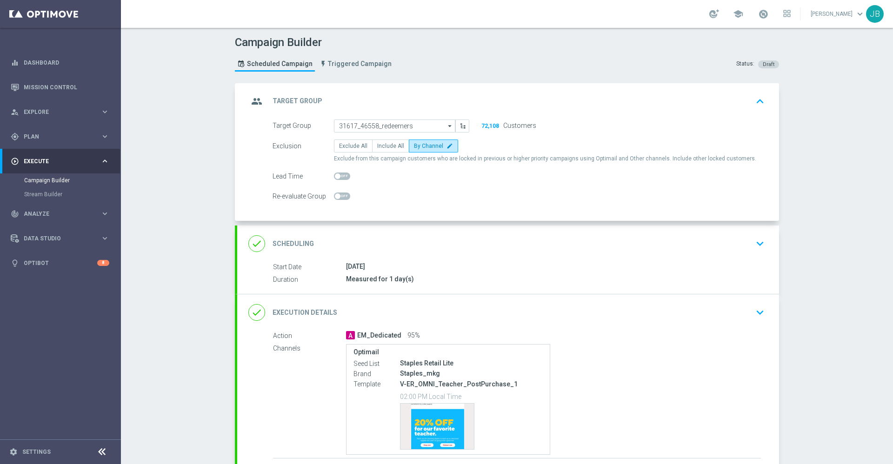
click at [292, 245] on h2 "Scheduling" at bounding box center [293, 244] width 41 height 9
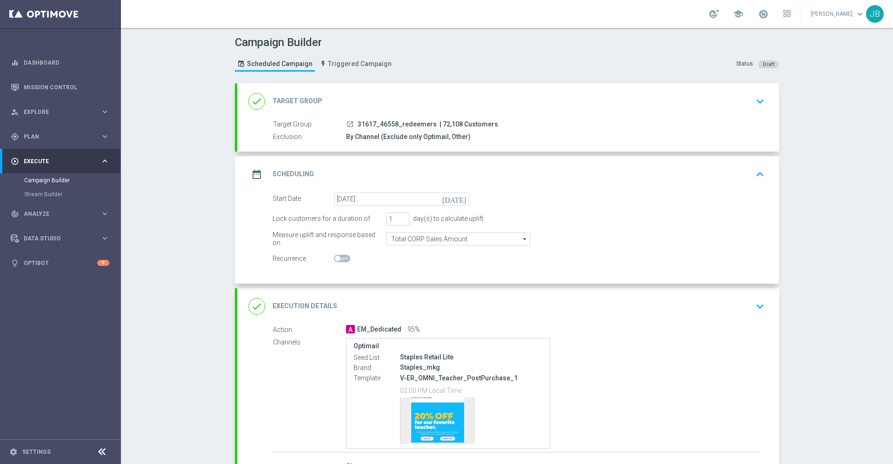
click at [307, 307] on h2 "Execution Details" at bounding box center [305, 306] width 65 height 9
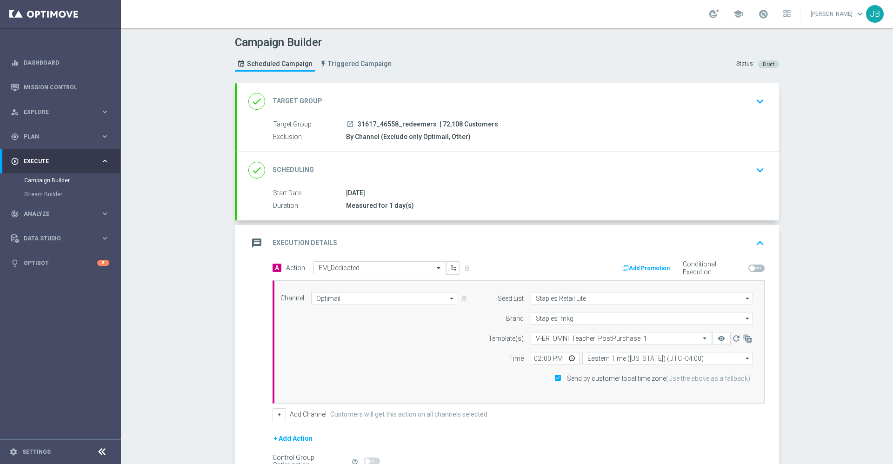
click at [754, 270] on span at bounding box center [756, 268] width 16 height 7
click at [754, 270] on input "checkbox" at bounding box center [756, 268] width 16 height 7
checkbox input "true"
click at [653, 268] on button "Add Promotion" at bounding box center [647, 268] width 52 height 10
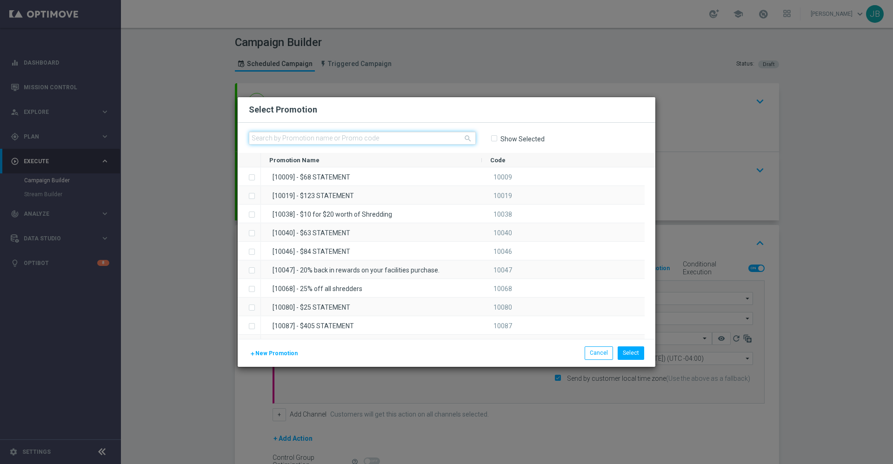
click at [382, 137] on input "text" at bounding box center [362, 138] width 227 height 13
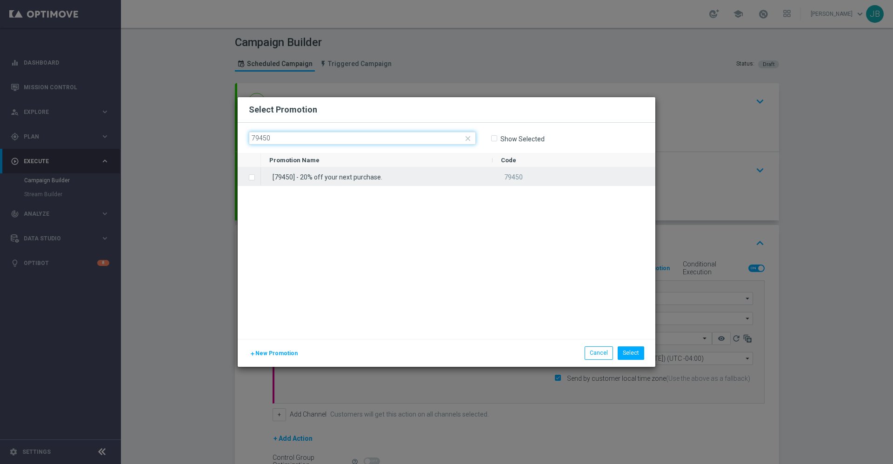
type input "79450"
click at [258, 177] on label "Press SPACE to select this row." at bounding box center [259, 178] width 3 height 8
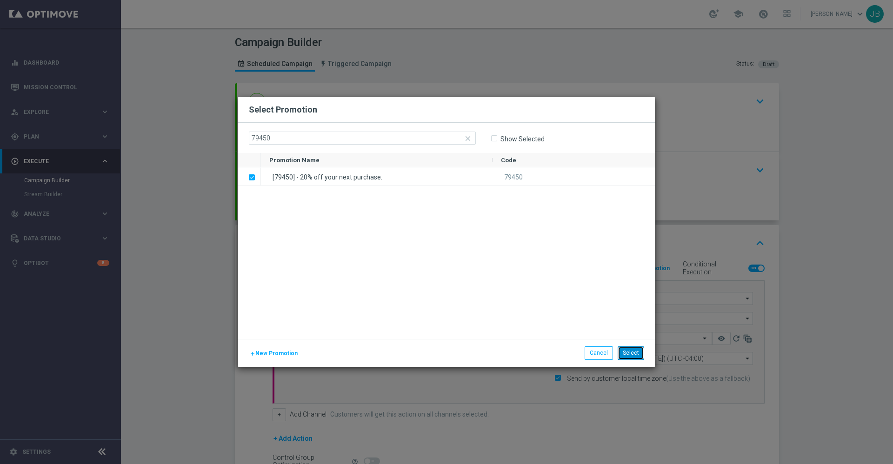
click at [637, 354] on button "Select" at bounding box center [631, 353] width 27 height 13
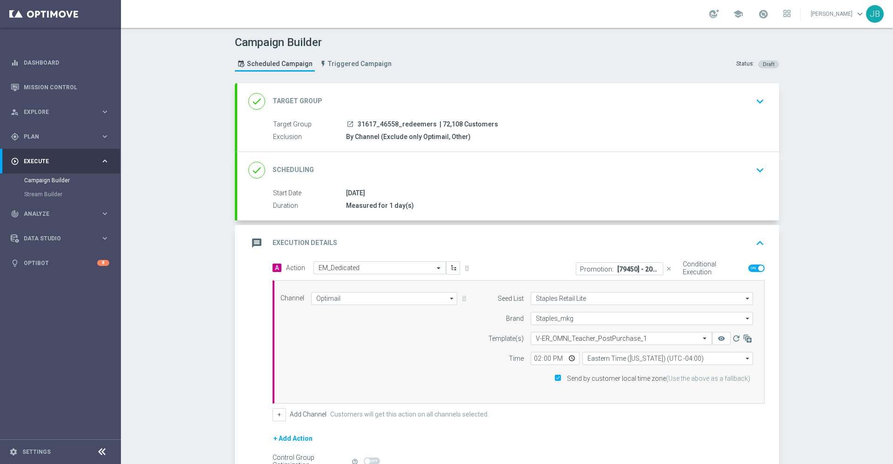
click at [305, 100] on h2 "Target Group" at bounding box center [298, 101] width 50 height 9
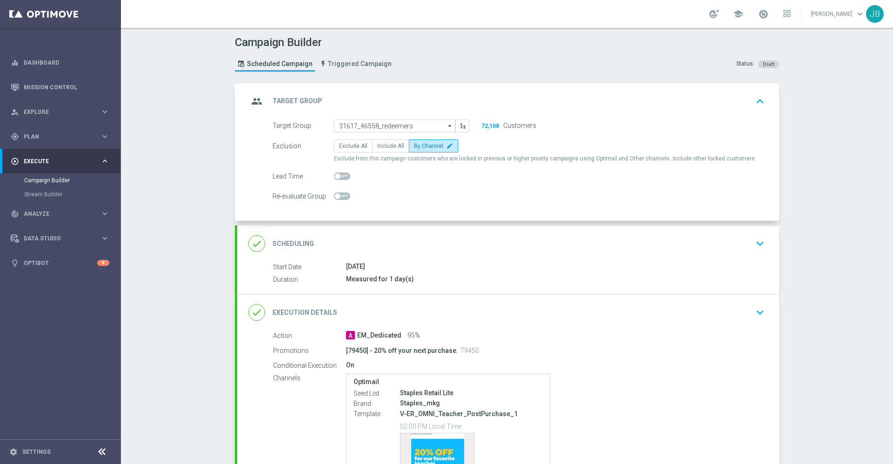
click at [278, 241] on h2 "Scheduling" at bounding box center [293, 244] width 41 height 9
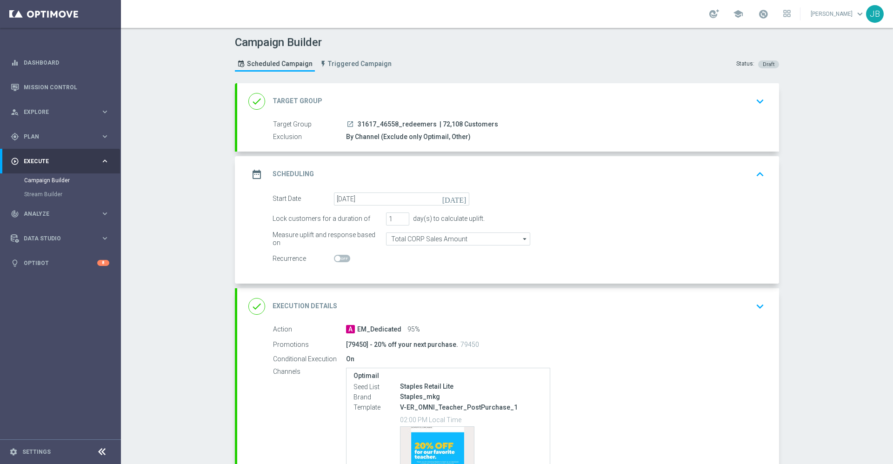
click at [456, 200] on icon "[DATE]" at bounding box center [455, 198] width 27 height 10
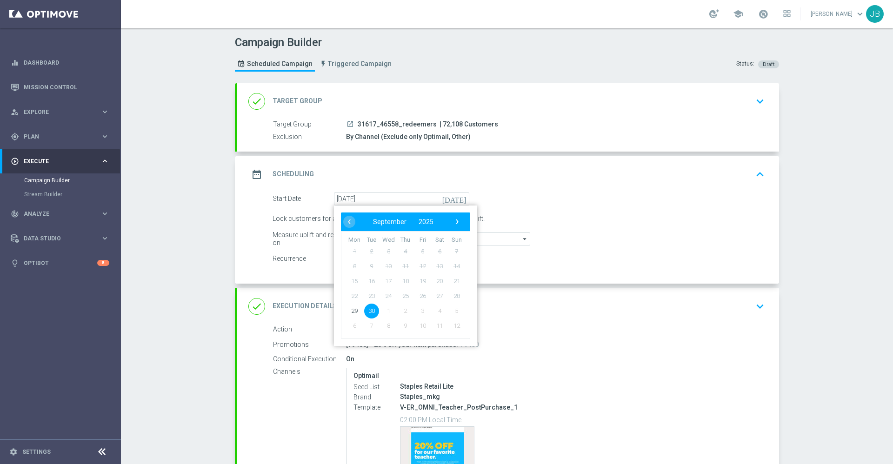
click at [365, 314] on span "30" at bounding box center [371, 310] width 15 height 15
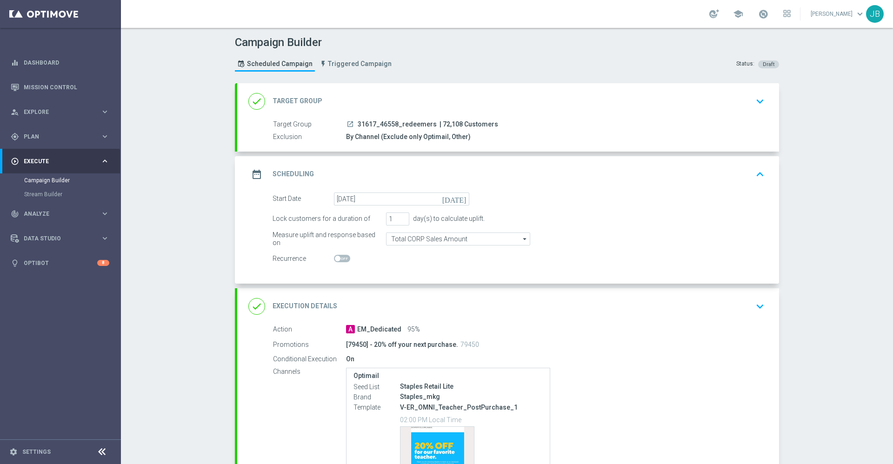
click at [299, 100] on h2 "Target Group" at bounding box center [298, 101] width 50 height 9
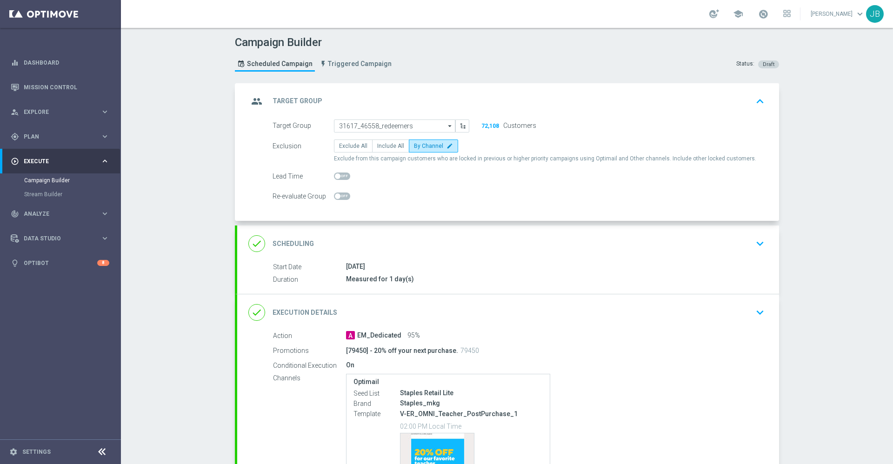
click at [284, 239] on div "done Scheduling" at bounding box center [281, 243] width 66 height 17
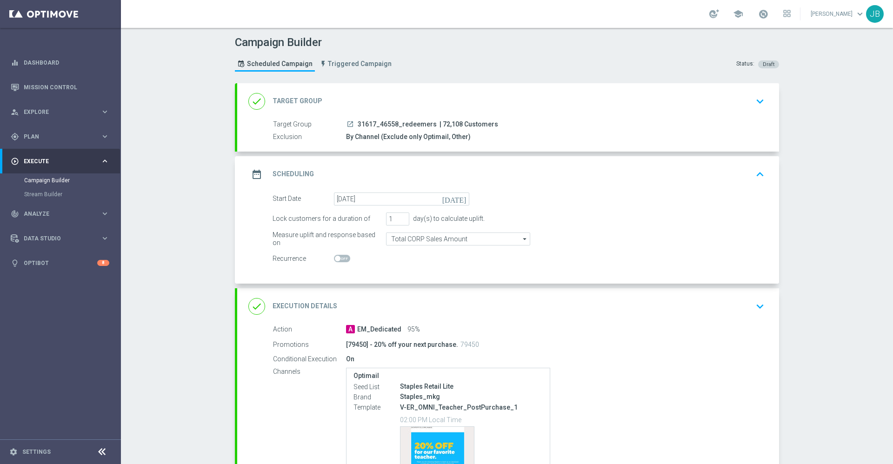
click at [457, 196] on icon "[DATE]" at bounding box center [455, 198] width 27 height 10
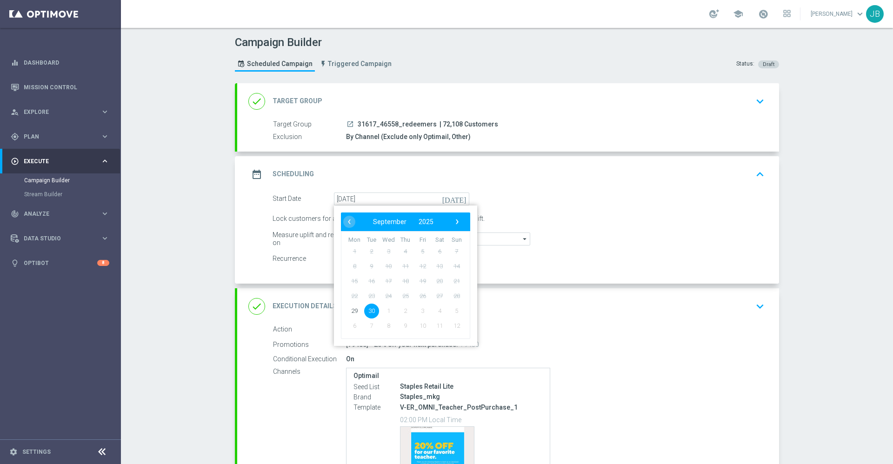
click at [555, 292] on div "done Execution Details keyboard_arrow_down" at bounding box center [508, 306] width 542 height 36
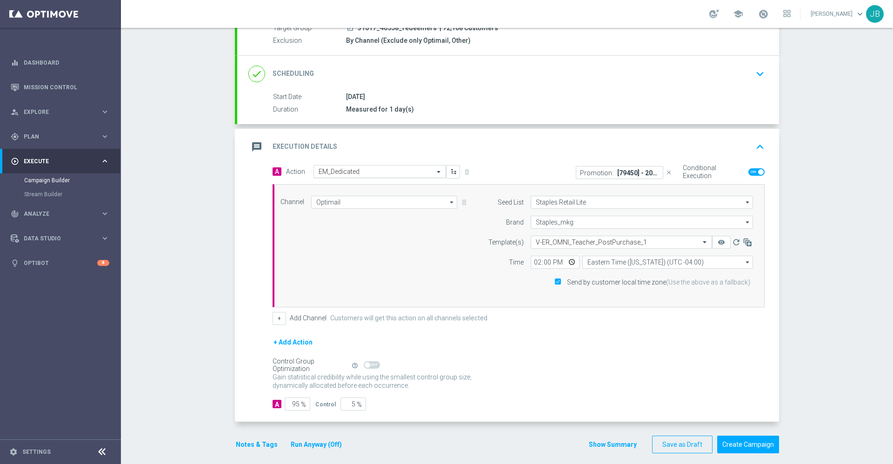
scroll to position [104, 0]
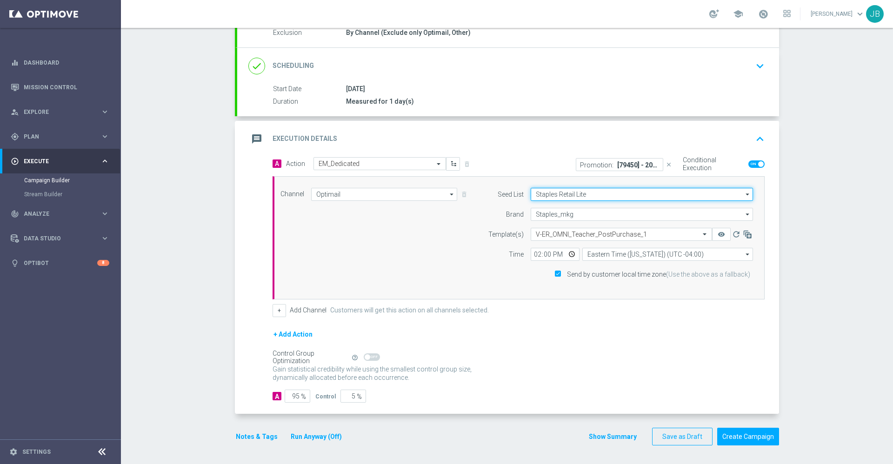
click at [538, 195] on input "Staples Retail Lite" at bounding box center [642, 194] width 222 height 13
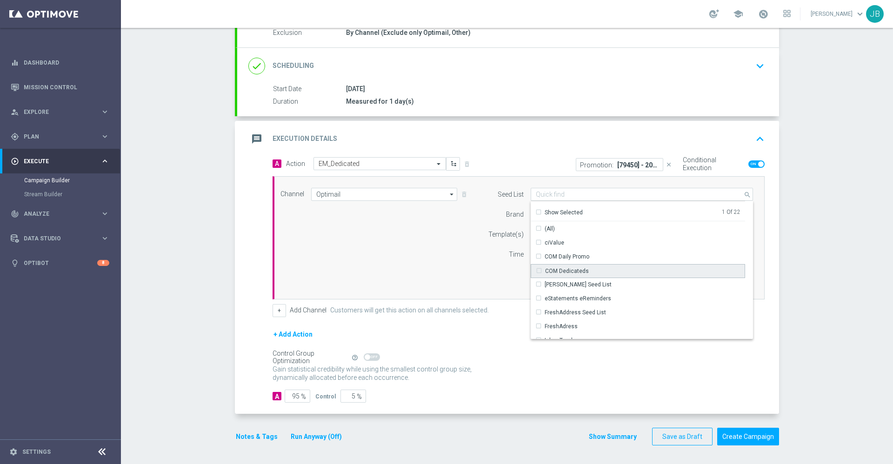
click at [552, 271] on div "COM Dedicateds" at bounding box center [567, 271] width 44 height 8
click at [832, 246] on div "Campaign Builder Scheduled Campaign Triggered Campaign Status: Draft done Targe…" at bounding box center [507, 246] width 772 height 436
type input "Selected 2 of 22"
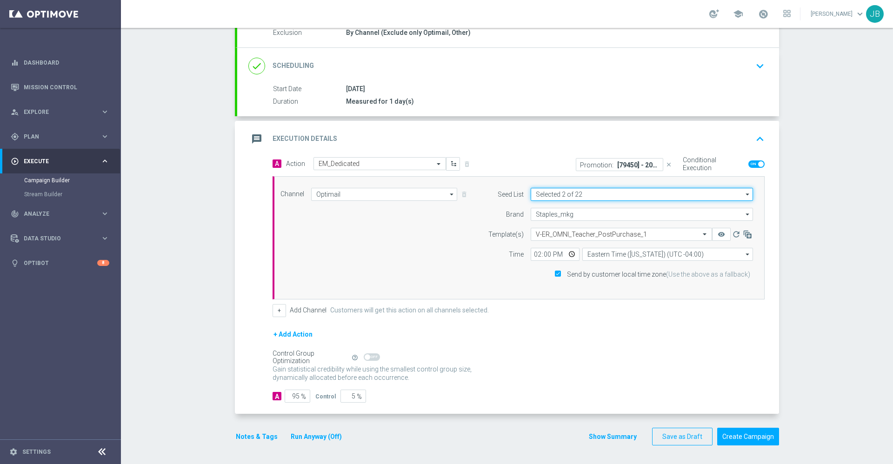
click at [649, 195] on input "Selected 2 of 22" at bounding box center [642, 194] width 222 height 13
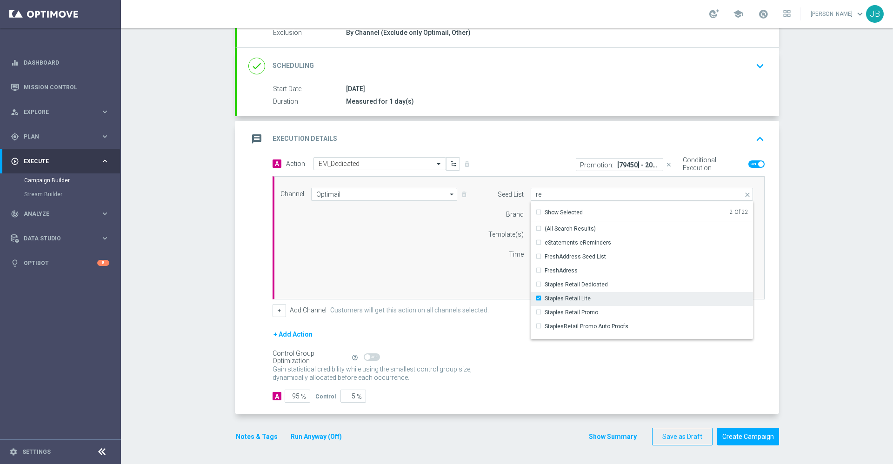
click at [558, 300] on div "Staples Retail Lite" at bounding box center [568, 298] width 46 height 8
click at [801, 273] on div "Campaign Builder Scheduled Campaign Triggered Campaign Status: Draft done Targe…" at bounding box center [507, 246] width 772 height 436
type input "COM Dedicateds"
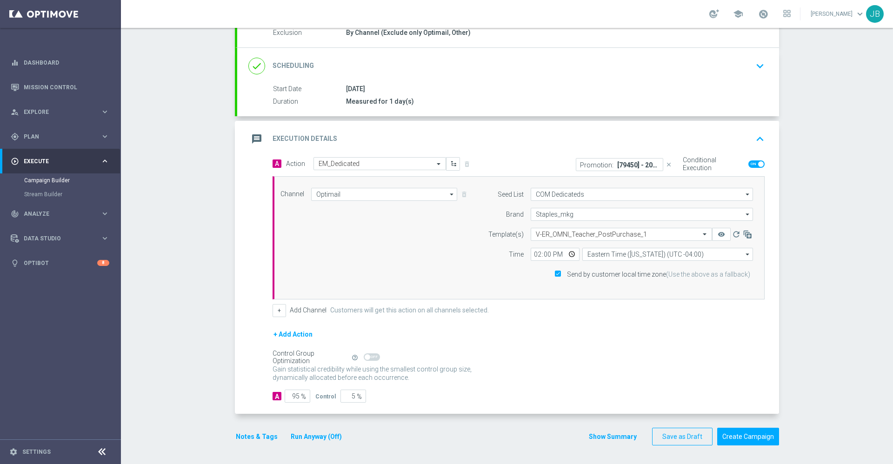
scroll to position [0, 0]
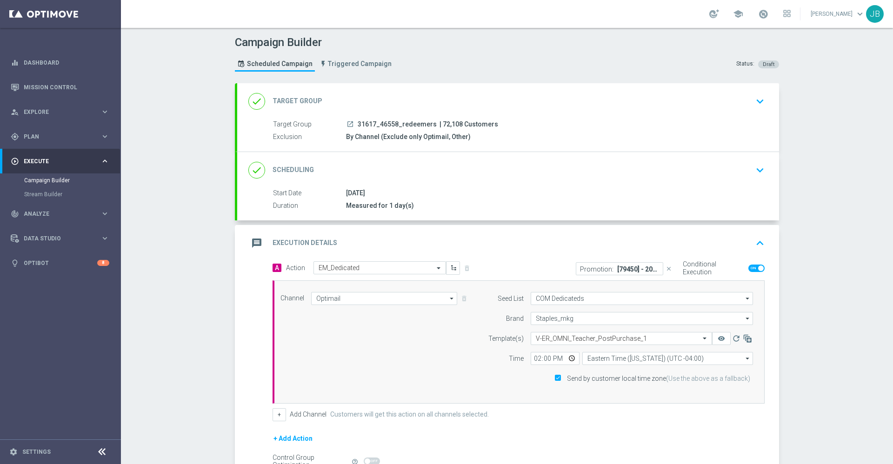
click at [294, 98] on h2 "Target Group" at bounding box center [298, 101] width 50 height 9
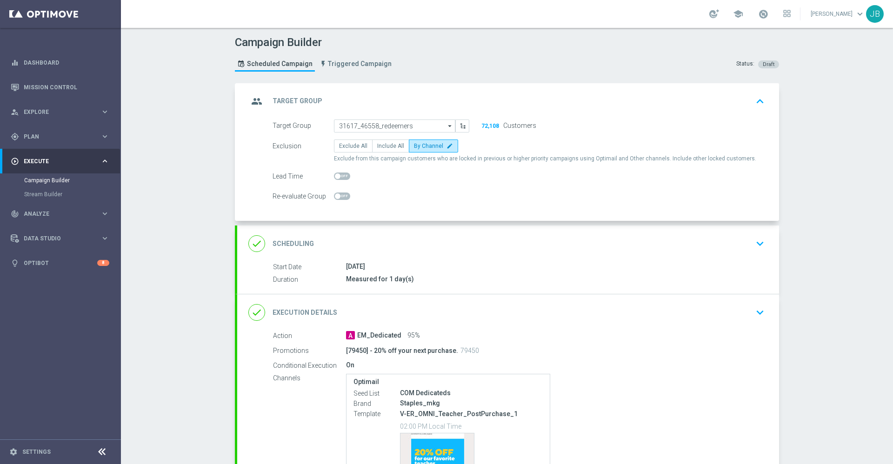
click at [289, 241] on h2 "Scheduling" at bounding box center [293, 244] width 41 height 9
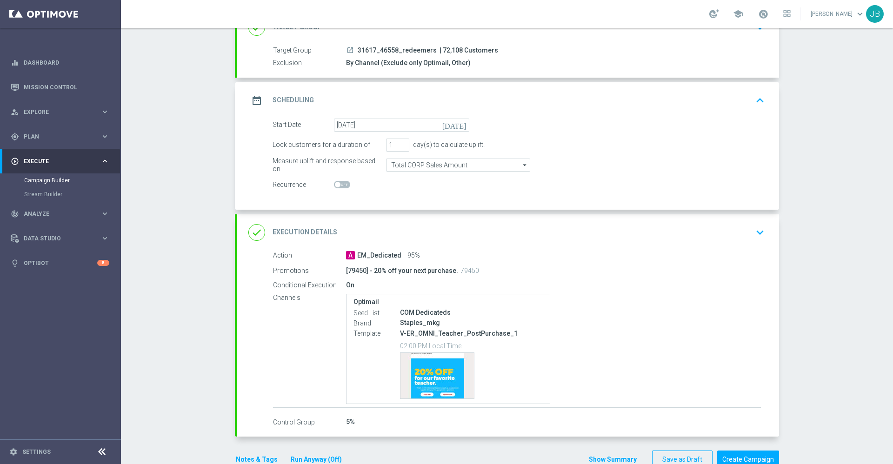
scroll to position [75, 0]
click at [306, 229] on h2 "Execution Details" at bounding box center [305, 231] width 65 height 9
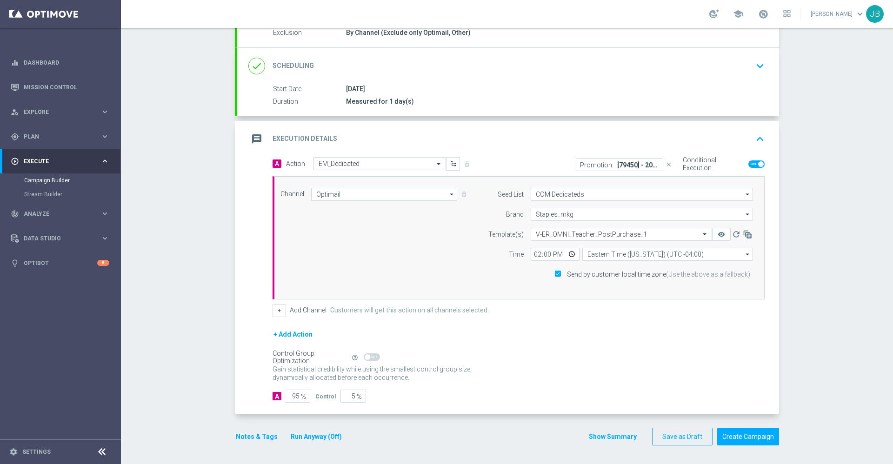
scroll to position [104, 0]
click at [674, 437] on button "Save as Draft" at bounding box center [682, 437] width 60 height 18
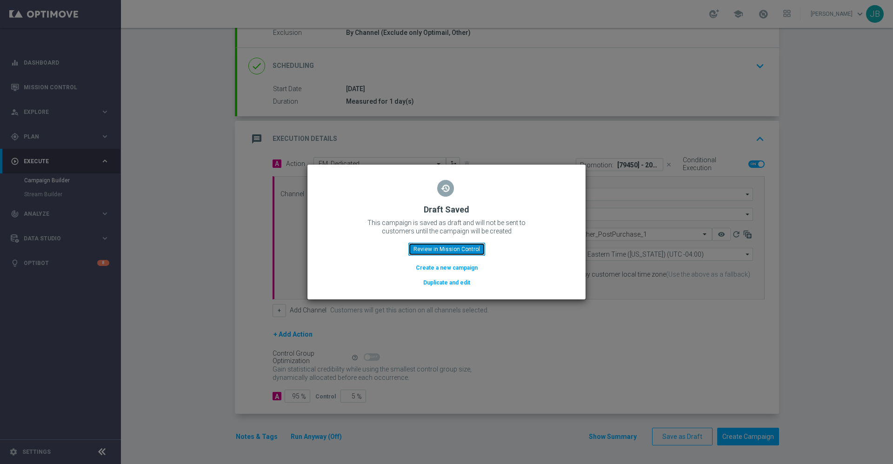
click at [465, 250] on button "Review in Mission Control" at bounding box center [446, 249] width 77 height 13
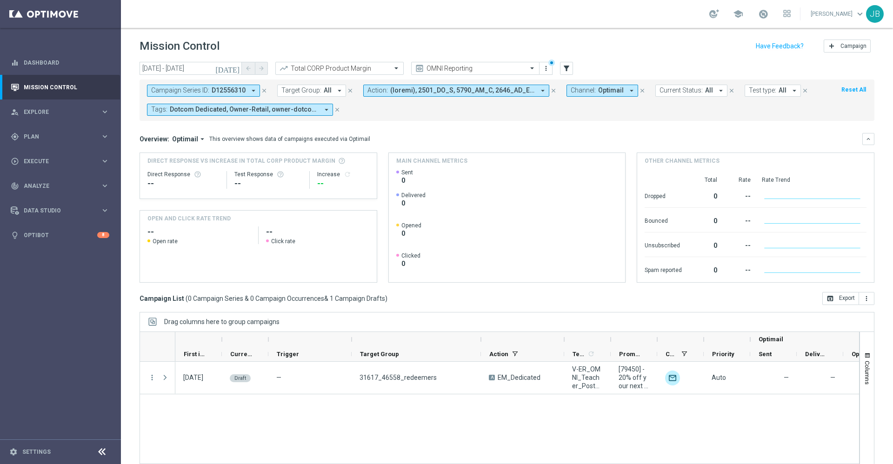
drag, startPoint x: 436, startPoint y: 340, endPoint x: 484, endPoint y: 341, distance: 47.9
click at [483, 341] on div at bounding box center [481, 339] width 4 height 15
click at [611, 341] on div at bounding box center [590, 339] width 47 height 15
drag, startPoint x: 613, startPoint y: 340, endPoint x: 710, endPoint y: 347, distance: 97.5
click at [710, 347] on div "Optimail First in Range" at bounding box center [629, 347] width 909 height 30
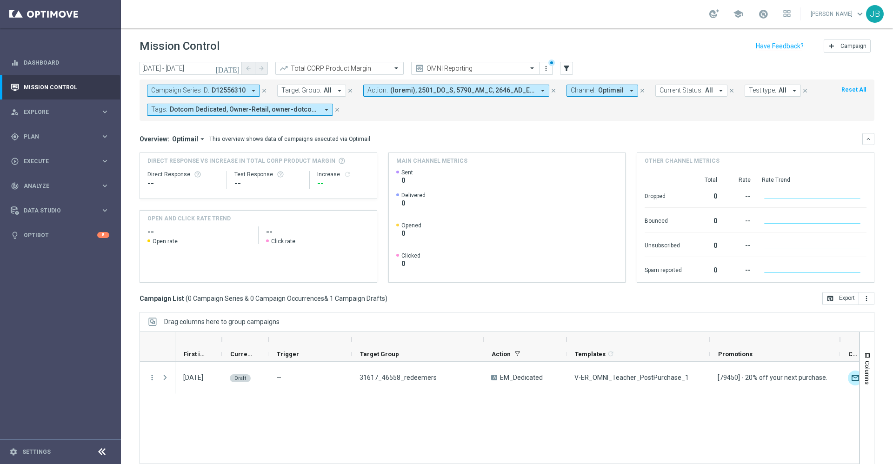
drag, startPoint x: 756, startPoint y: 340, endPoint x: 840, endPoint y: 354, distance: 84.9
click at [840, 354] on div "Optimail First in Range" at bounding box center [671, 347] width 993 height 30
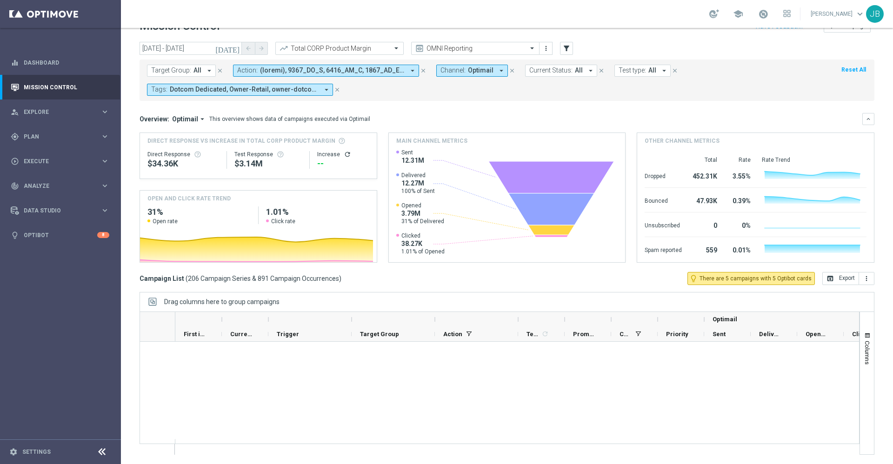
scroll to position [1727, 0]
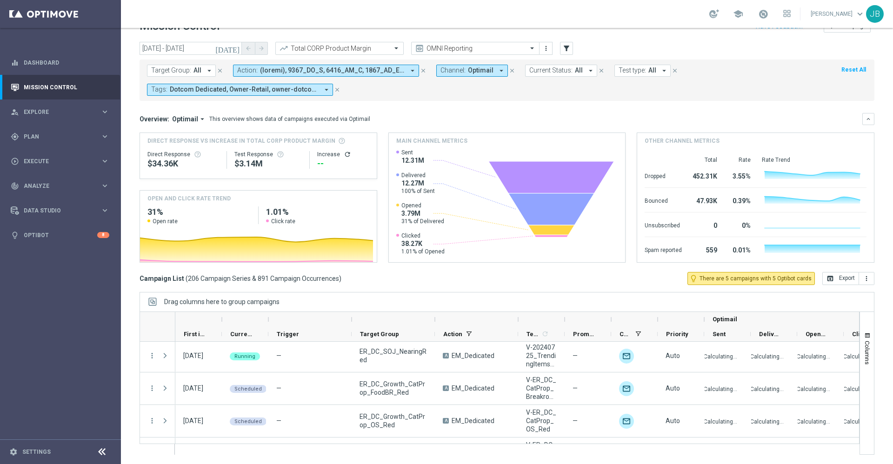
click at [235, 49] on icon "[DATE]" at bounding box center [227, 48] width 25 height 8
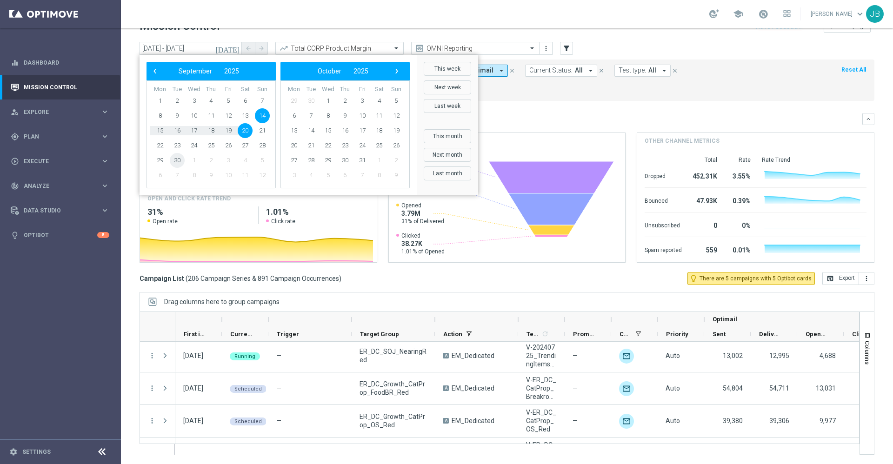
click at [178, 159] on span "30" at bounding box center [177, 160] width 15 height 15
type input "[DATE] - [DATE]"
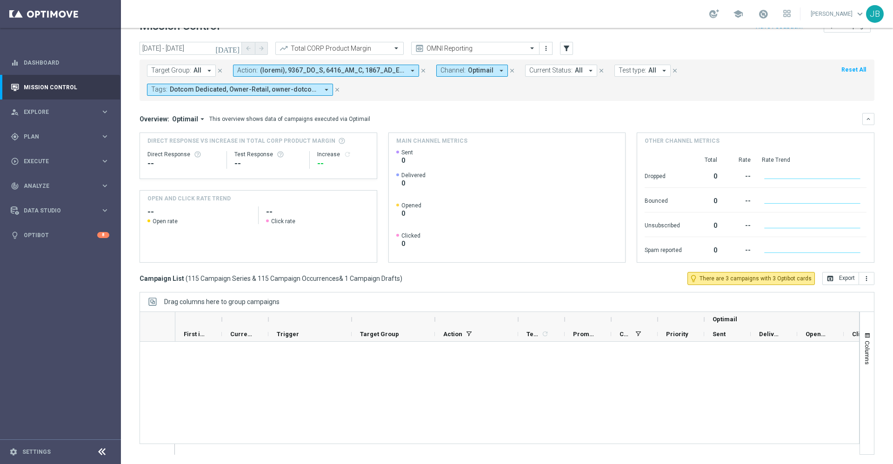
scroll to position [3675, 0]
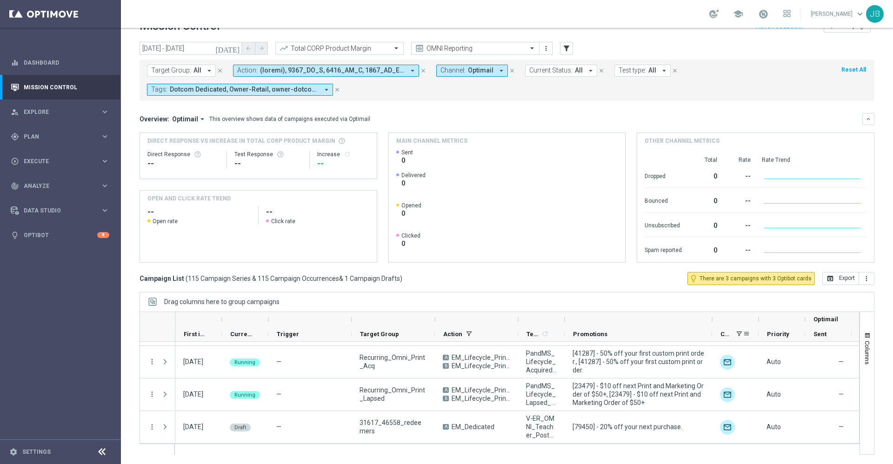
drag, startPoint x: 612, startPoint y: 320, endPoint x: 715, endPoint y: 327, distance: 103.5
click at [715, 327] on div "Optimail First in Range" at bounding box center [607, 327] width 865 height 30
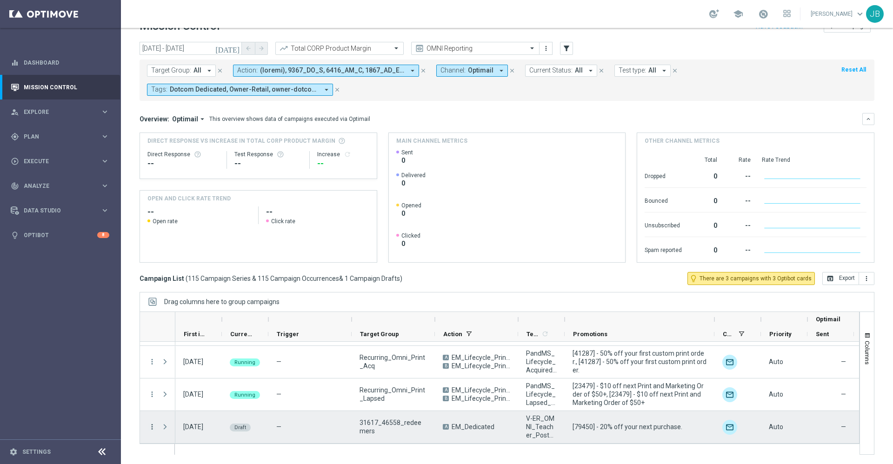
click at [150, 428] on icon "more_vert" at bounding box center [152, 427] width 8 height 8
click at [206, 369] on span "Campaign Details" at bounding box center [193, 369] width 47 height 7
